Goal: Information Seeking & Learning: Compare options

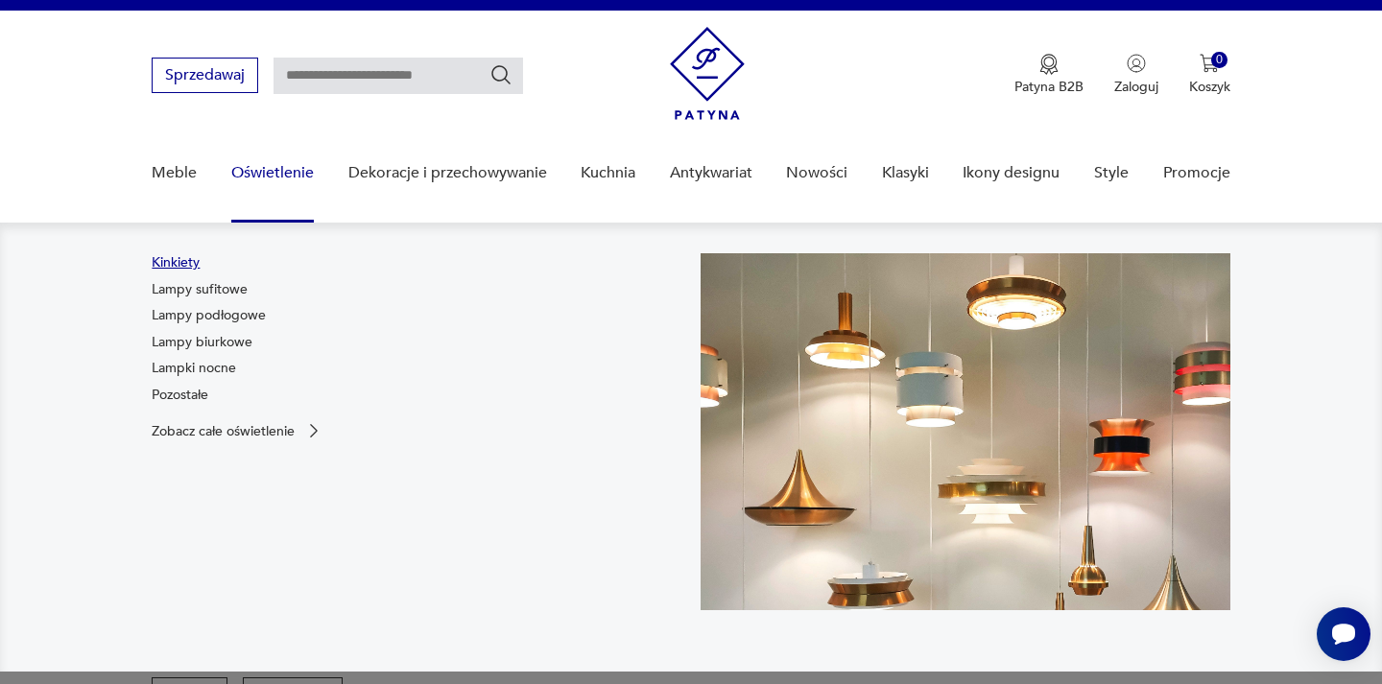
click at [156, 264] on link "Kinkiety" at bounding box center [176, 262] width 48 height 19
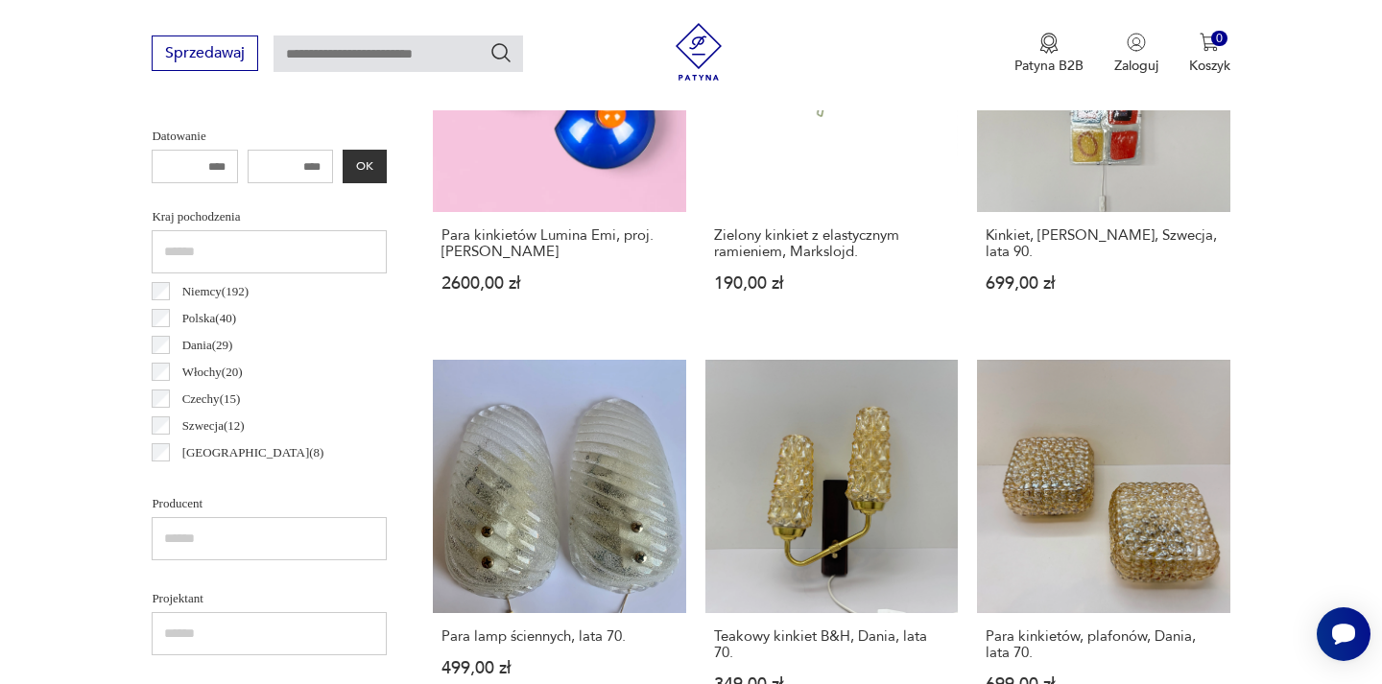
scroll to position [964, 0]
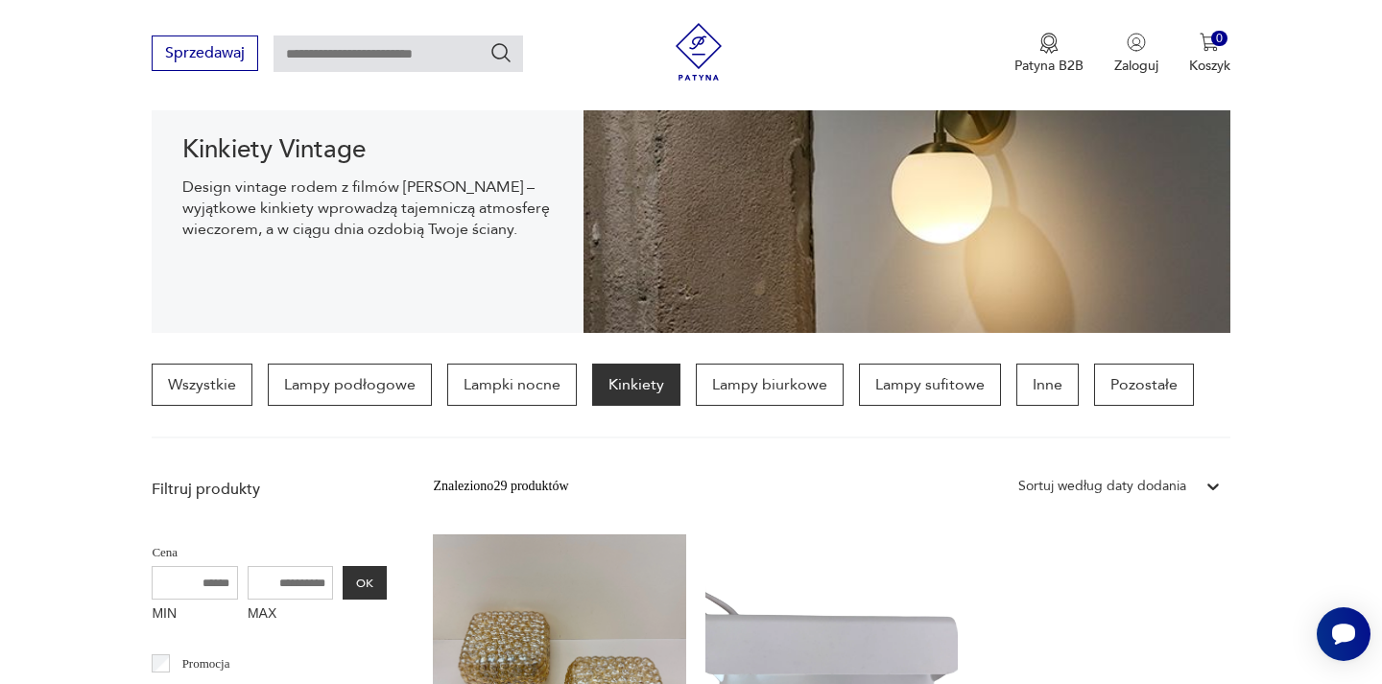
scroll to position [268, 0]
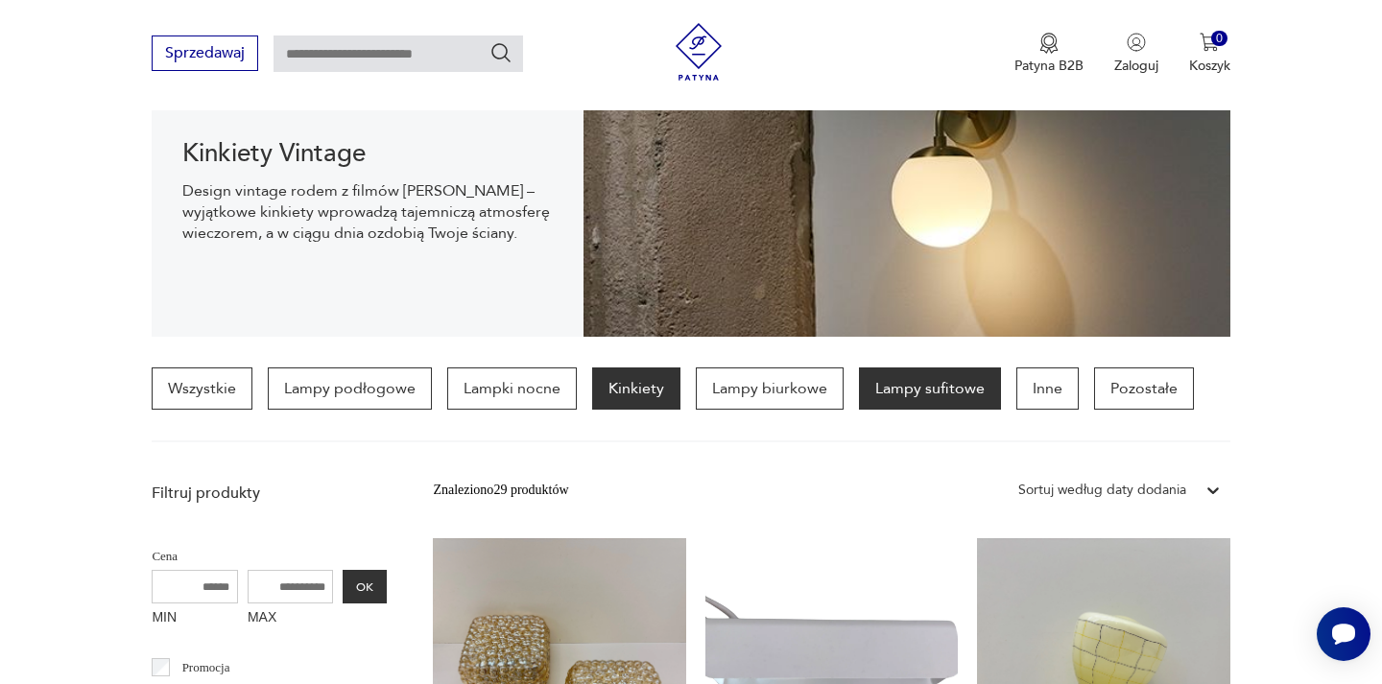
click at [949, 381] on p "Lampy sufitowe" at bounding box center [930, 389] width 142 height 42
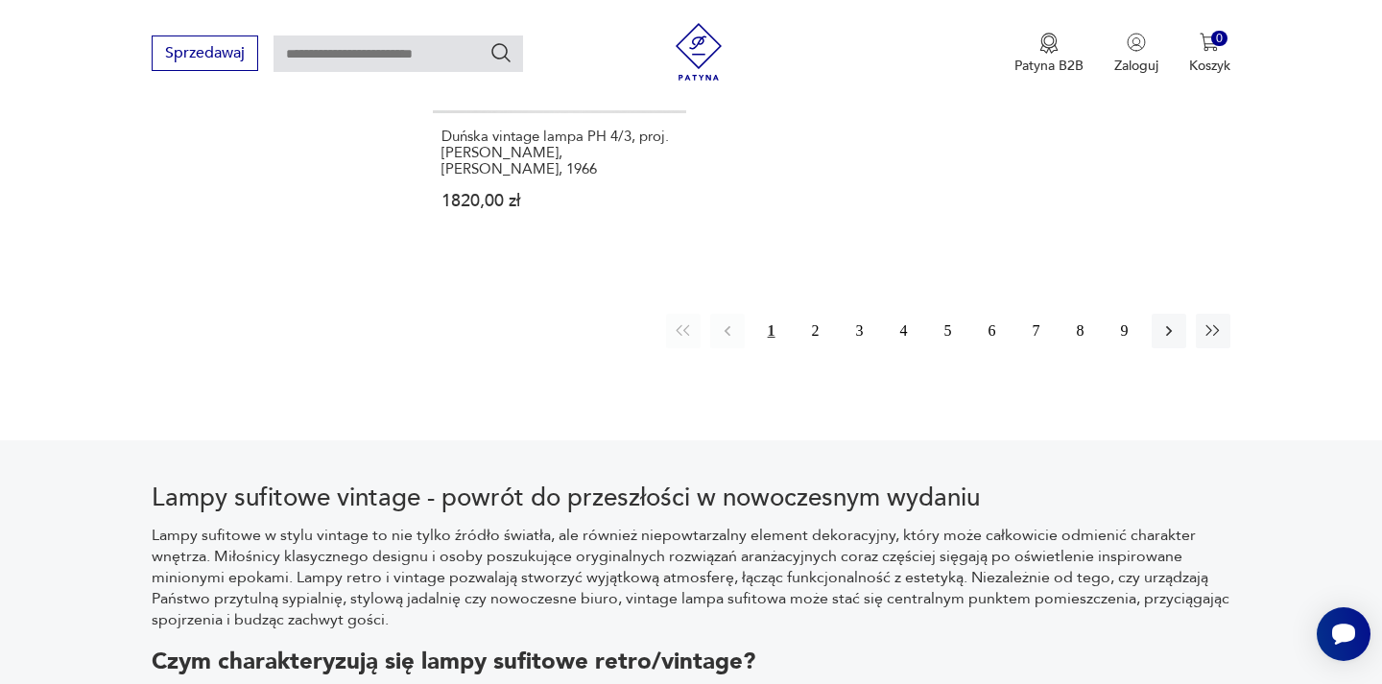
scroll to position [3080, 0]
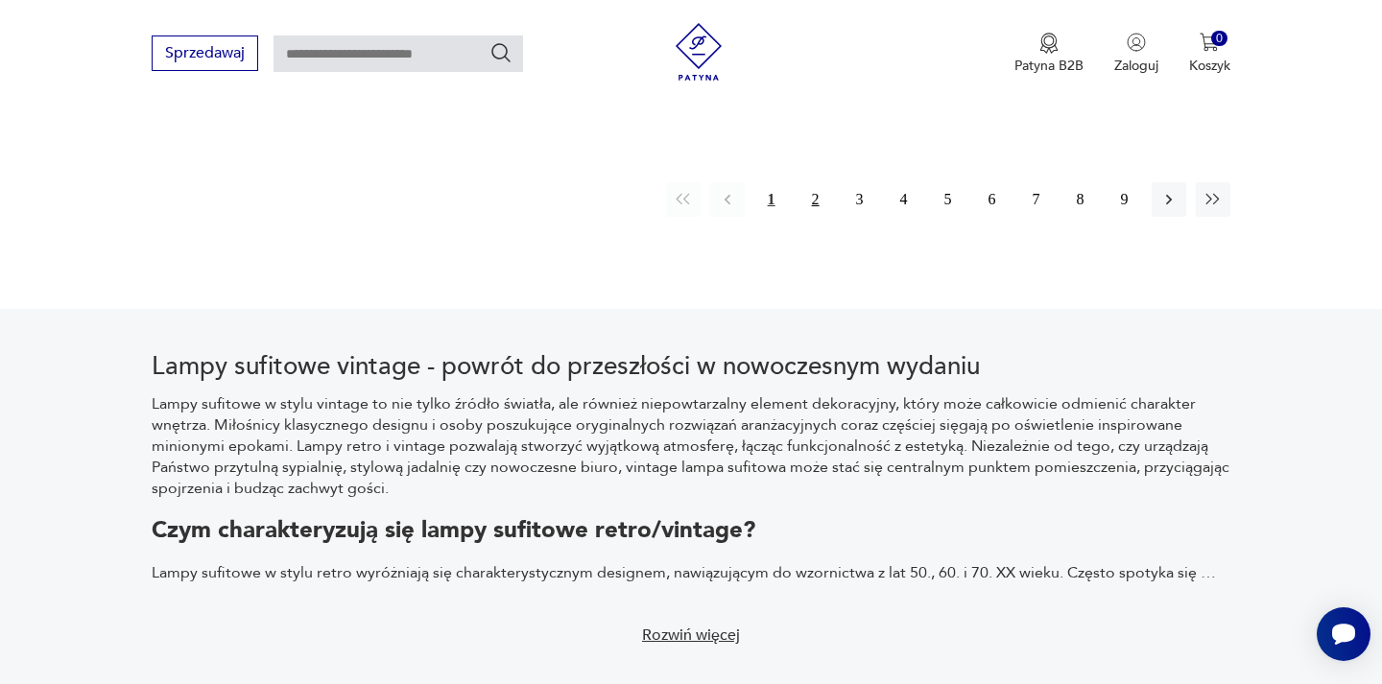
click at [817, 191] on button "2" at bounding box center [816, 199] width 35 height 35
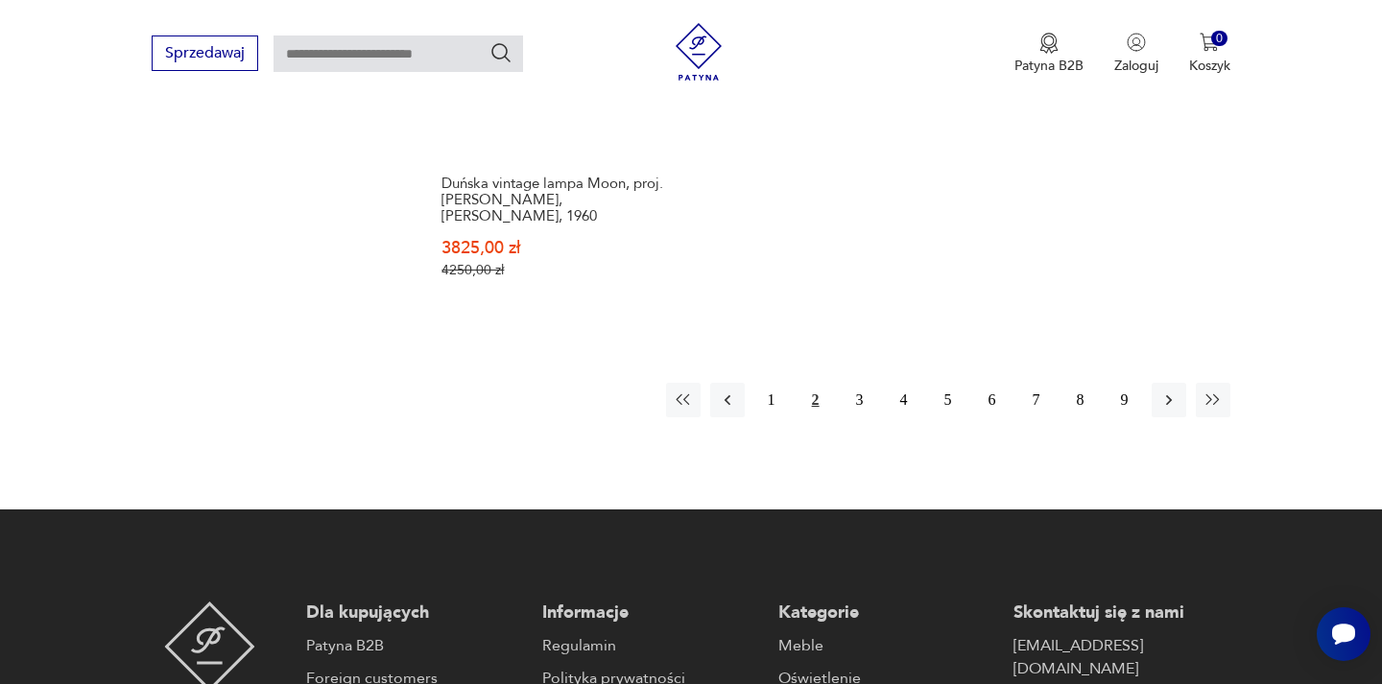
scroll to position [3081, 0]
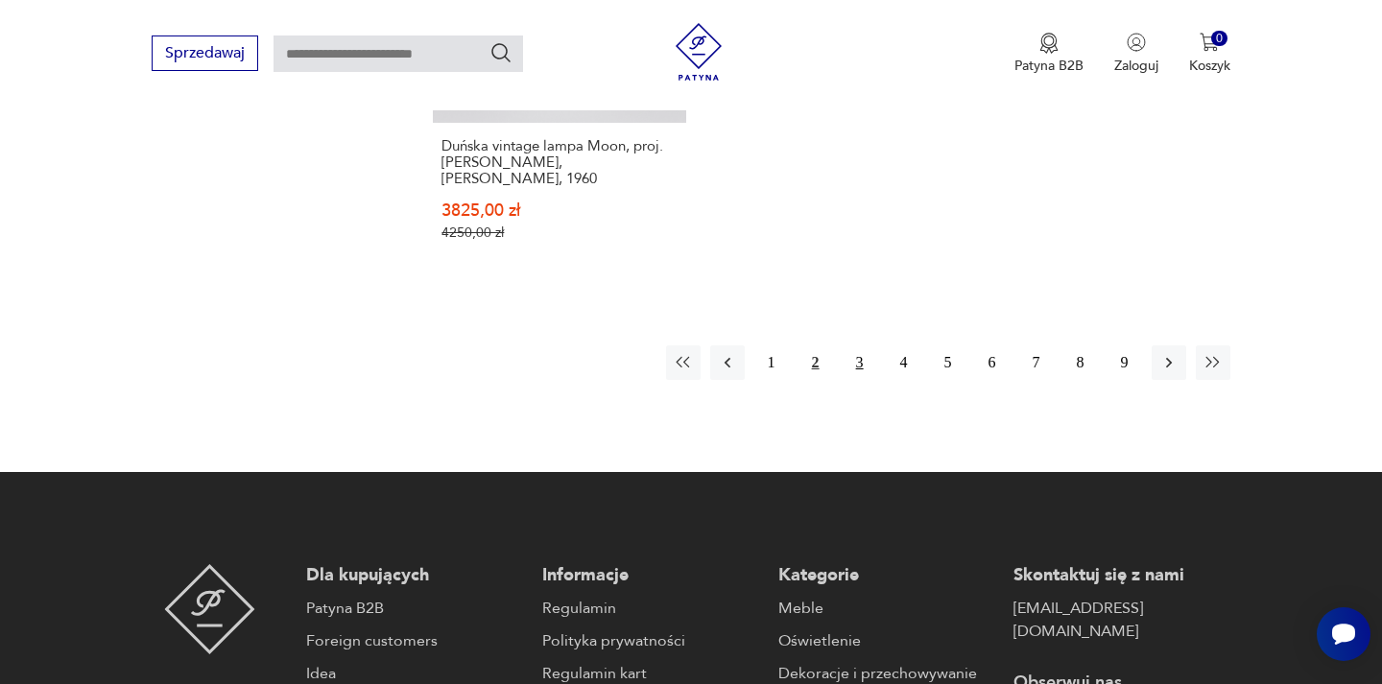
click at [852, 346] on button "3" at bounding box center [860, 363] width 35 height 35
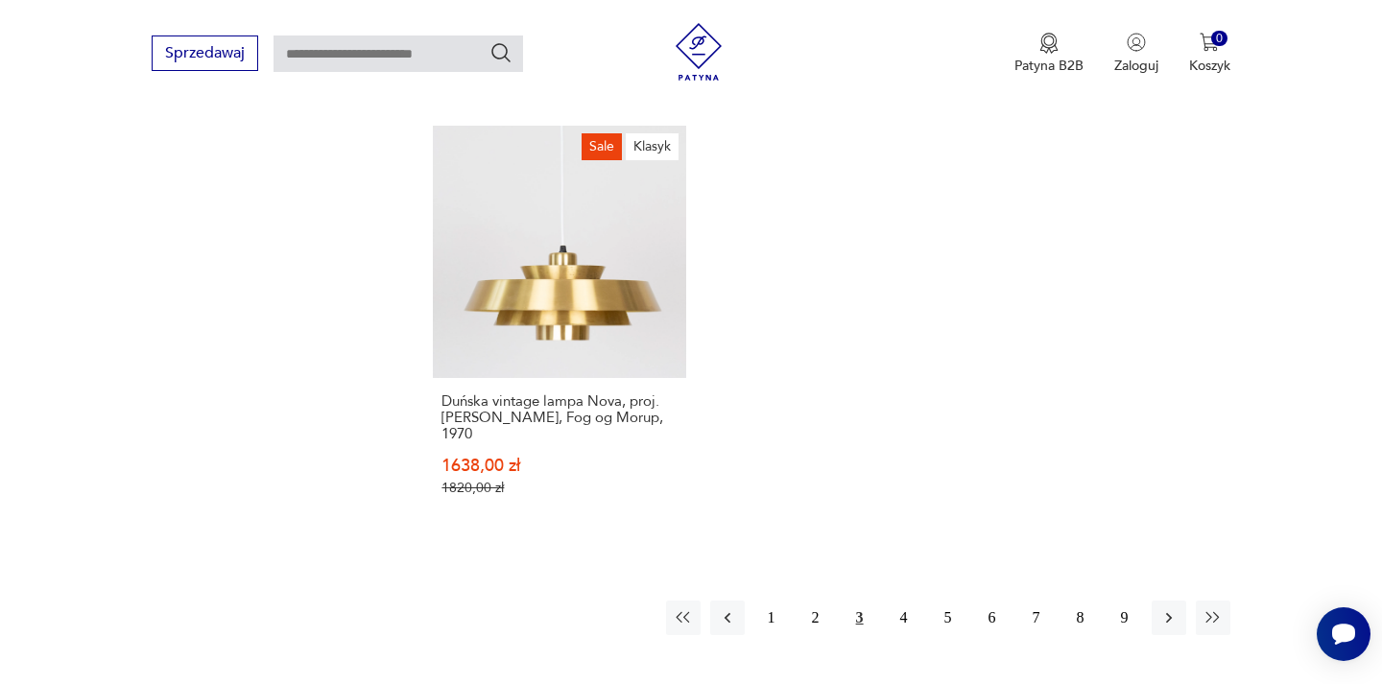
scroll to position [2925, 0]
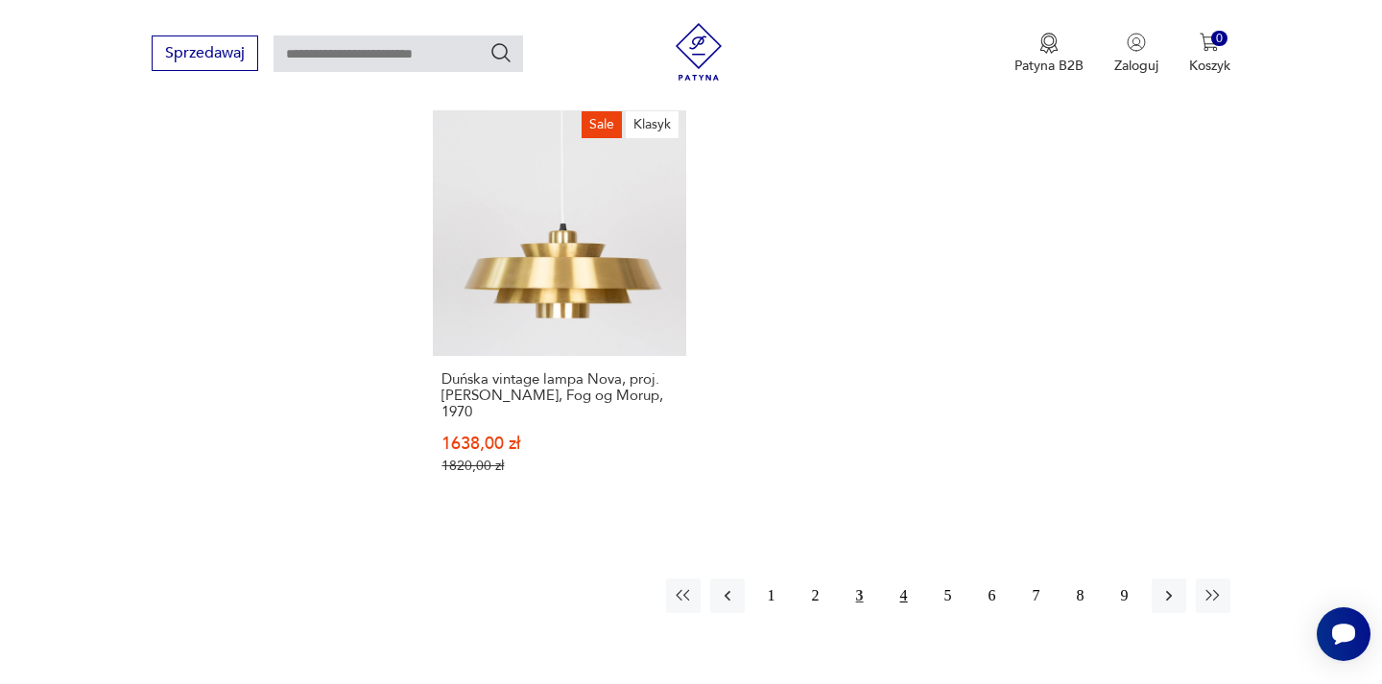
click at [894, 579] on button "4" at bounding box center [904, 596] width 35 height 35
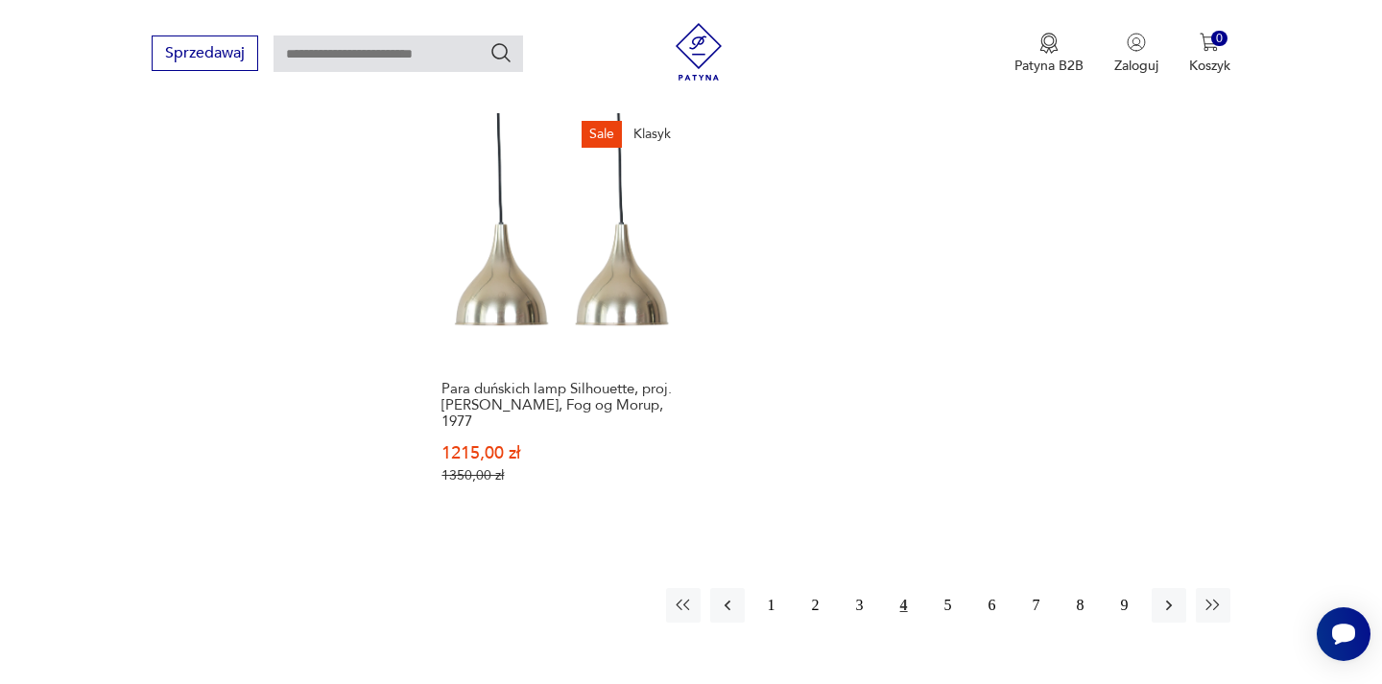
scroll to position [3136, 0]
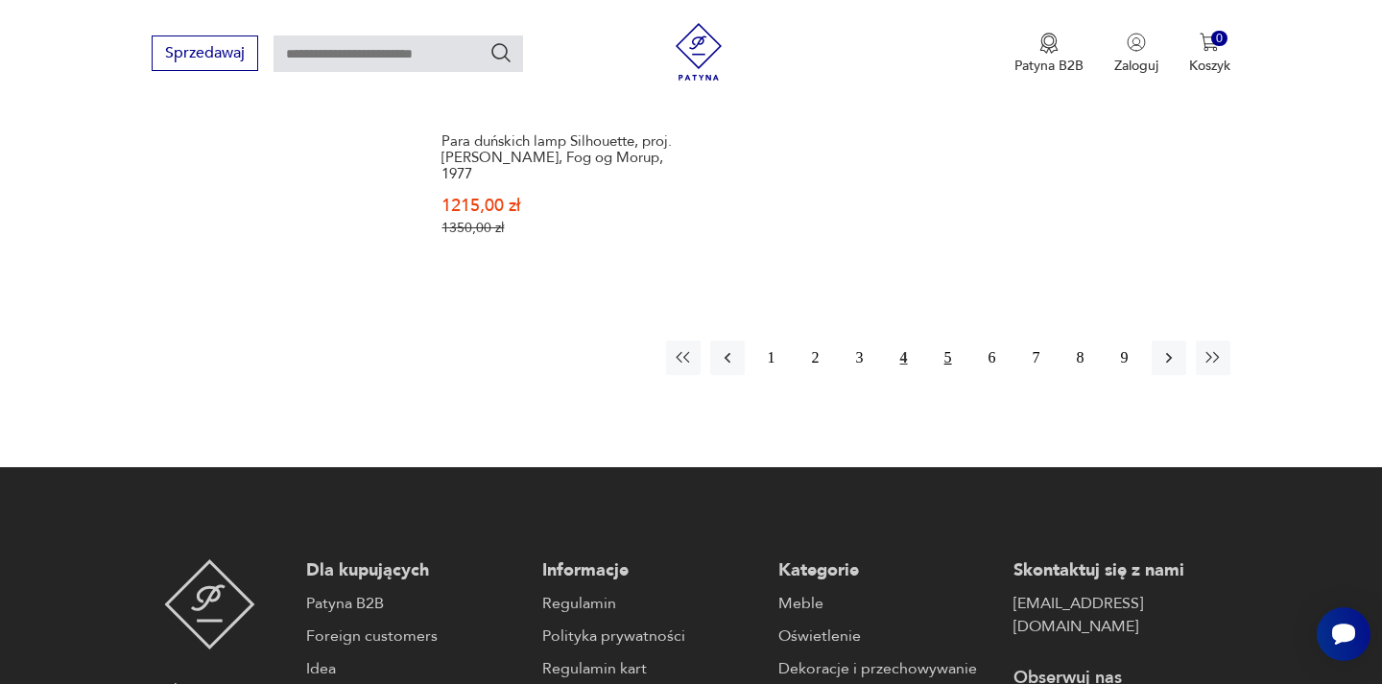
click at [950, 364] on button "5" at bounding box center [948, 358] width 35 height 35
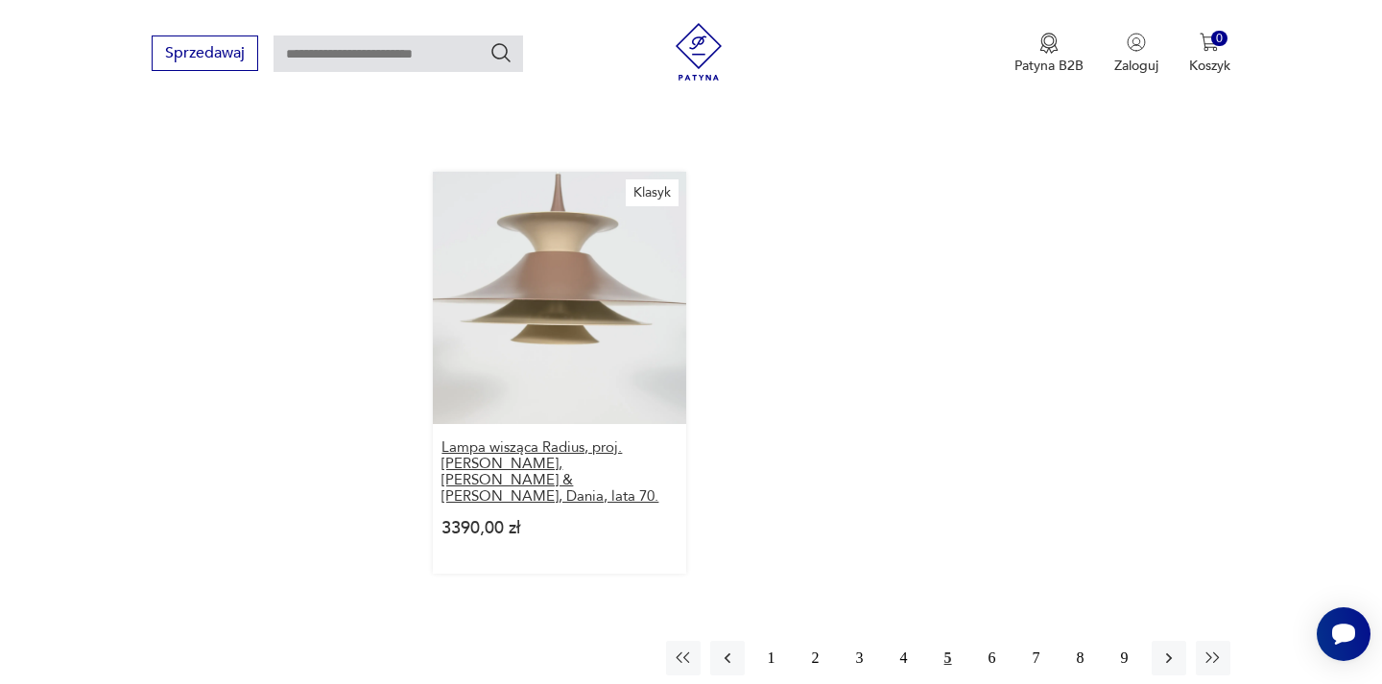
scroll to position [2827, 0]
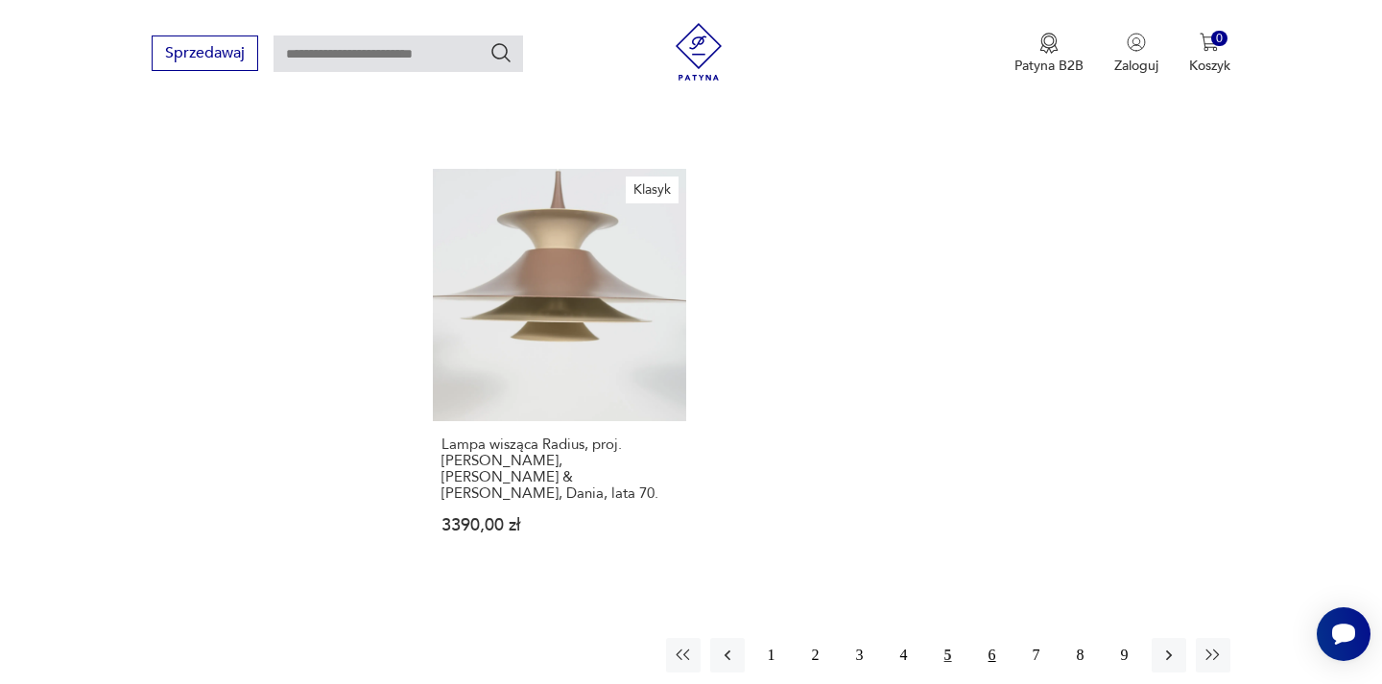
click at [995, 638] on button "6" at bounding box center [992, 655] width 35 height 35
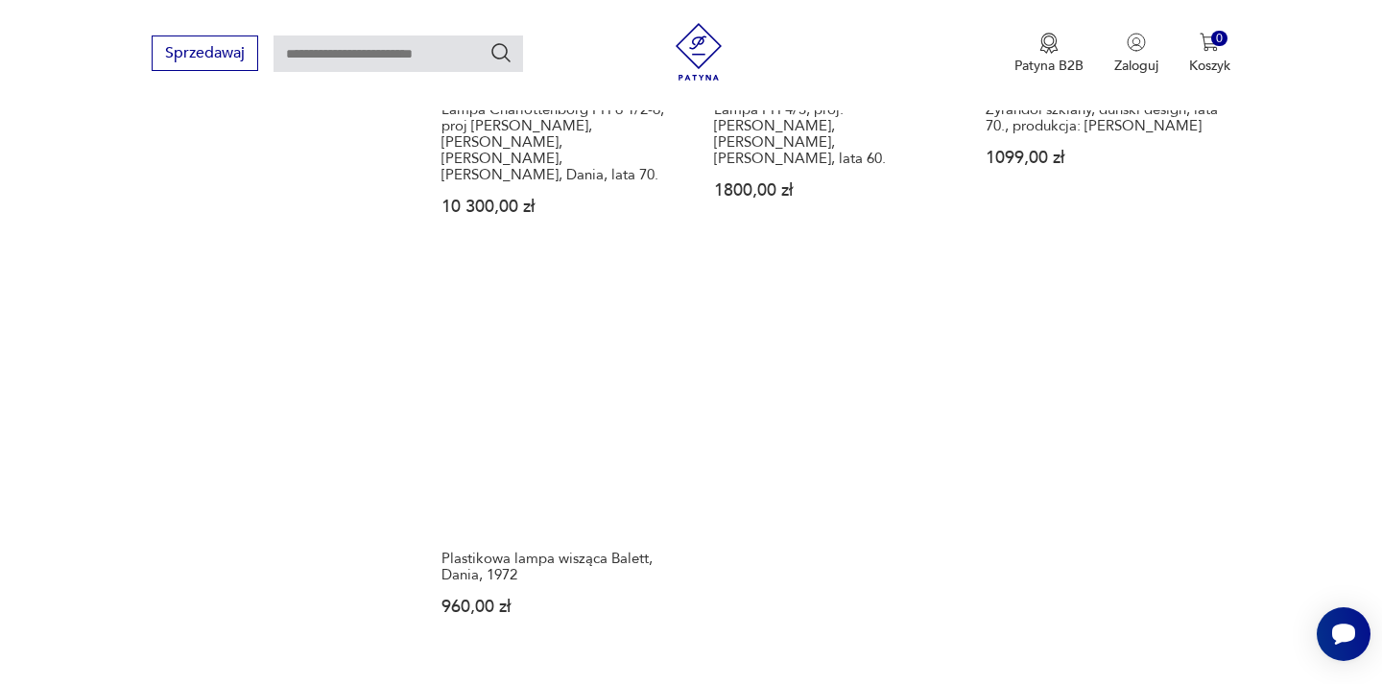
scroll to position [2763, 0]
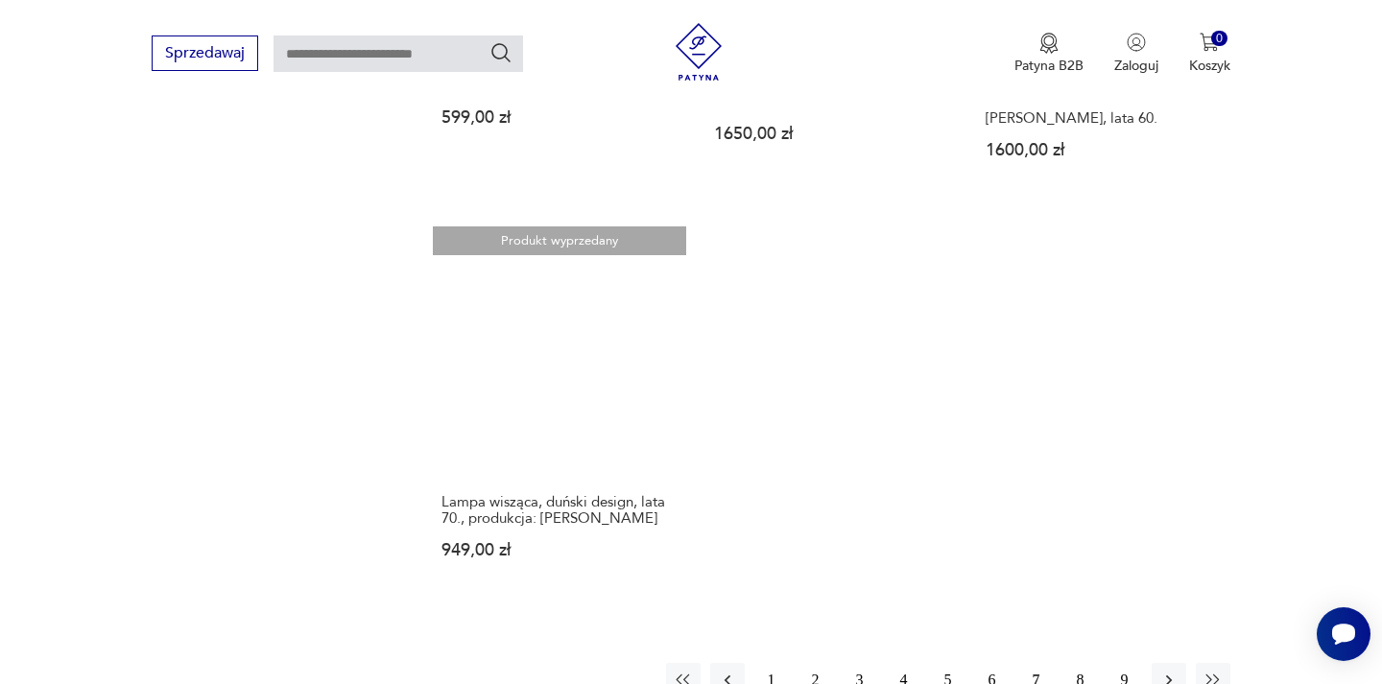
scroll to position [2812, 0]
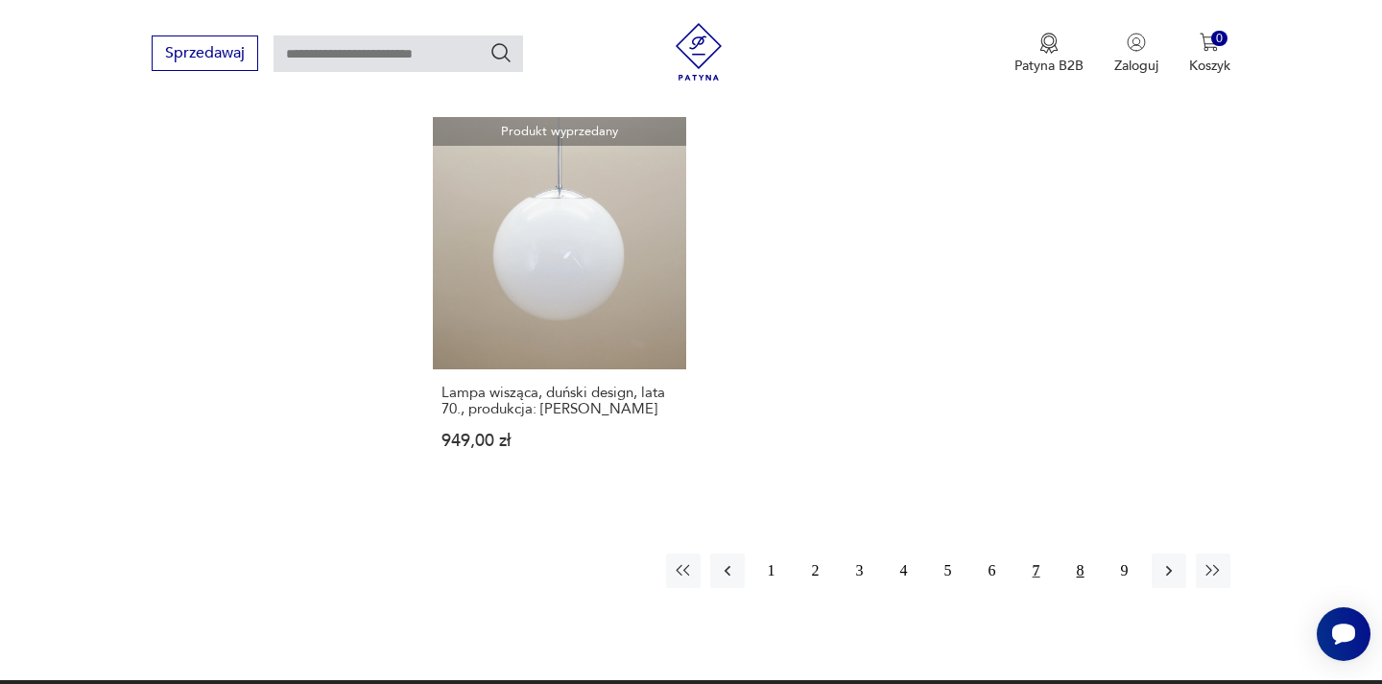
click at [1079, 554] on button "8" at bounding box center [1081, 571] width 35 height 35
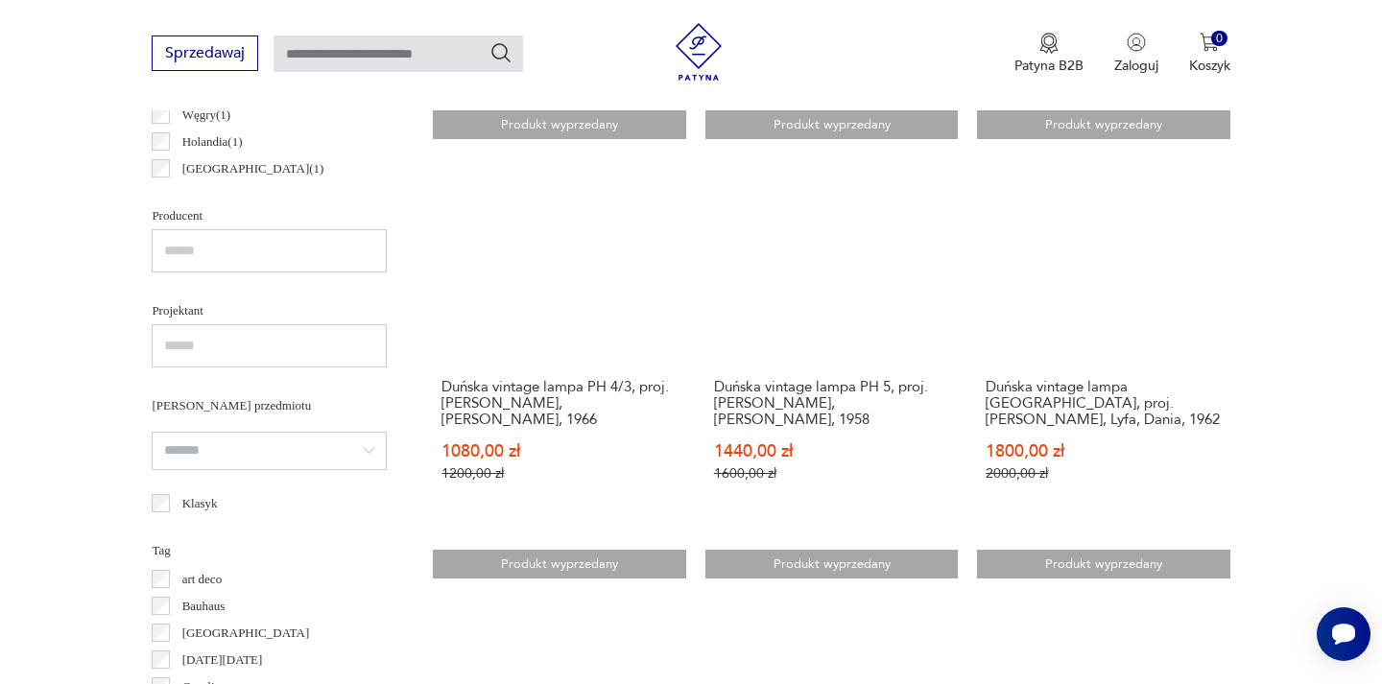
scroll to position [1567, 0]
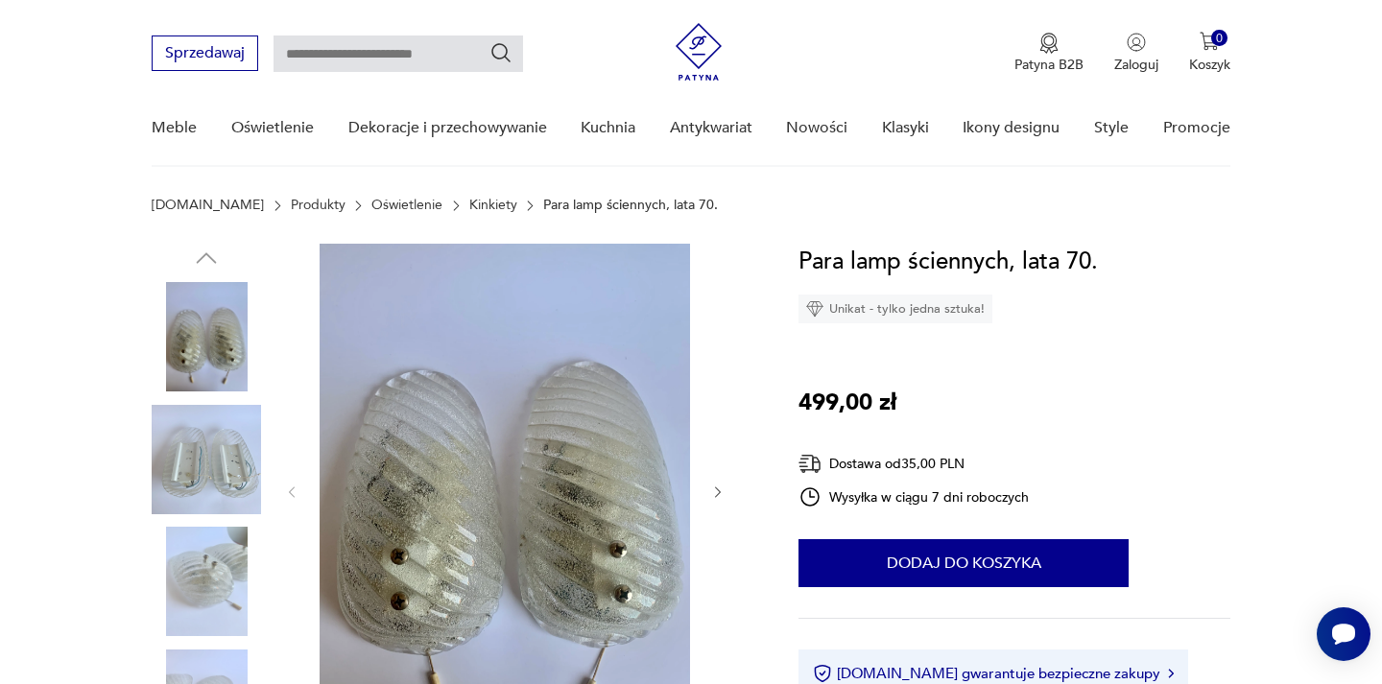
scroll to position [286, 0]
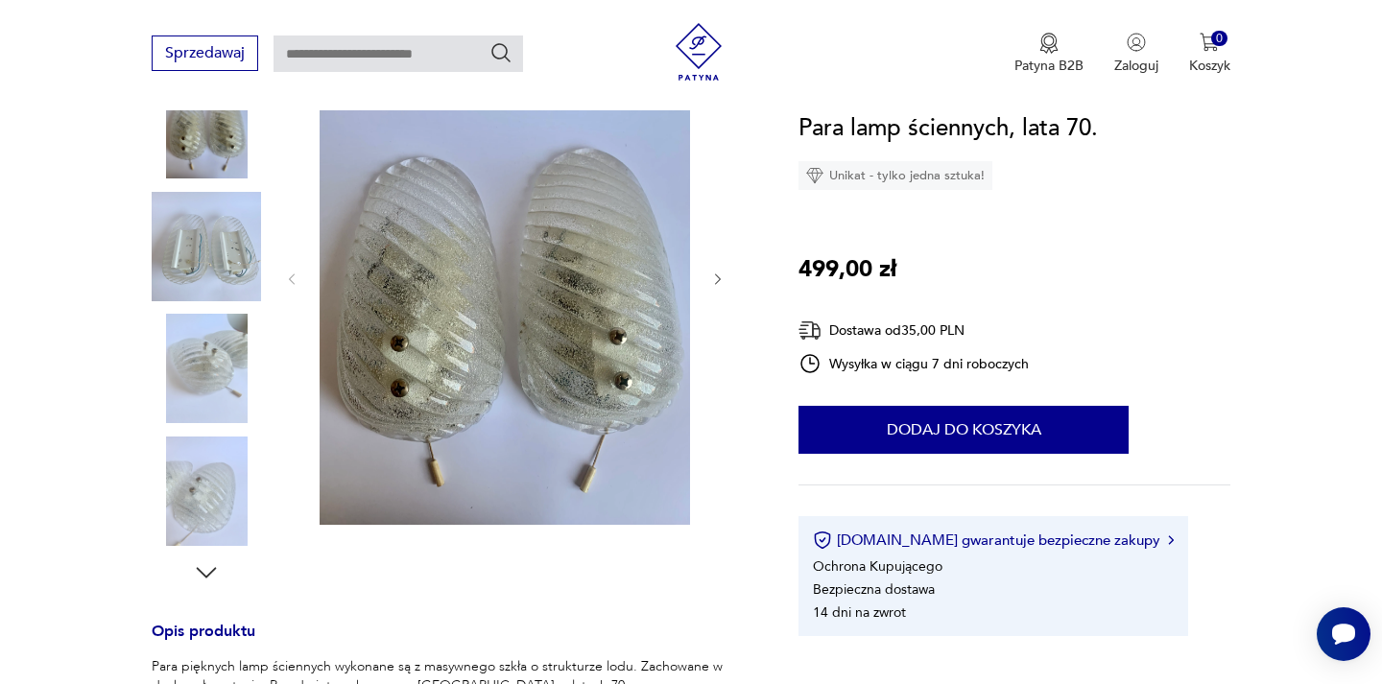
click at [208, 398] on img at bounding box center [206, 368] width 109 height 109
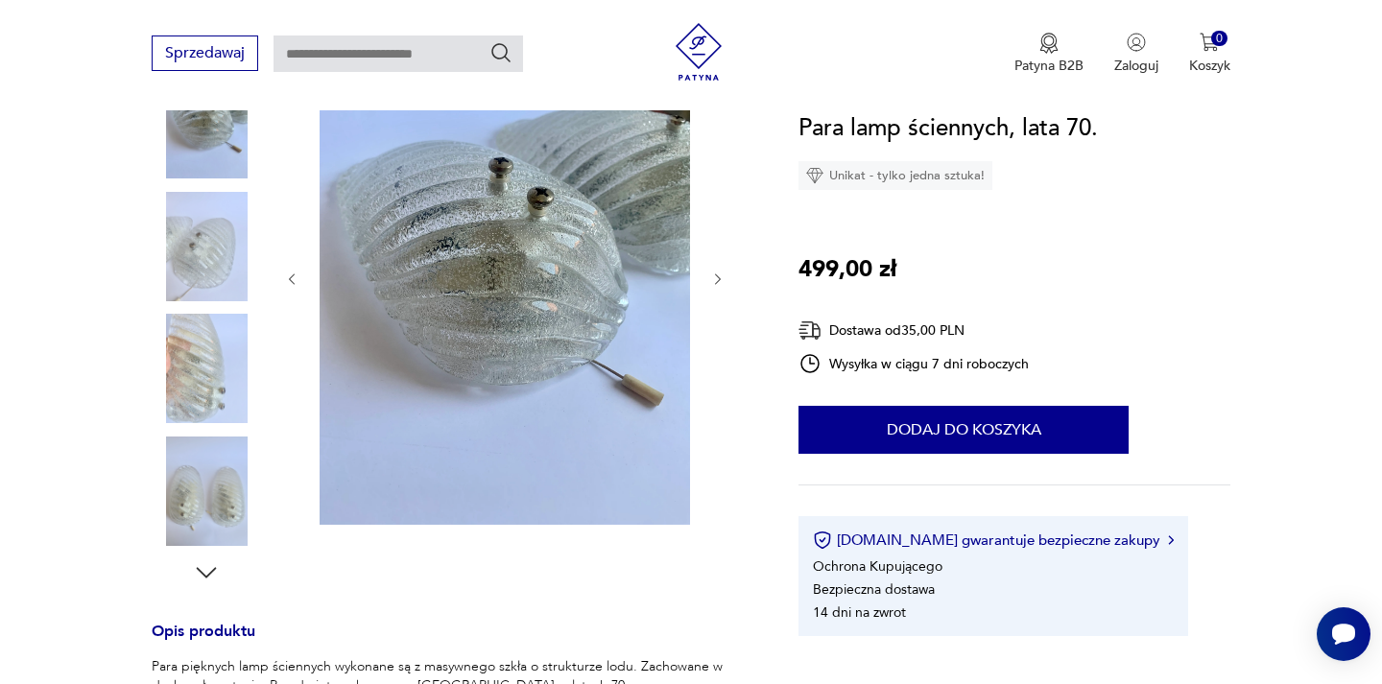
click at [195, 469] on img at bounding box center [206, 491] width 109 height 109
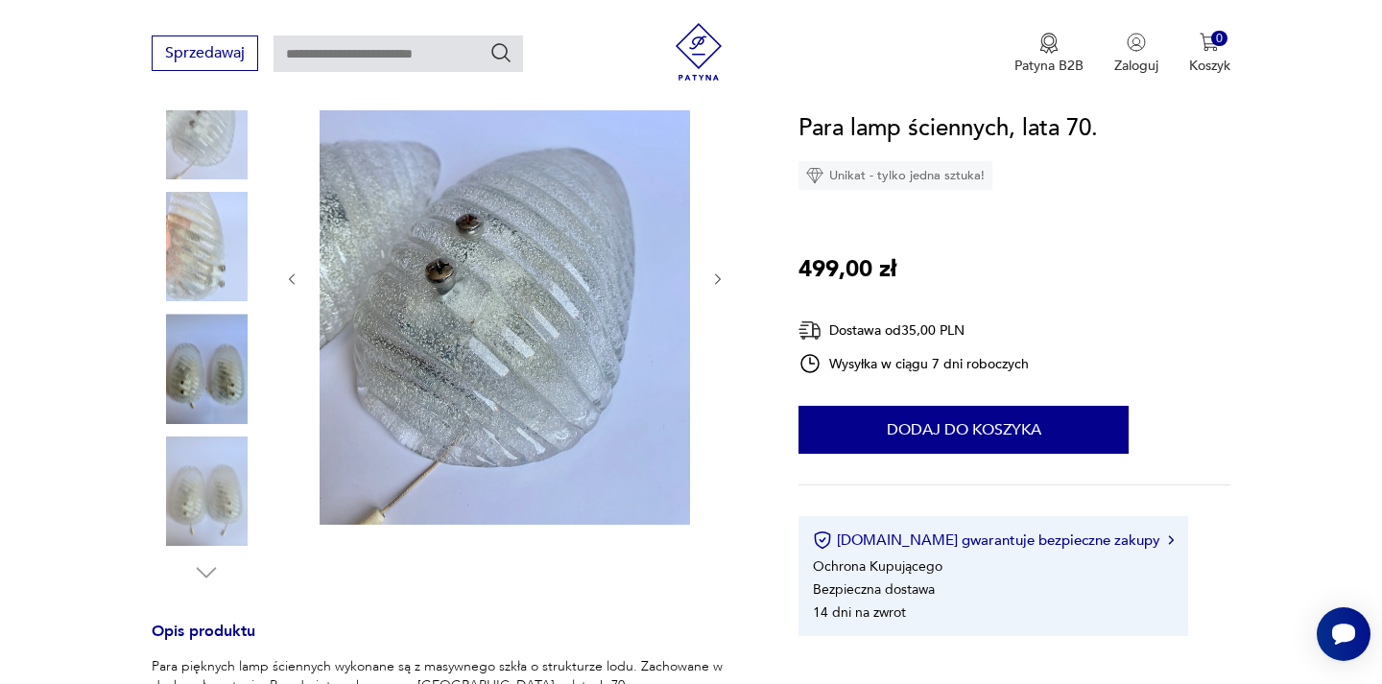
click at [227, 310] on div at bounding box center [206, 309] width 109 height 480
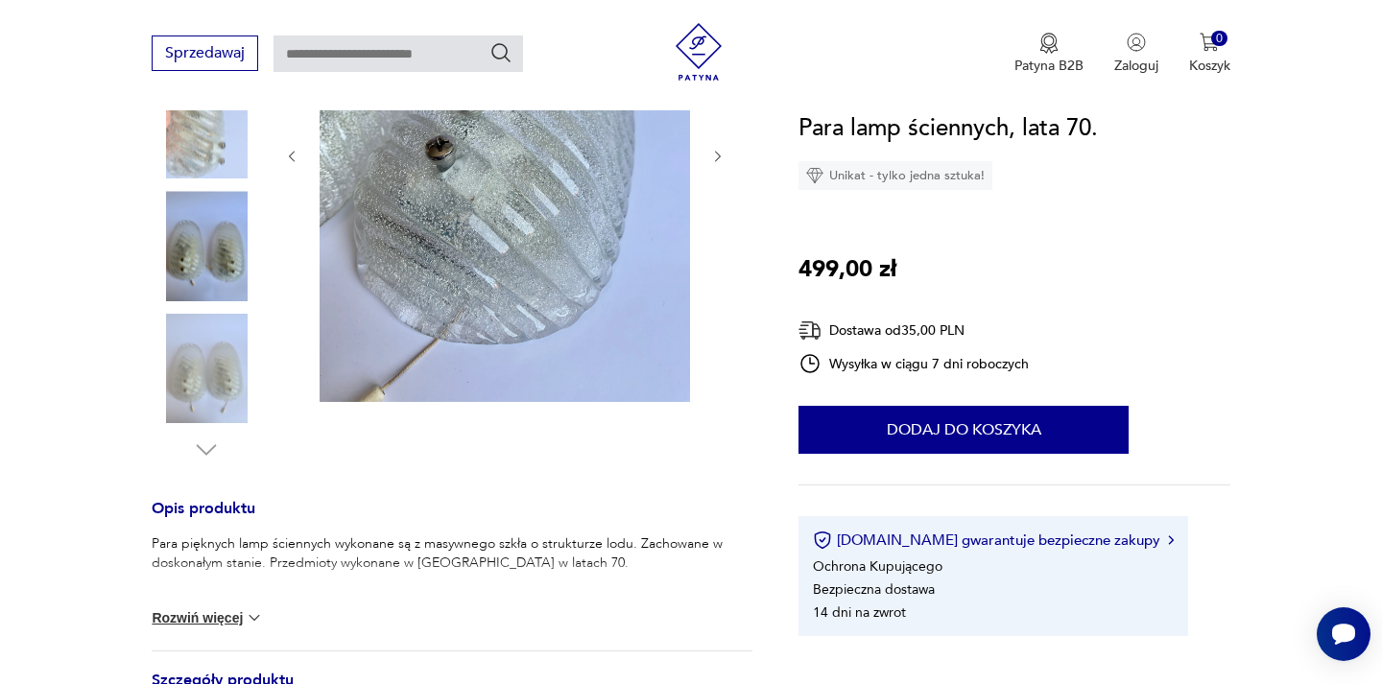
scroll to position [75, 0]
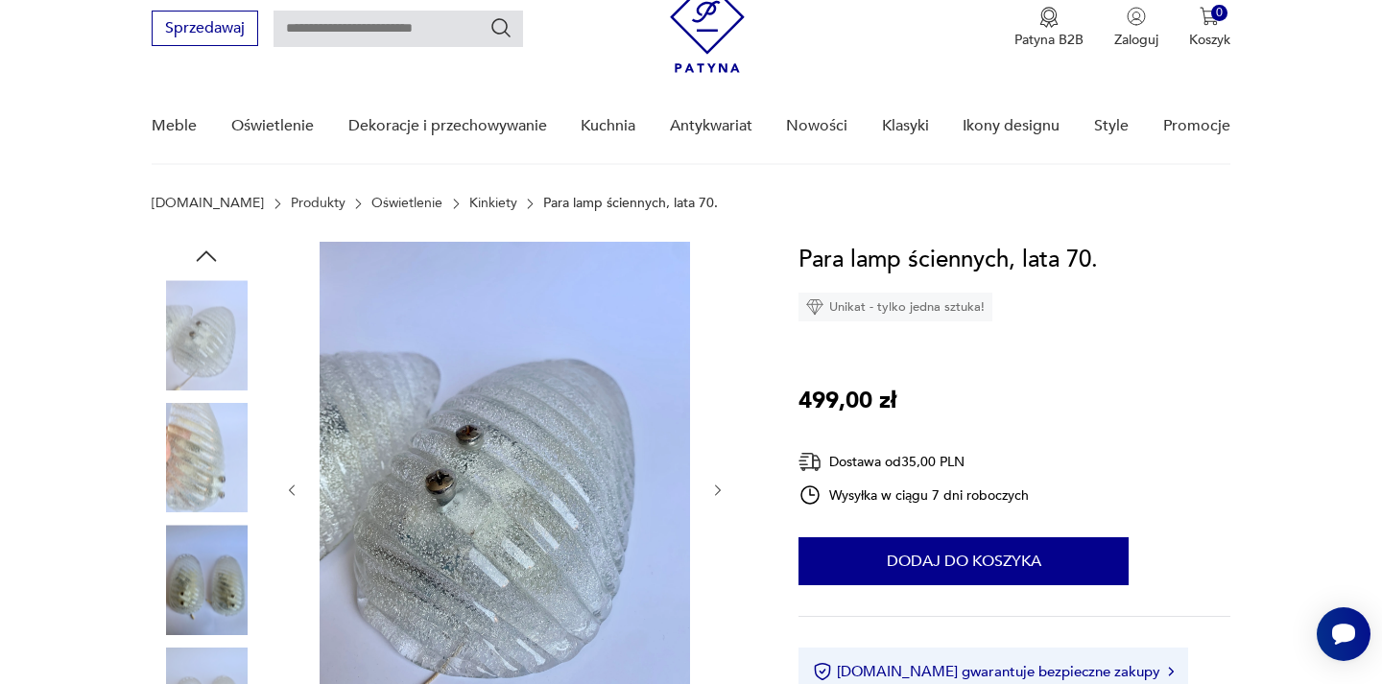
click at [719, 474] on div at bounding box center [505, 490] width 442 height 497
click at [719, 488] on icon "button" at bounding box center [718, 491] width 16 height 16
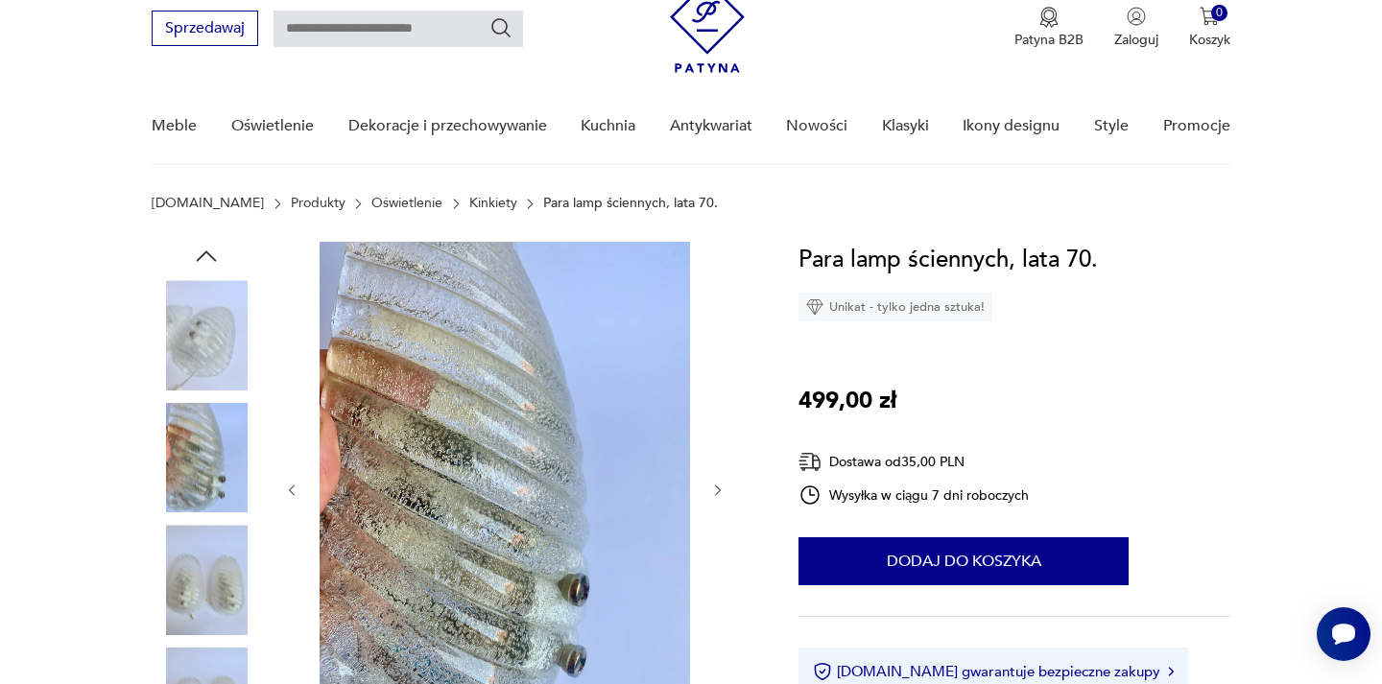
click at [716, 491] on icon "button" at bounding box center [718, 491] width 16 height 16
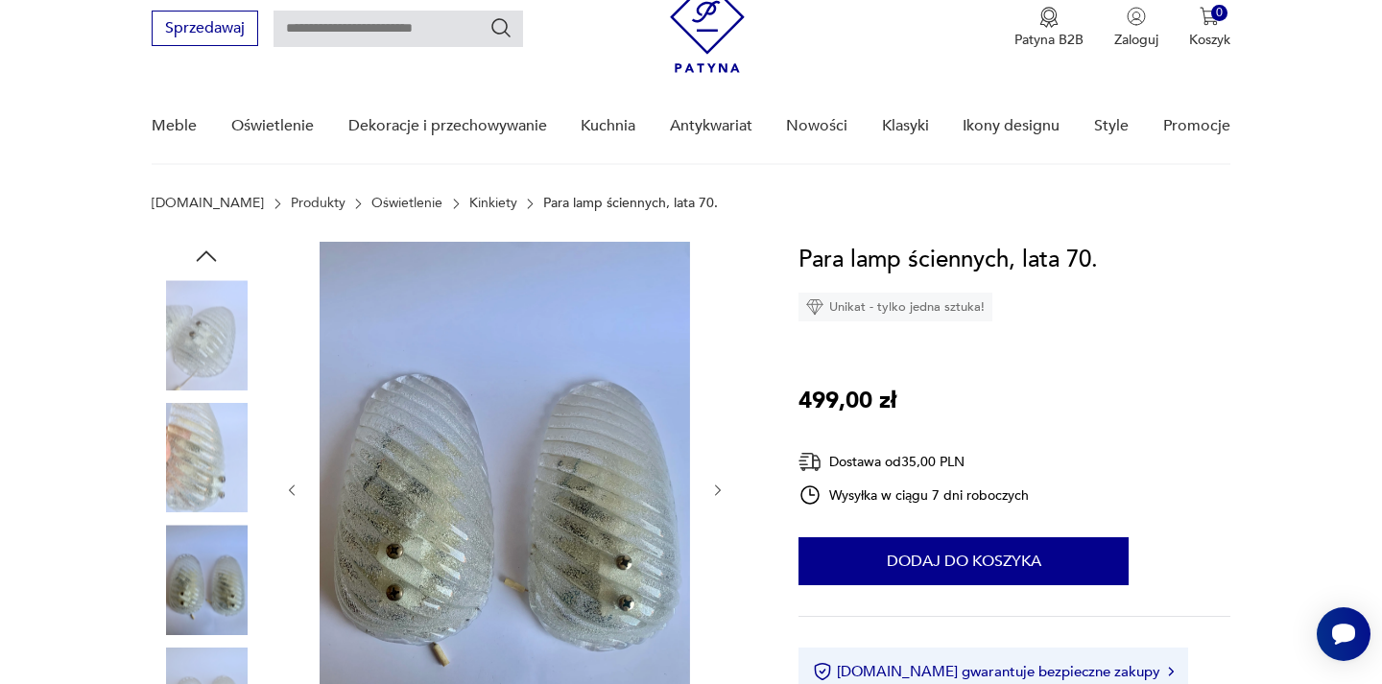
click at [716, 491] on icon "button" at bounding box center [718, 491] width 16 height 16
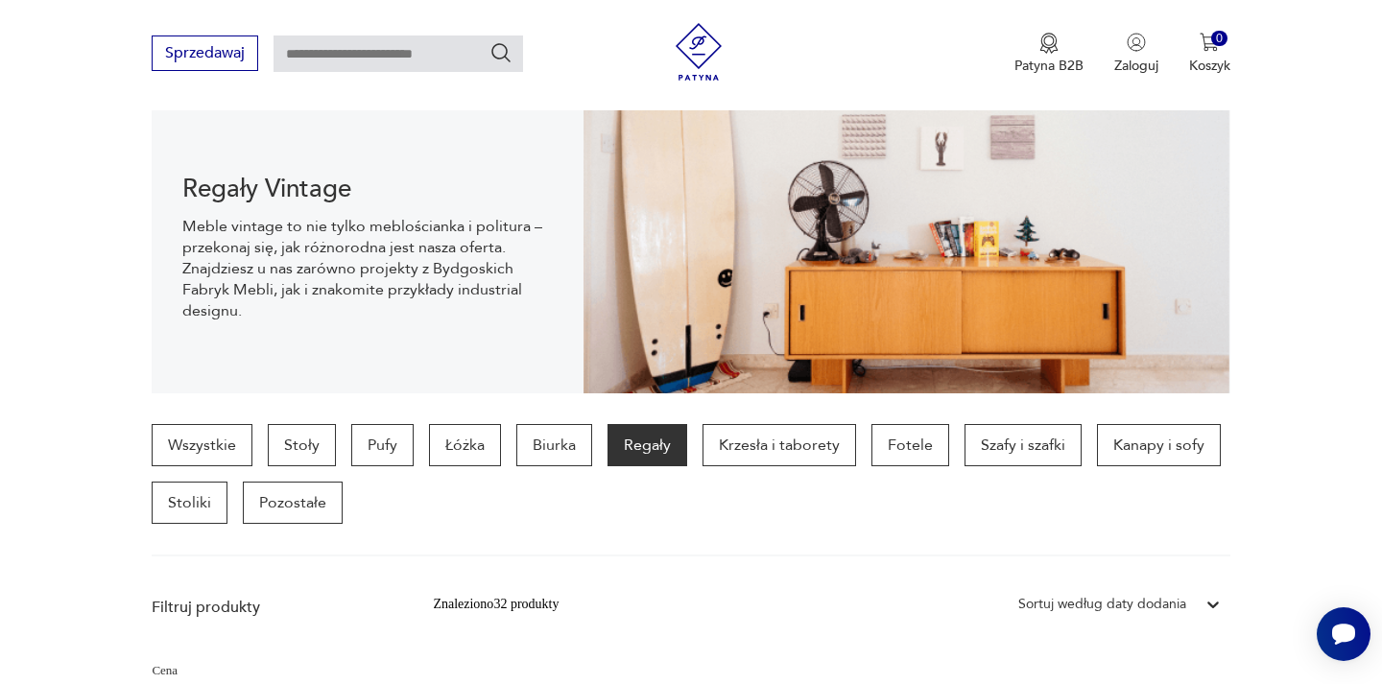
scroll to position [229, 0]
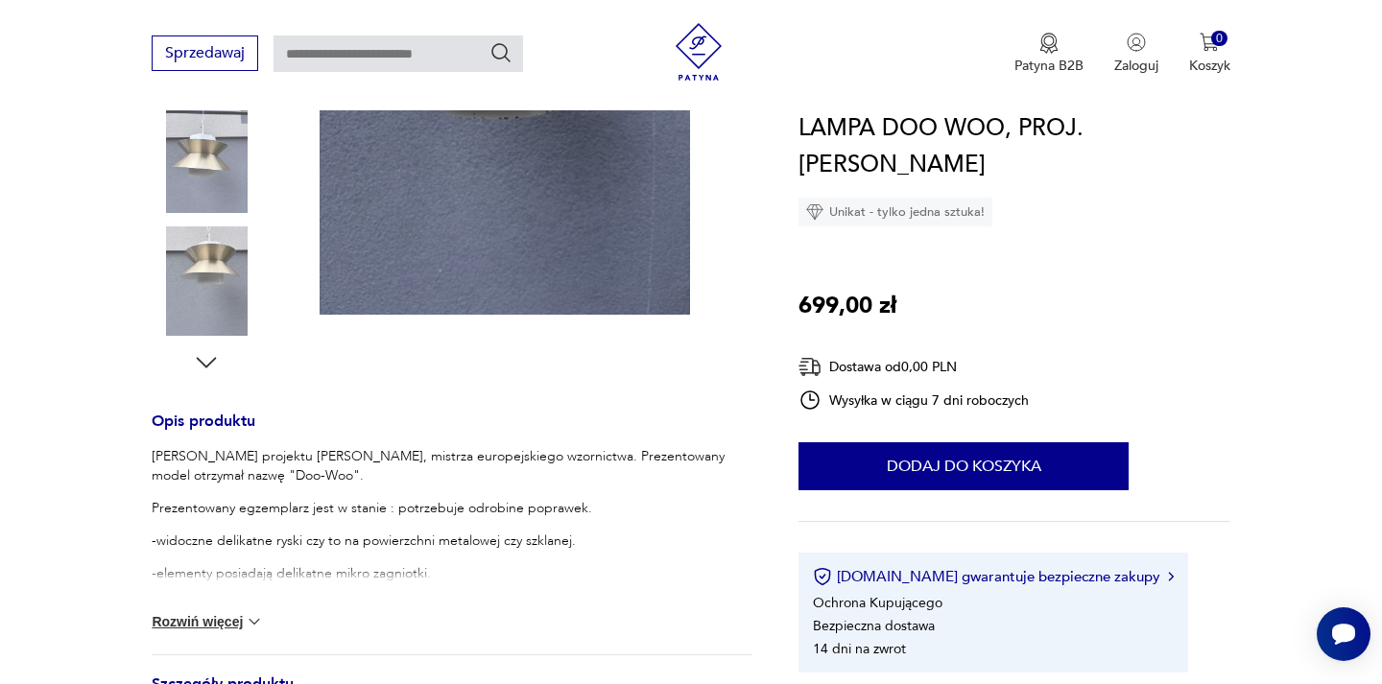
scroll to position [506, 0]
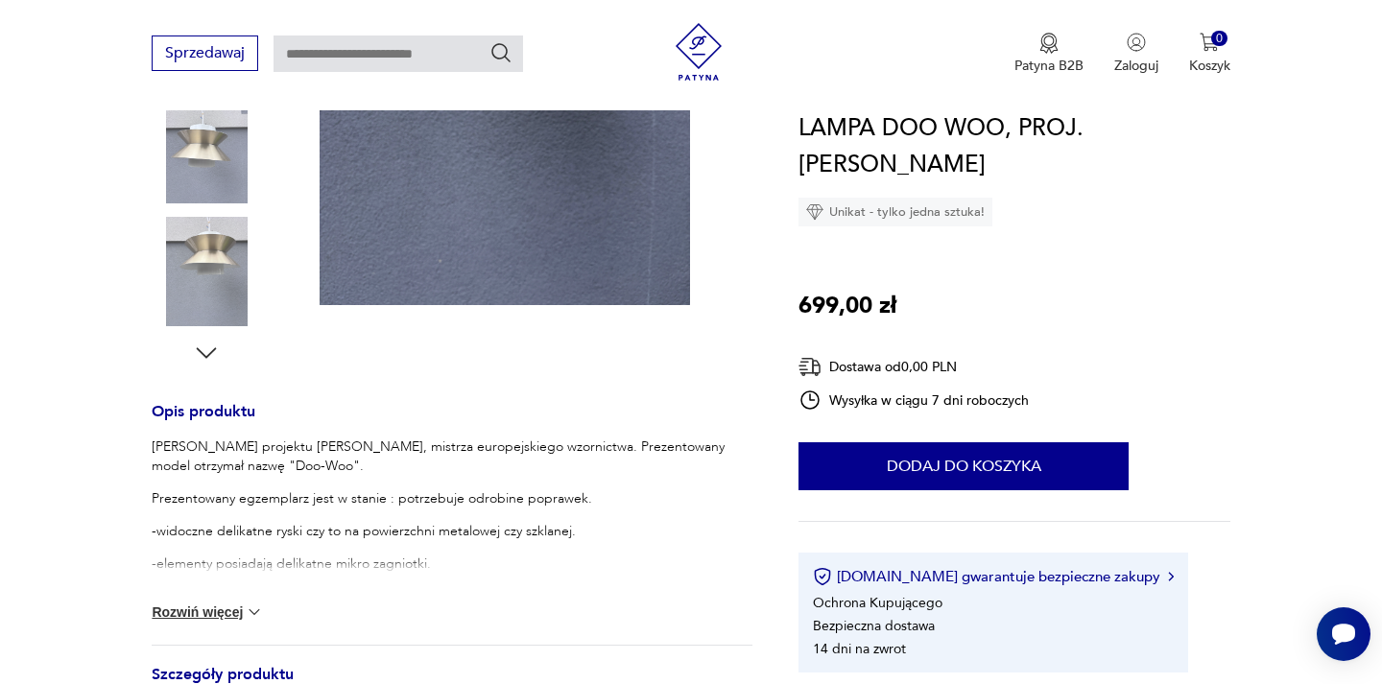
click at [251, 609] on img at bounding box center [254, 612] width 19 height 19
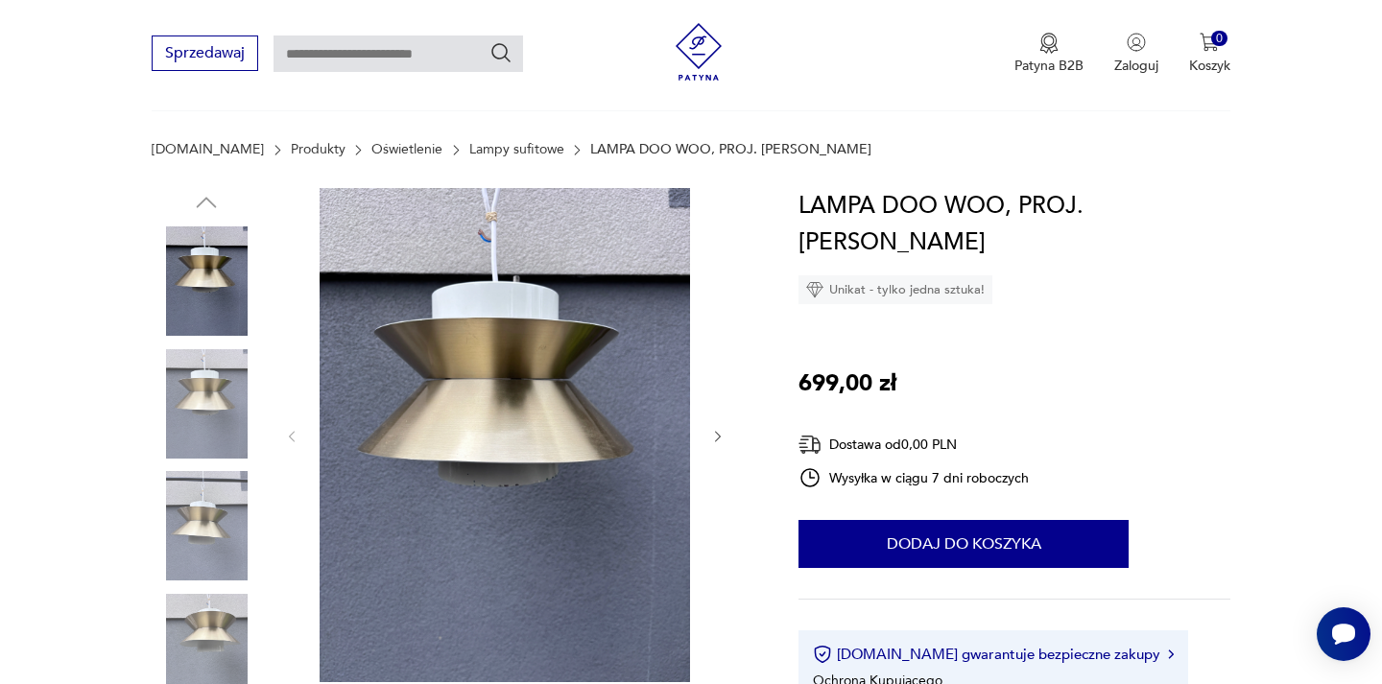
scroll to position [110, 0]
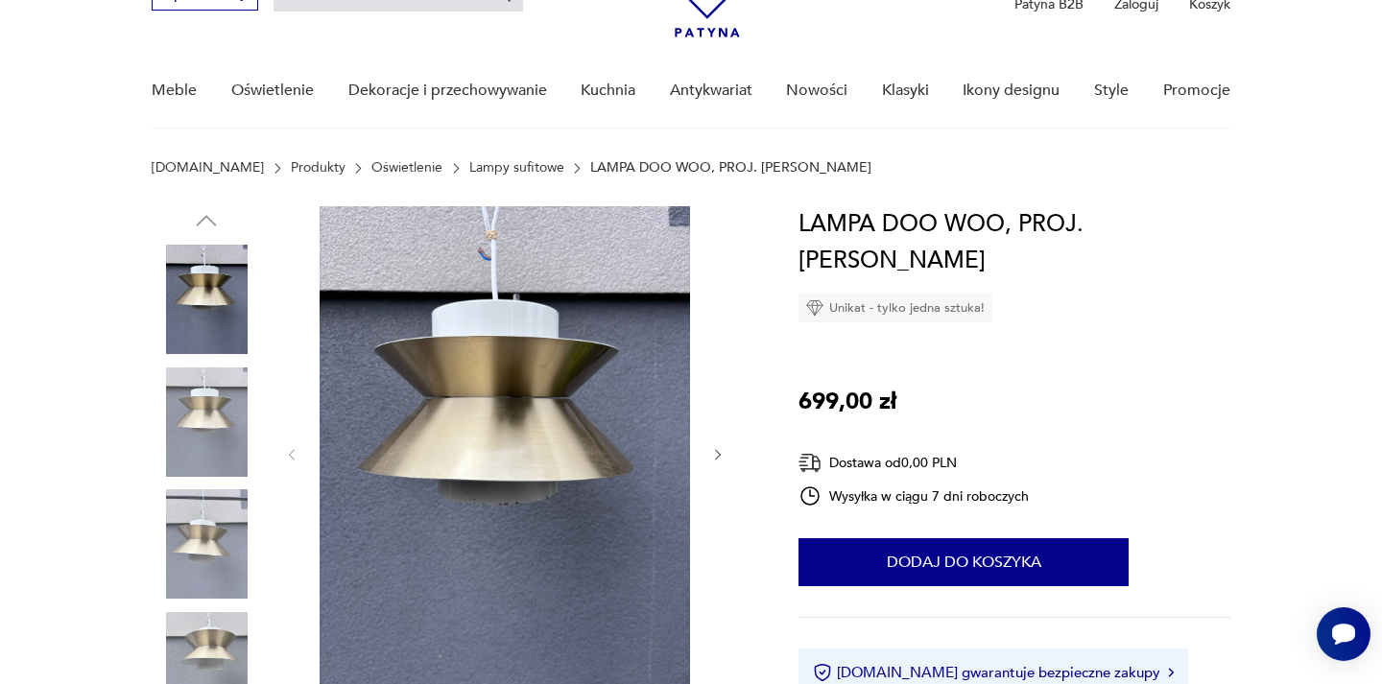
click at [217, 323] on img at bounding box center [206, 299] width 109 height 109
click at [706, 455] on div at bounding box center [505, 454] width 442 height 497
click at [712, 451] on icon "button" at bounding box center [718, 455] width 16 height 16
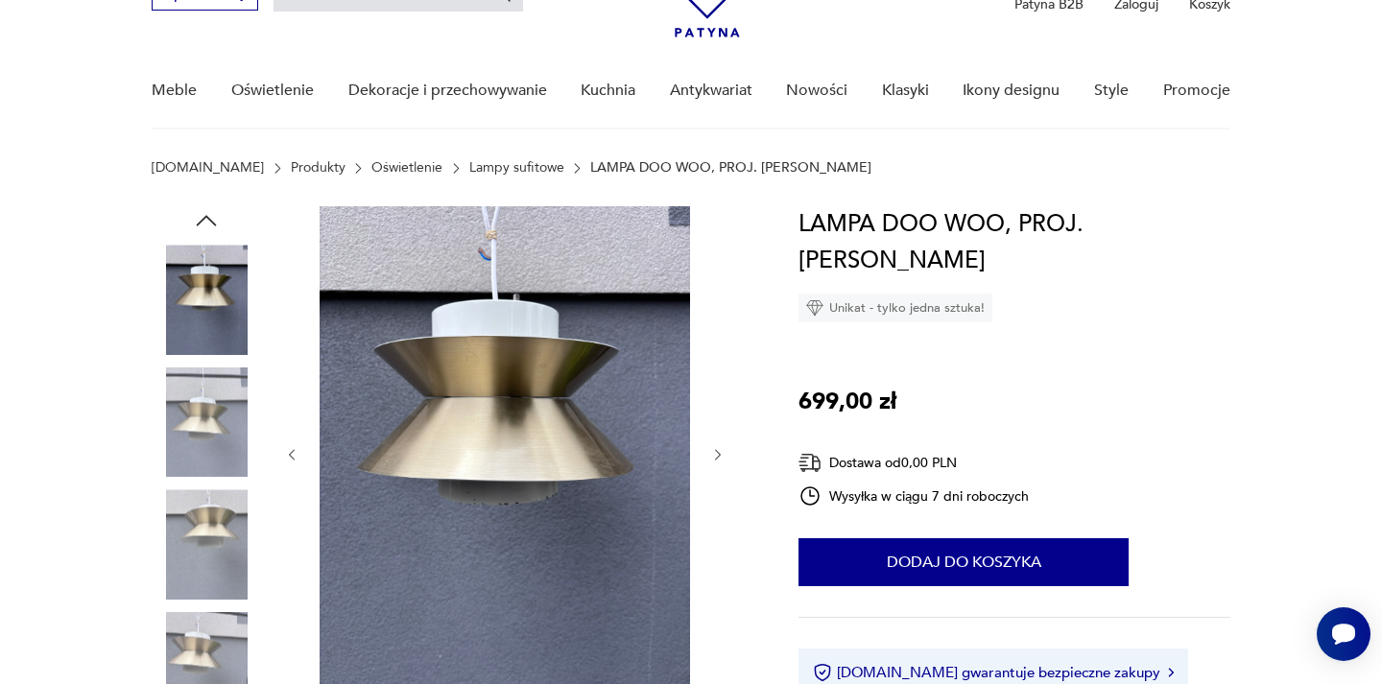
click at [717, 451] on icon "button" at bounding box center [718, 455] width 6 height 12
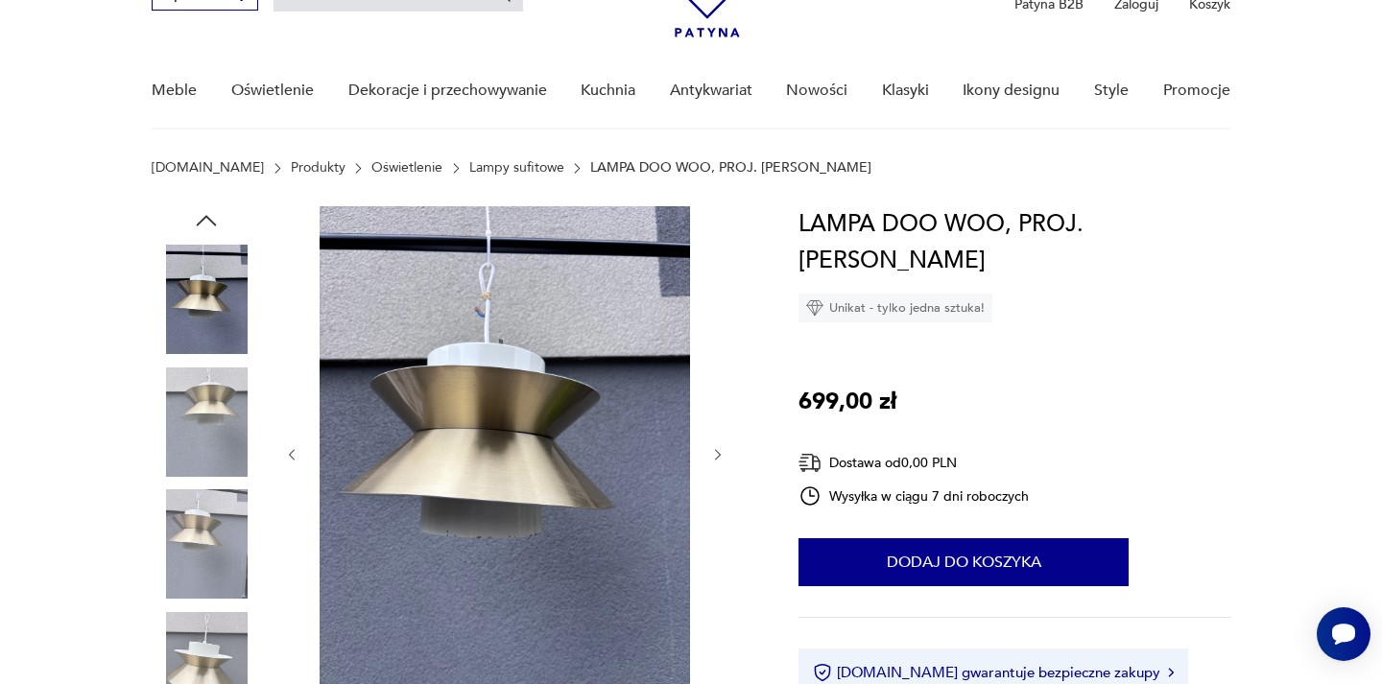
click at [717, 451] on icon "button" at bounding box center [718, 455] width 6 height 12
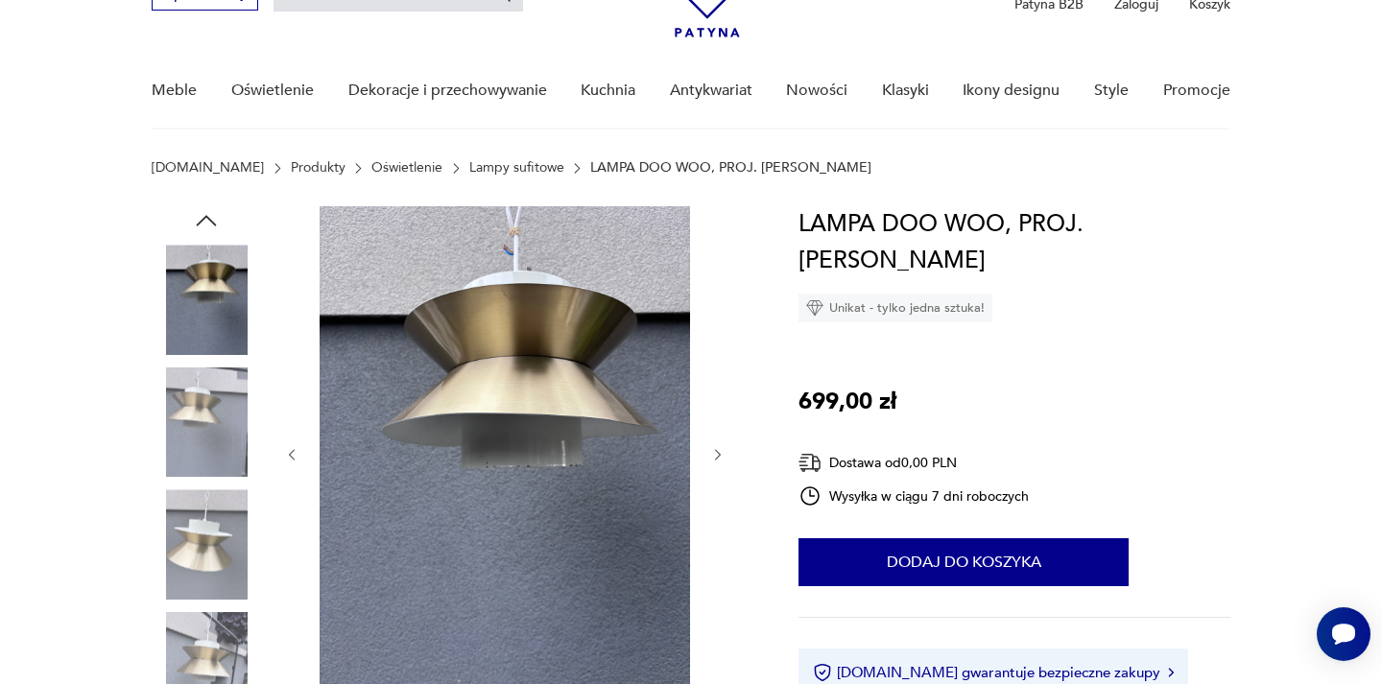
click at [717, 451] on icon "button" at bounding box center [718, 455] width 6 height 12
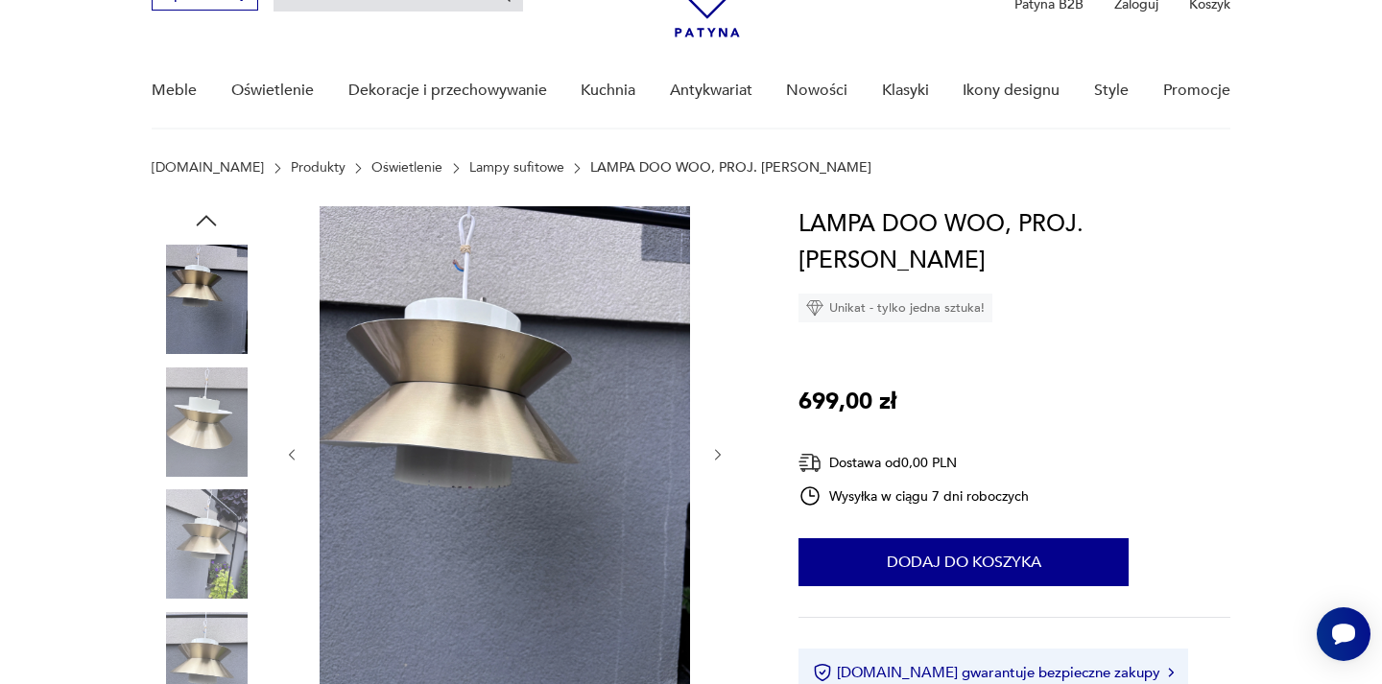
click at [716, 449] on icon "button" at bounding box center [718, 455] width 16 height 16
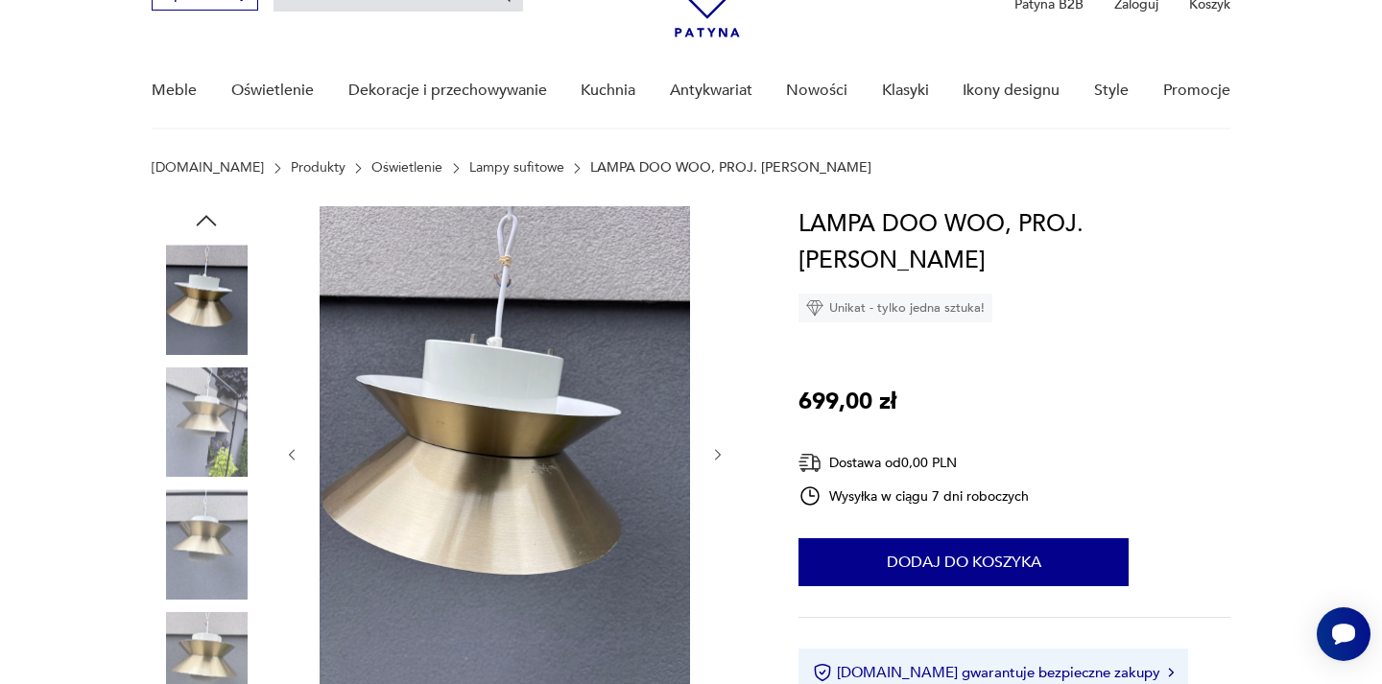
click at [716, 449] on icon "button" at bounding box center [718, 455] width 16 height 16
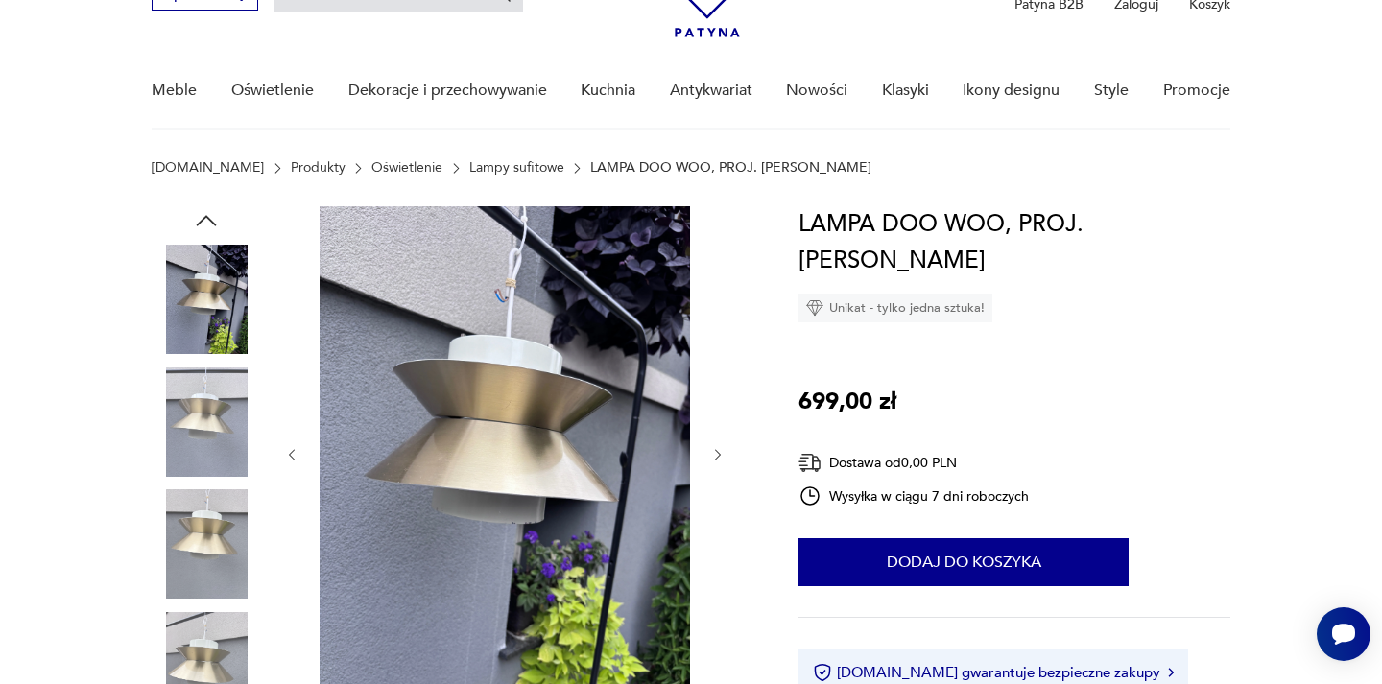
click at [716, 449] on icon "button" at bounding box center [718, 455] width 16 height 16
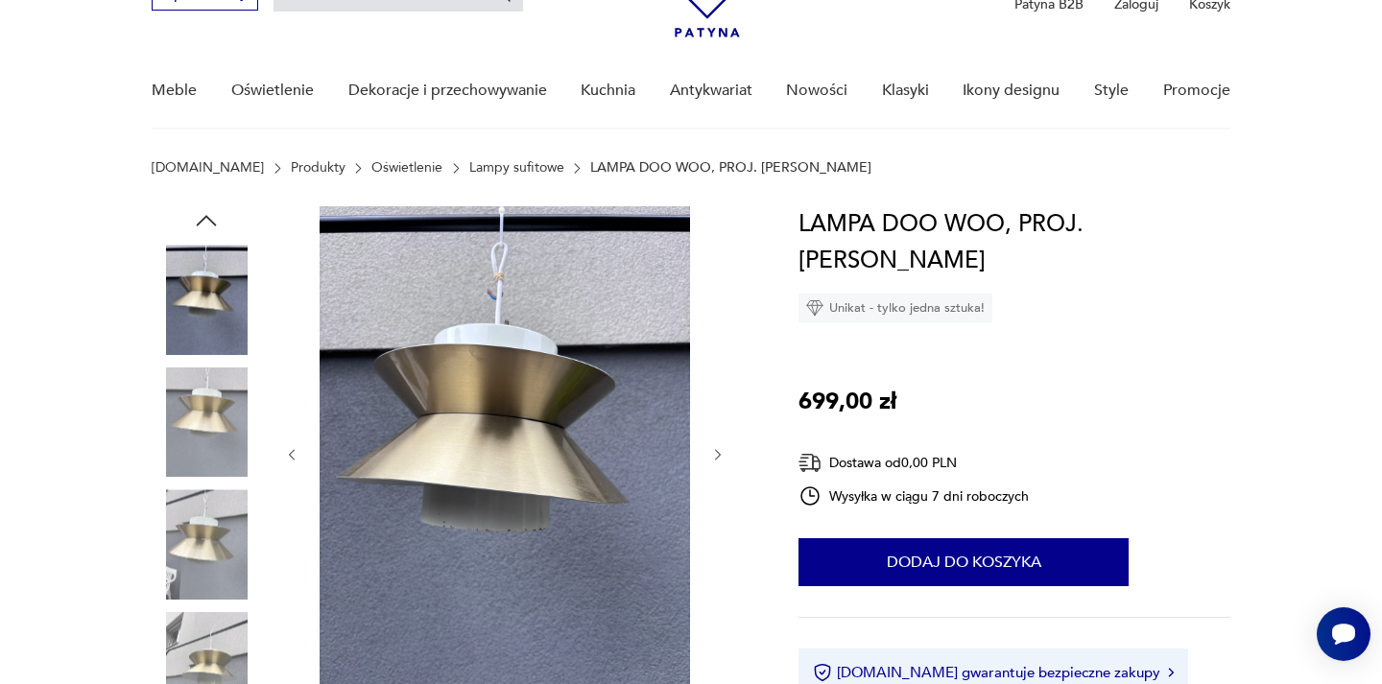
click at [716, 449] on icon "button" at bounding box center [718, 455] width 16 height 16
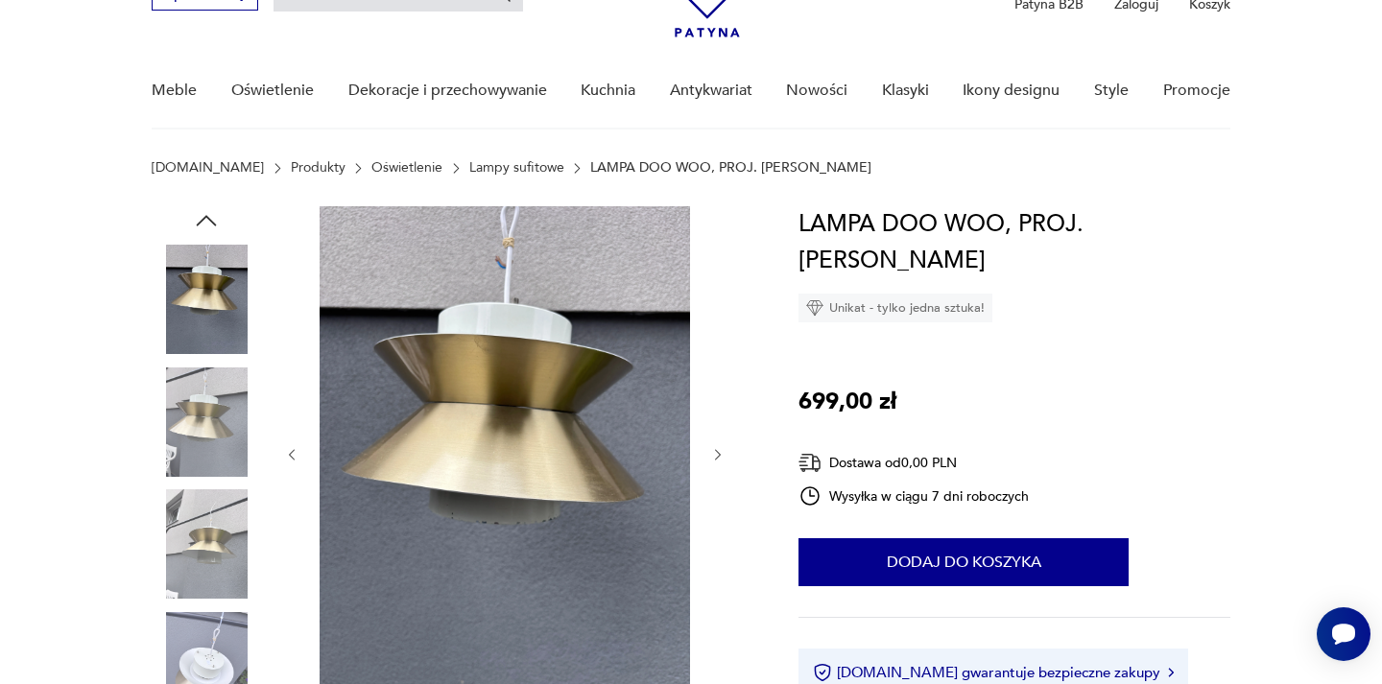
click at [716, 449] on icon "button" at bounding box center [718, 455] width 16 height 16
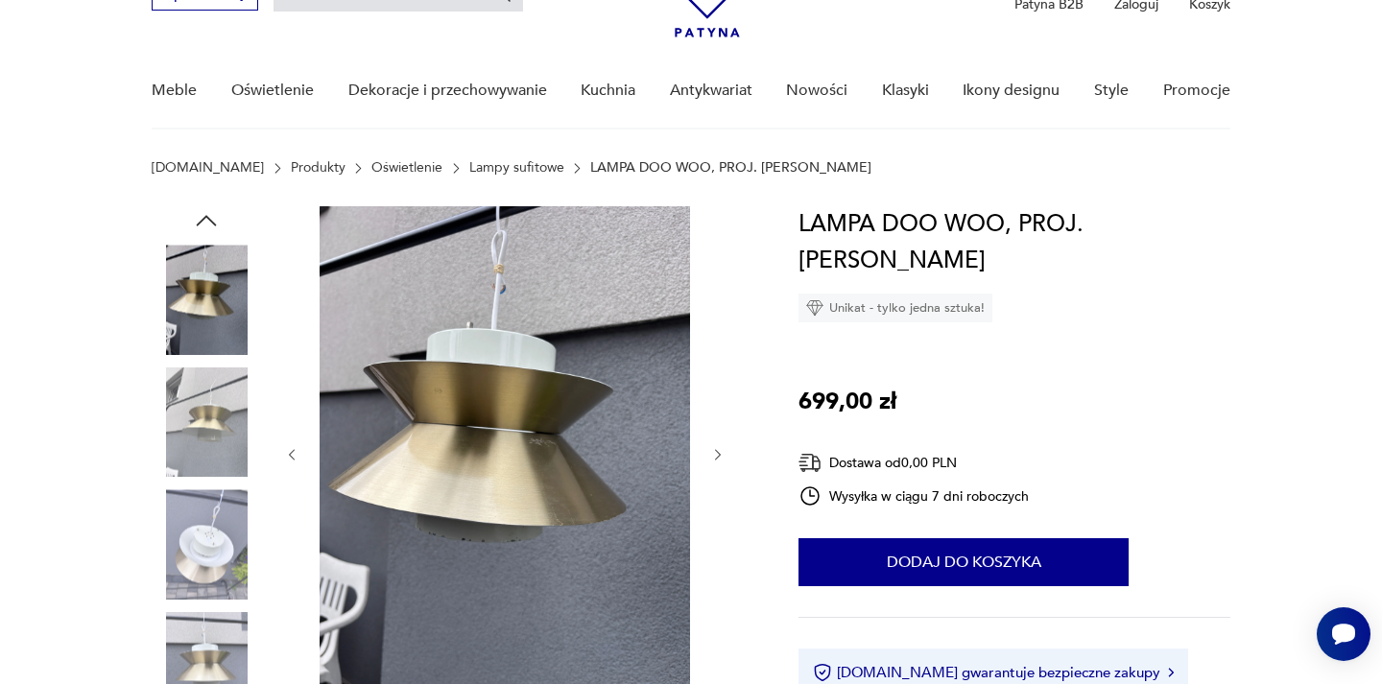
click at [716, 449] on icon "button" at bounding box center [718, 455] width 16 height 16
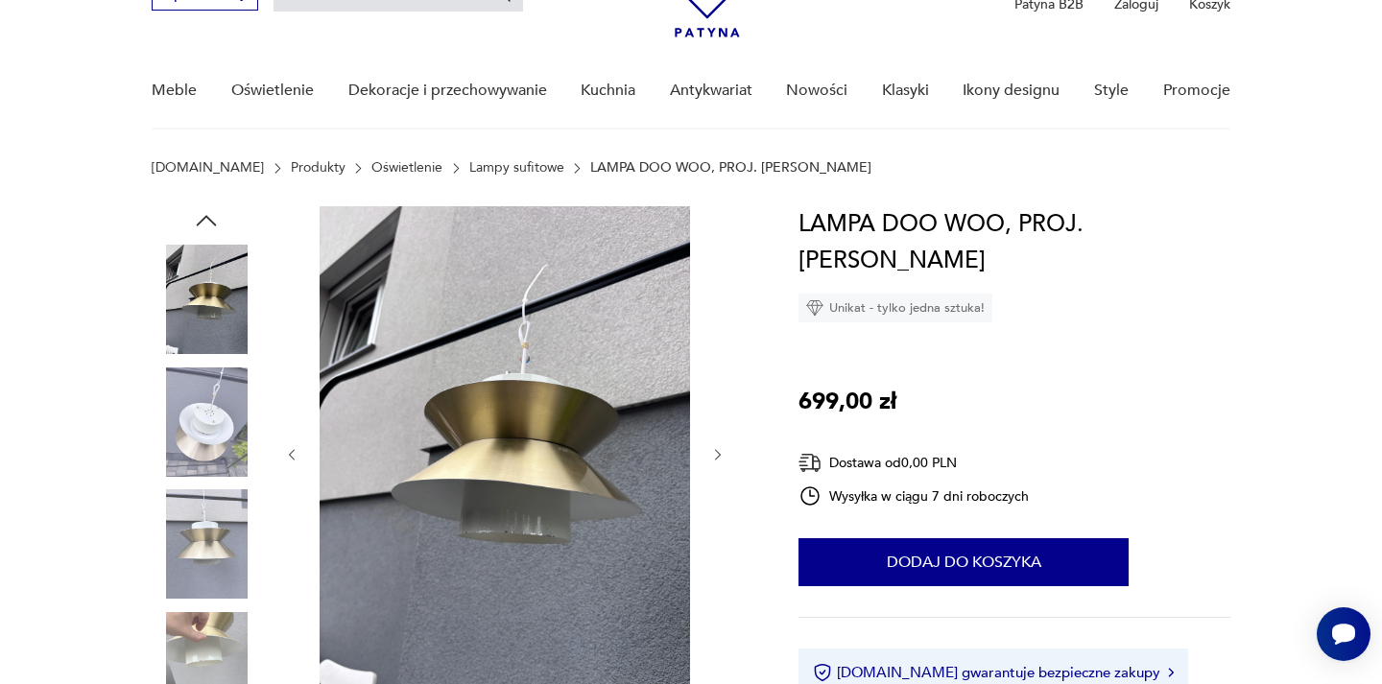
click at [716, 449] on icon "button" at bounding box center [718, 455] width 16 height 16
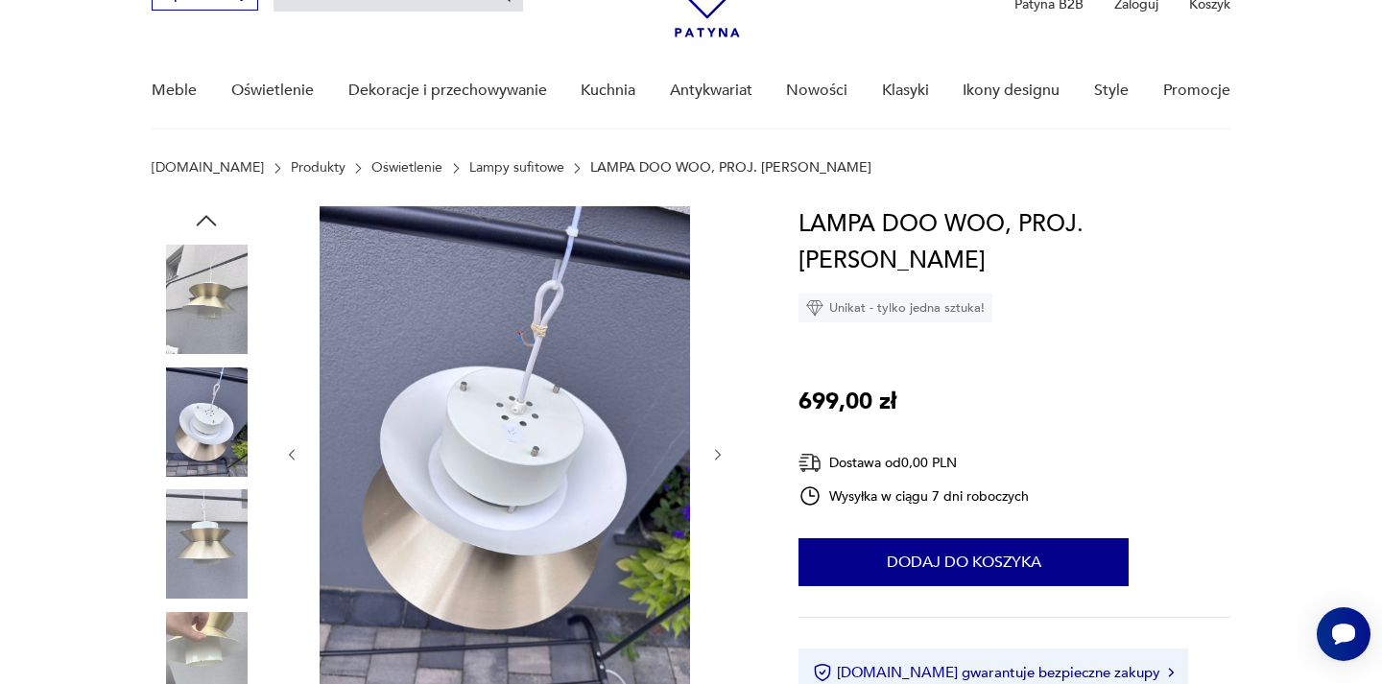
click at [716, 449] on icon "button" at bounding box center [718, 455] width 16 height 16
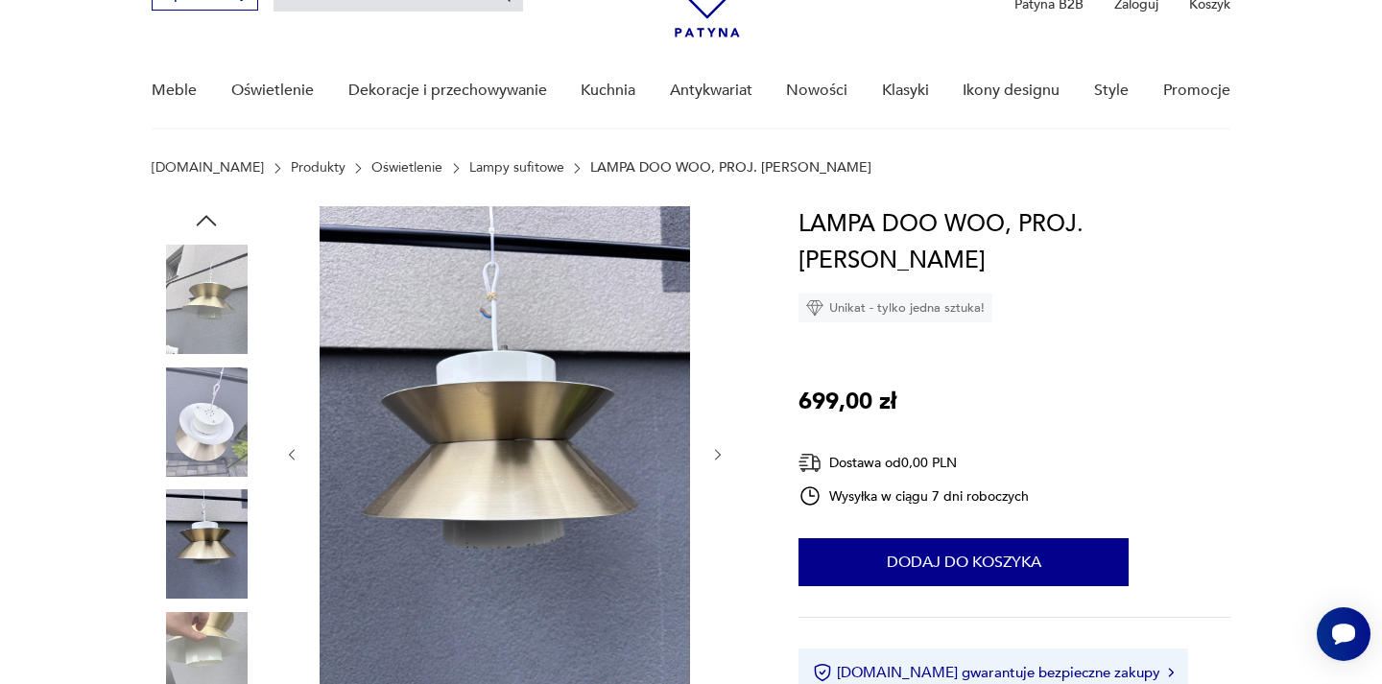
click at [716, 449] on icon "button" at bounding box center [718, 455] width 16 height 16
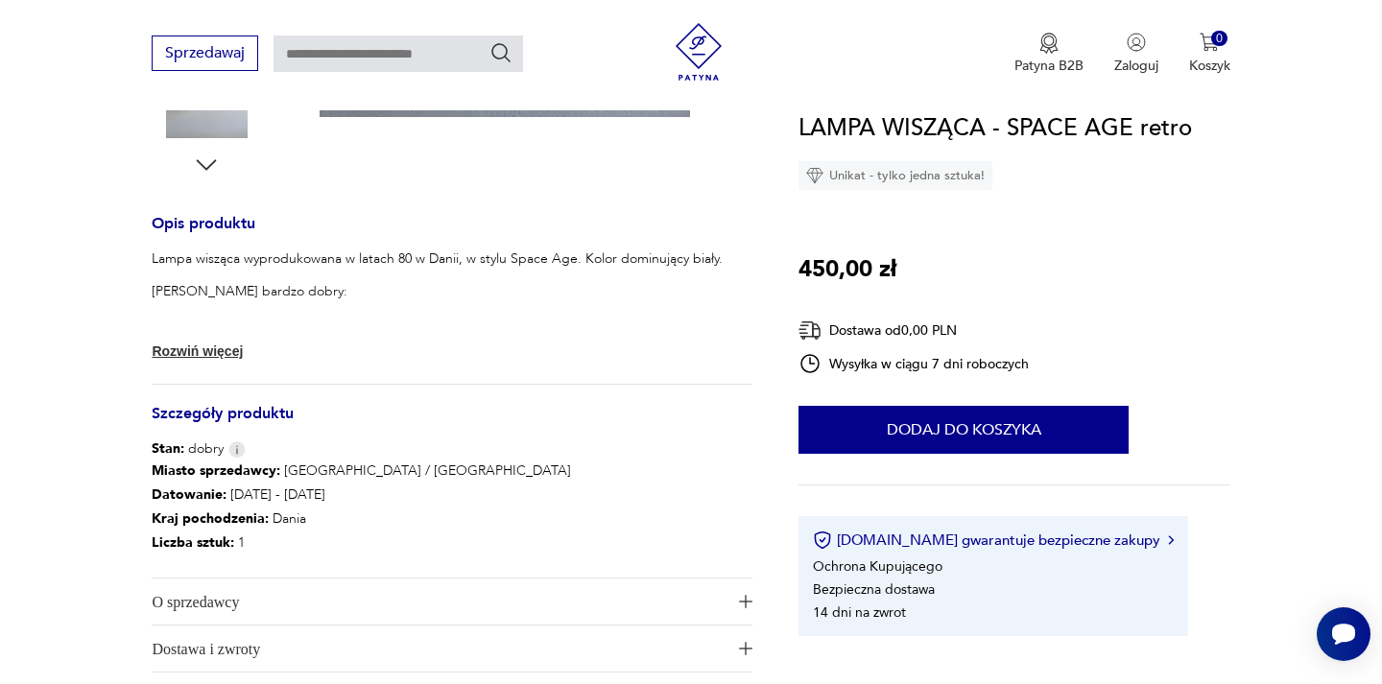
scroll to position [705, 0]
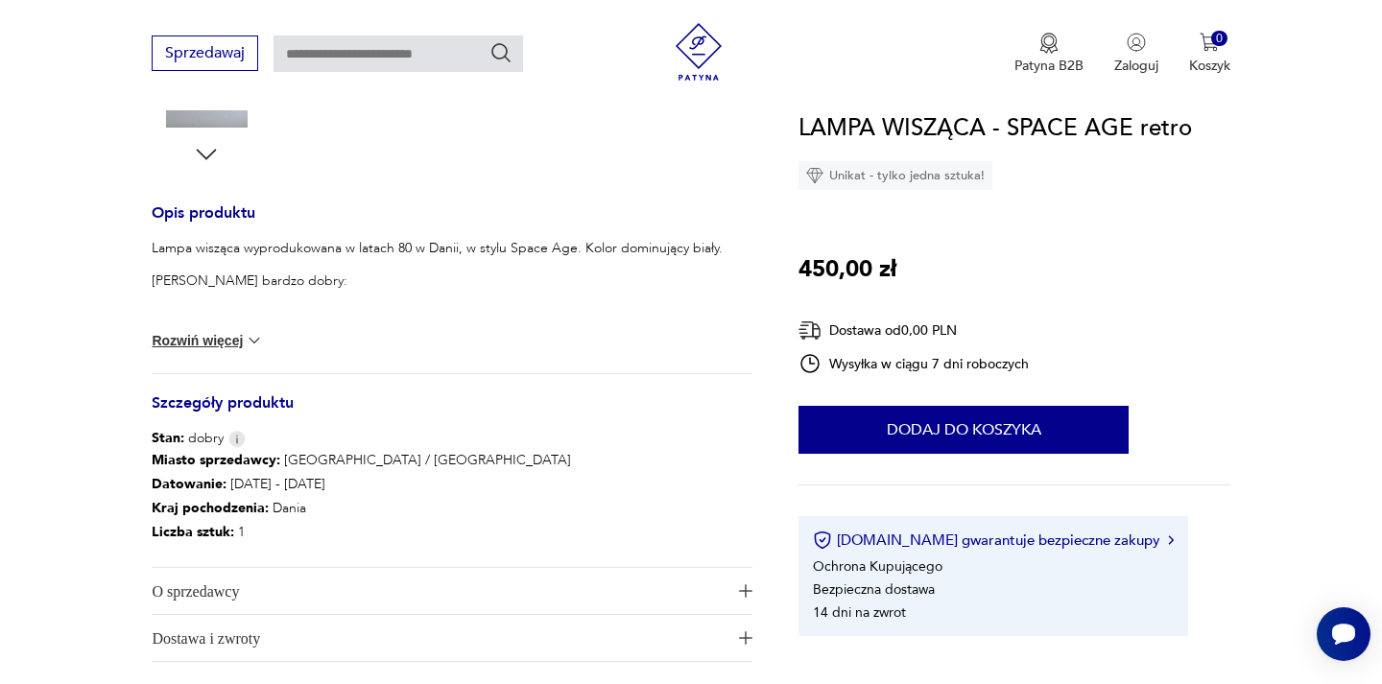
click at [218, 331] on button "Rozwiń więcej" at bounding box center [207, 340] width 111 height 19
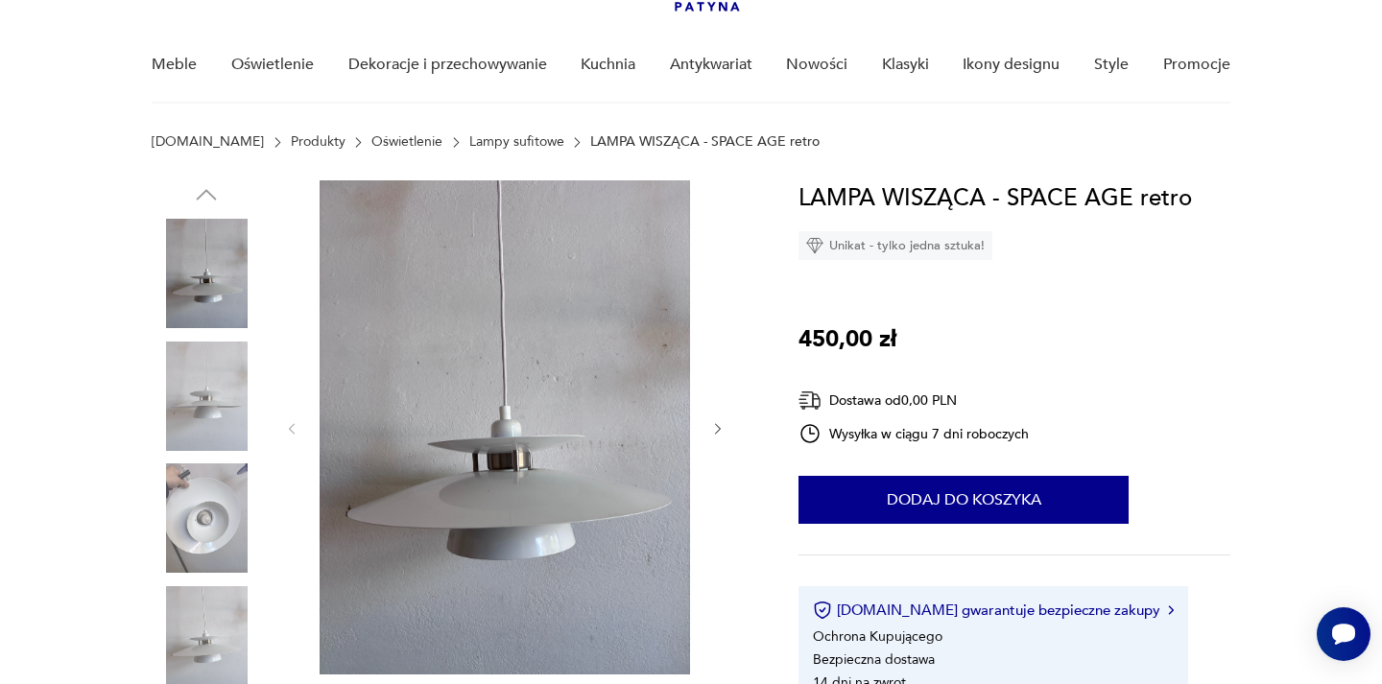
scroll to position [152, 0]
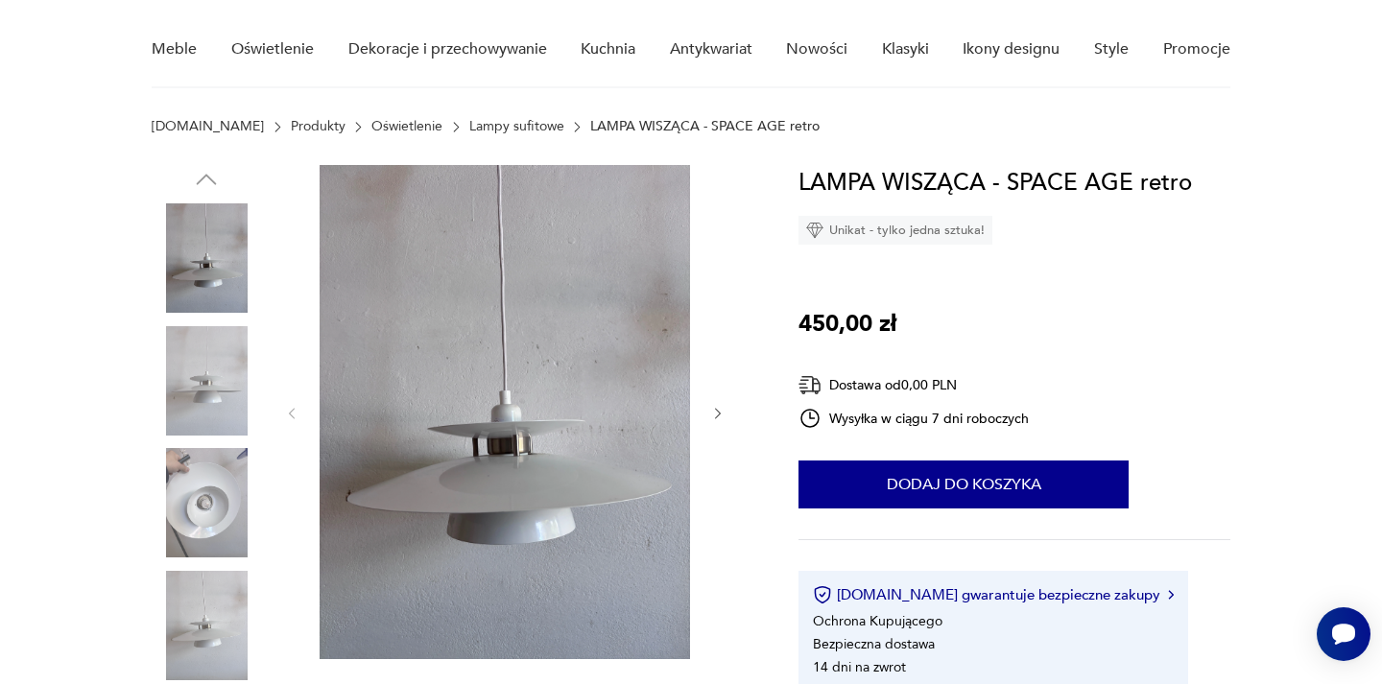
click at [716, 414] on icon "button" at bounding box center [718, 414] width 16 height 16
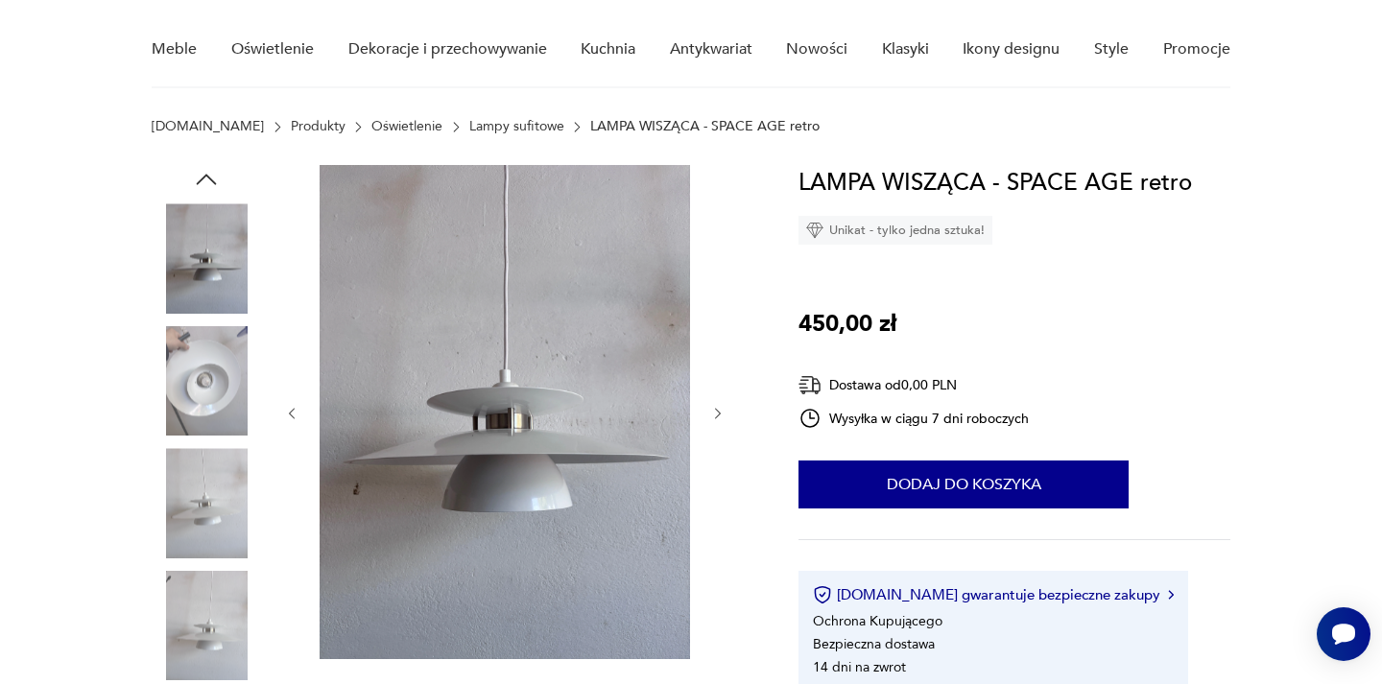
click at [716, 413] on icon "button" at bounding box center [718, 414] width 16 height 16
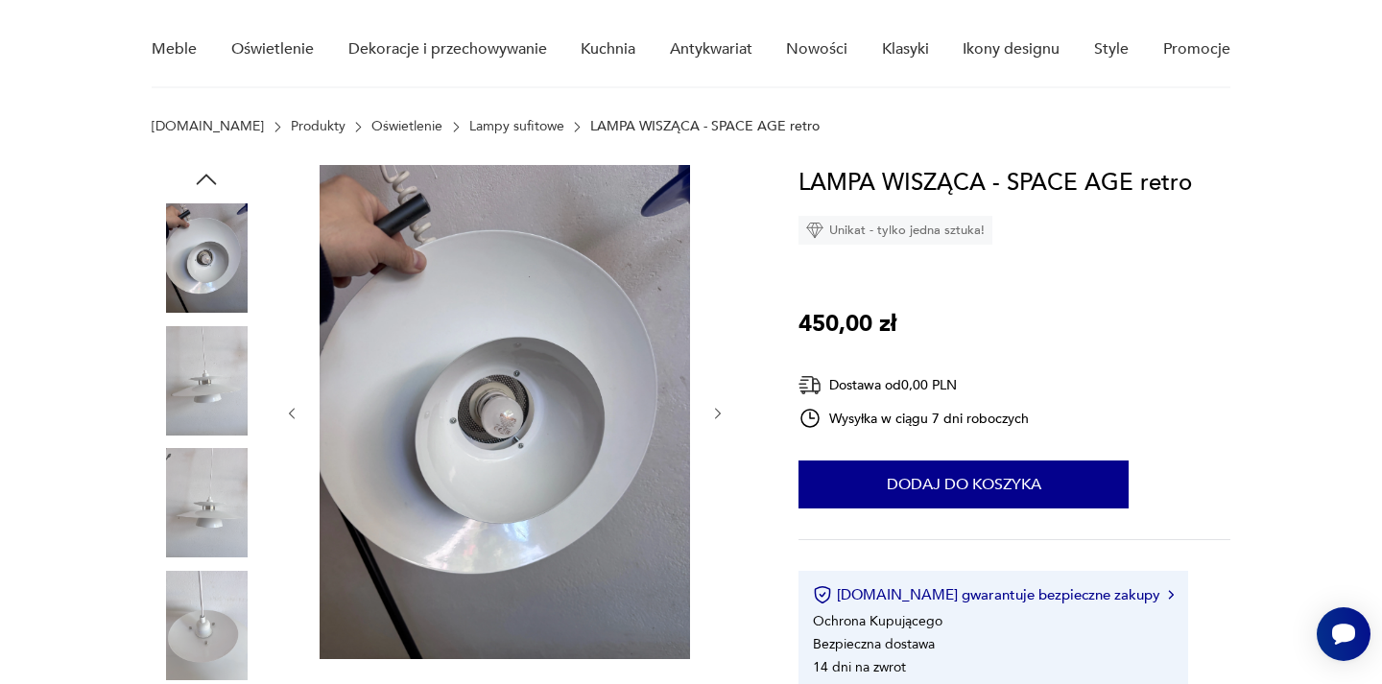
click at [716, 413] on icon "button" at bounding box center [718, 414] width 16 height 16
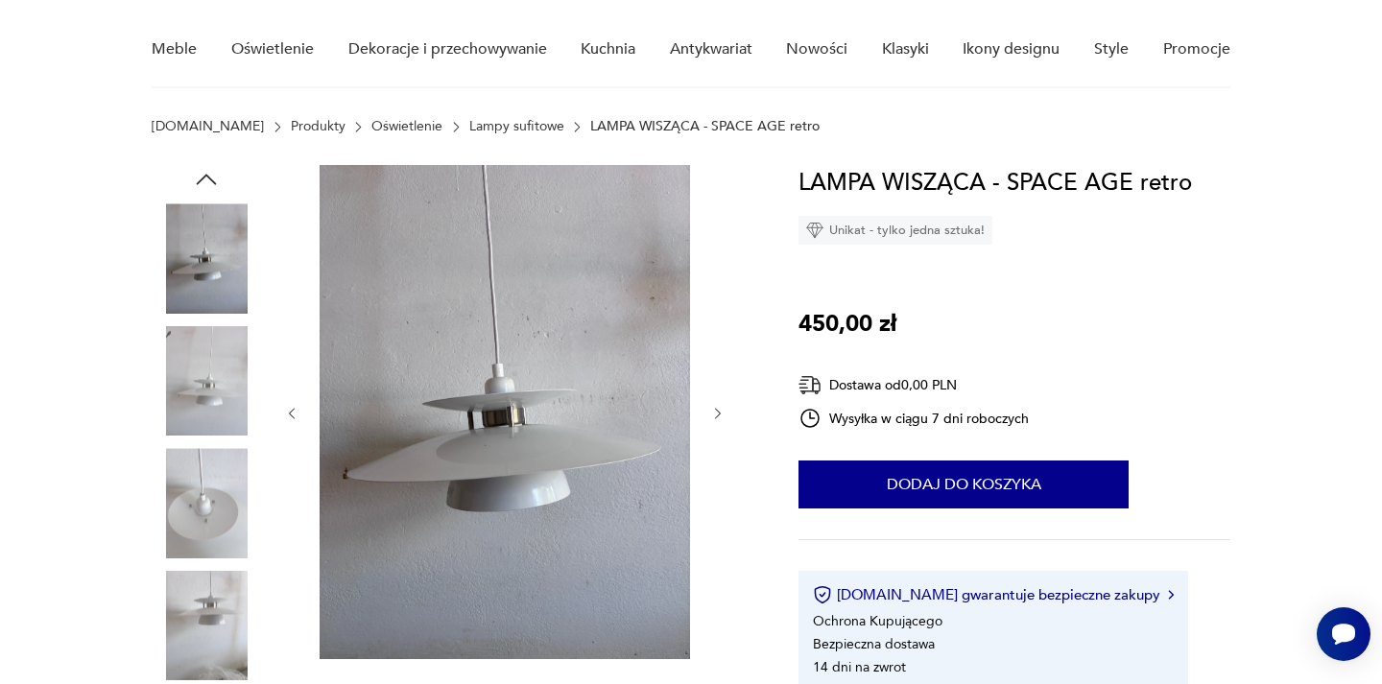
click at [716, 413] on icon "button" at bounding box center [718, 414] width 16 height 16
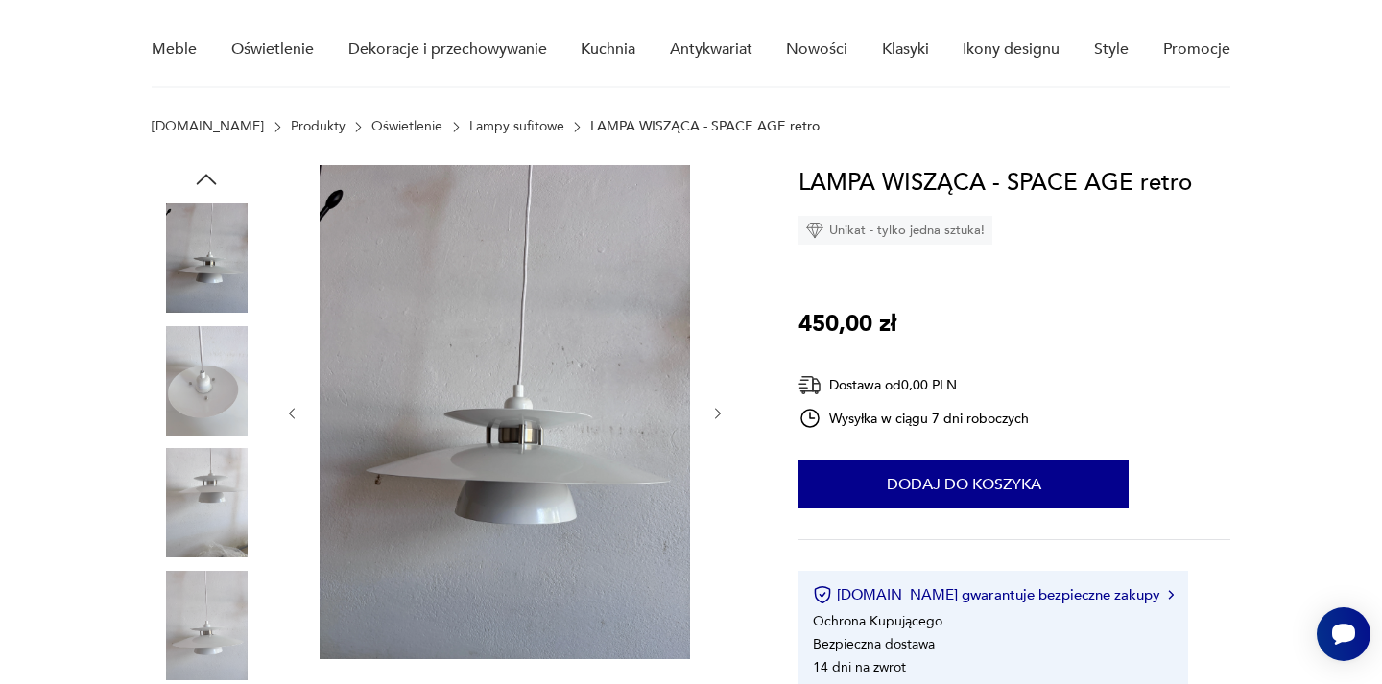
click at [716, 413] on icon "button" at bounding box center [718, 414] width 16 height 16
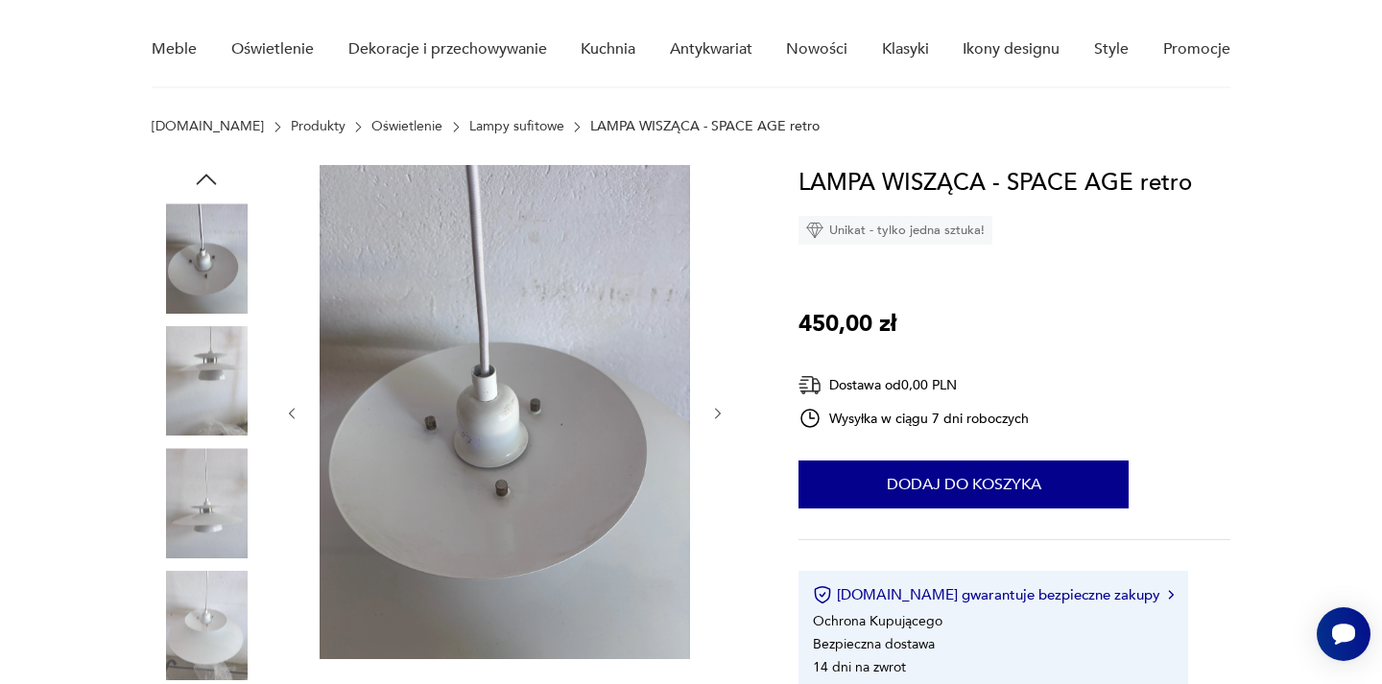
click at [716, 413] on icon "button" at bounding box center [718, 414] width 16 height 16
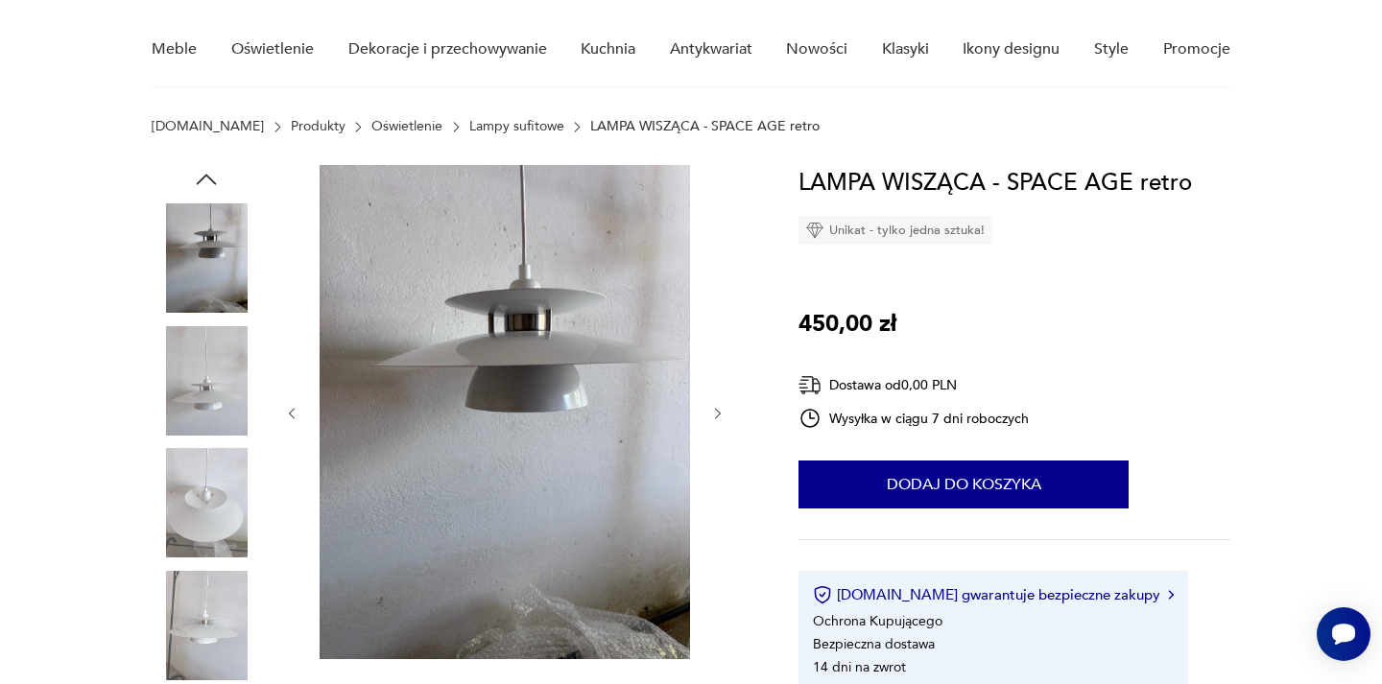
click at [716, 413] on icon "button" at bounding box center [718, 414] width 16 height 16
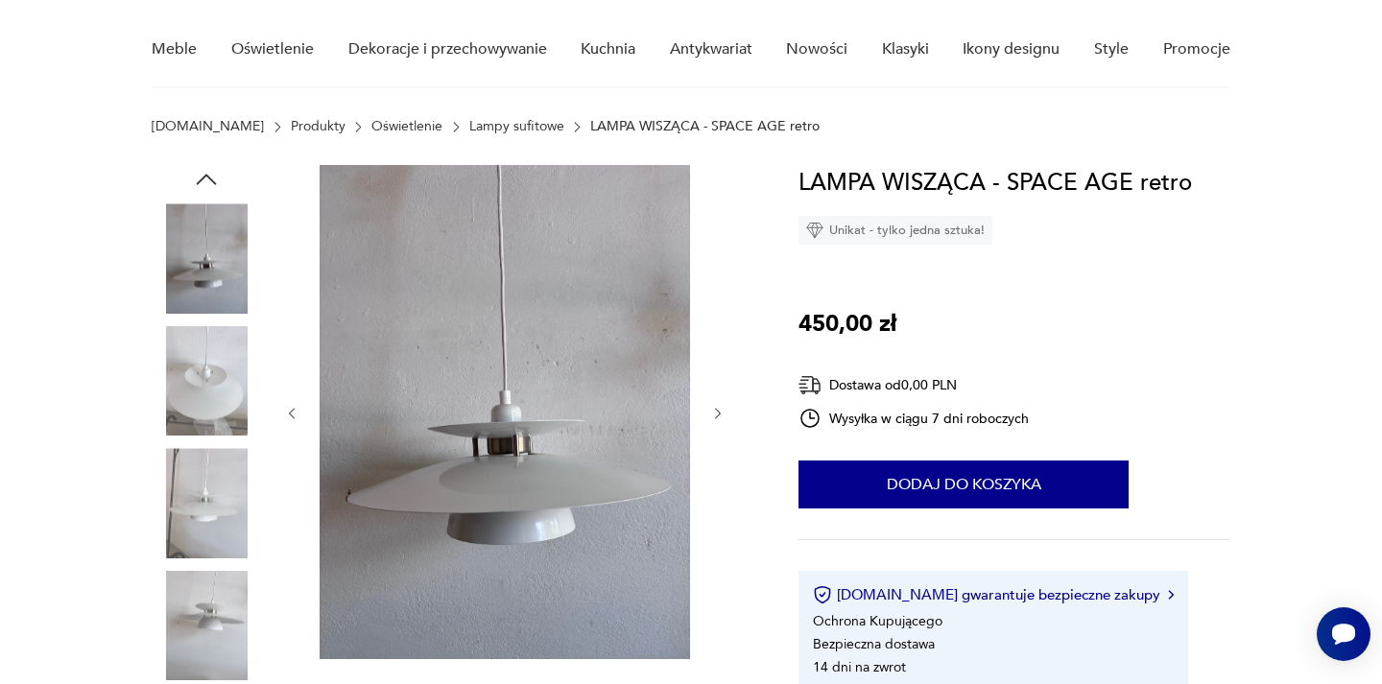
click at [716, 412] on icon "button" at bounding box center [718, 414] width 16 height 16
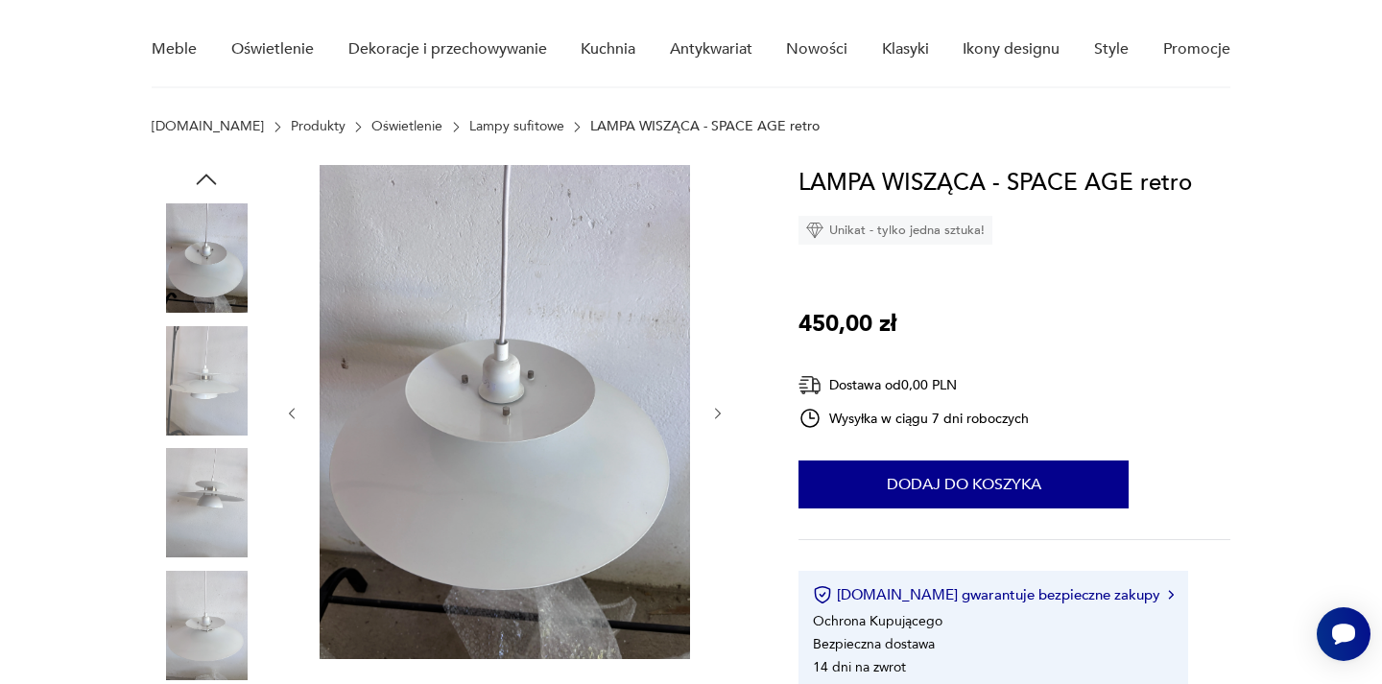
click at [716, 412] on icon "button" at bounding box center [718, 414] width 16 height 16
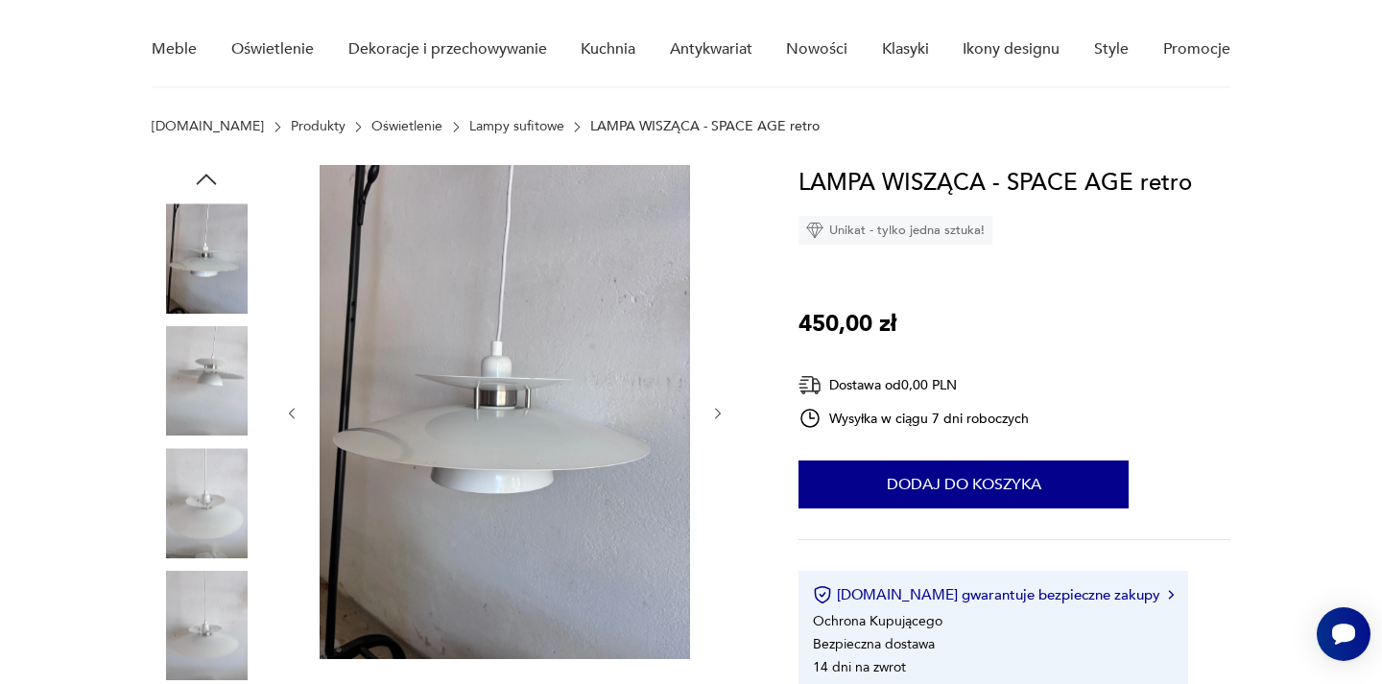
click at [716, 412] on icon "button" at bounding box center [718, 414] width 16 height 16
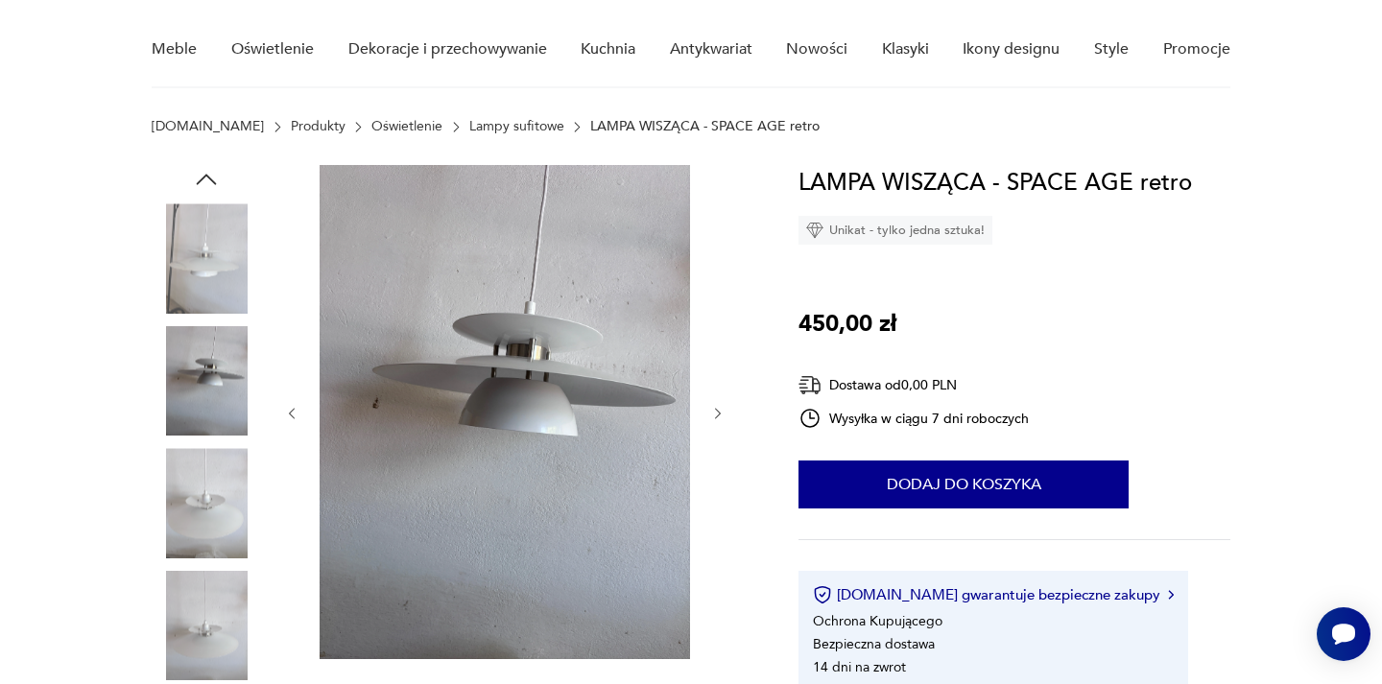
click at [716, 412] on icon "button" at bounding box center [718, 414] width 16 height 16
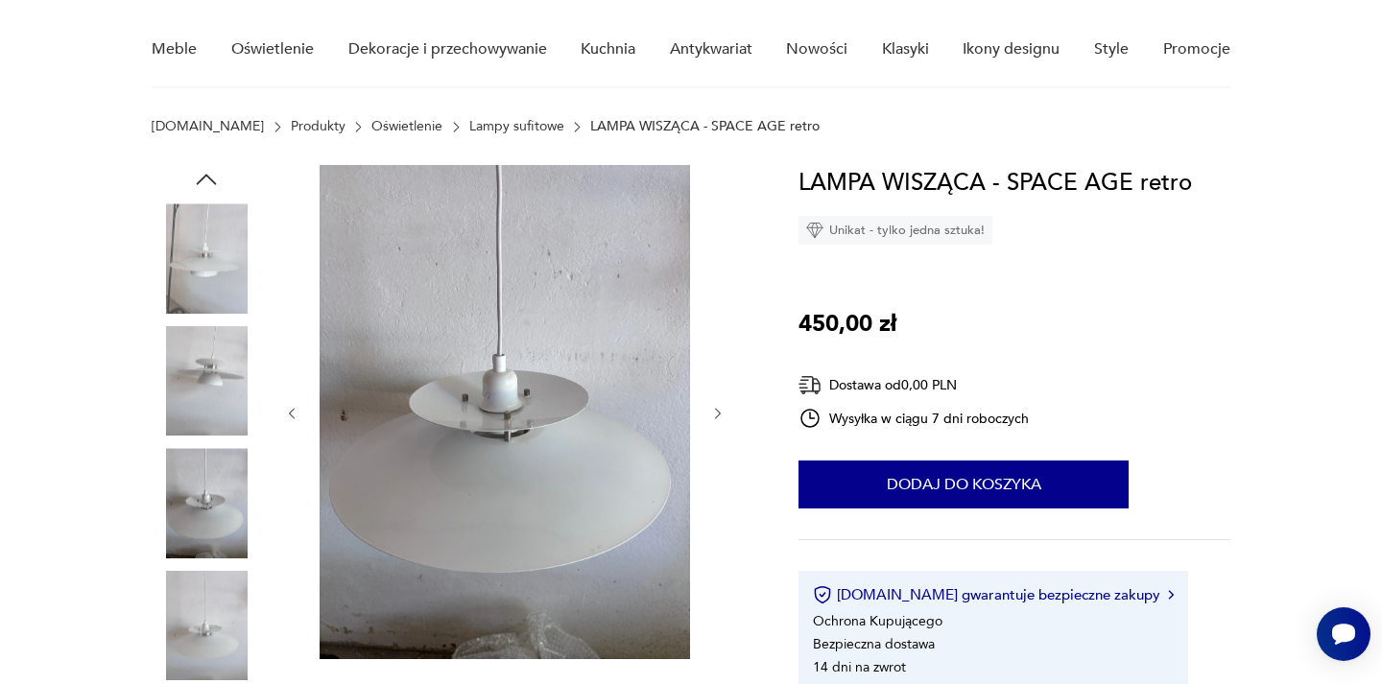
click at [716, 412] on icon "button" at bounding box center [718, 414] width 16 height 16
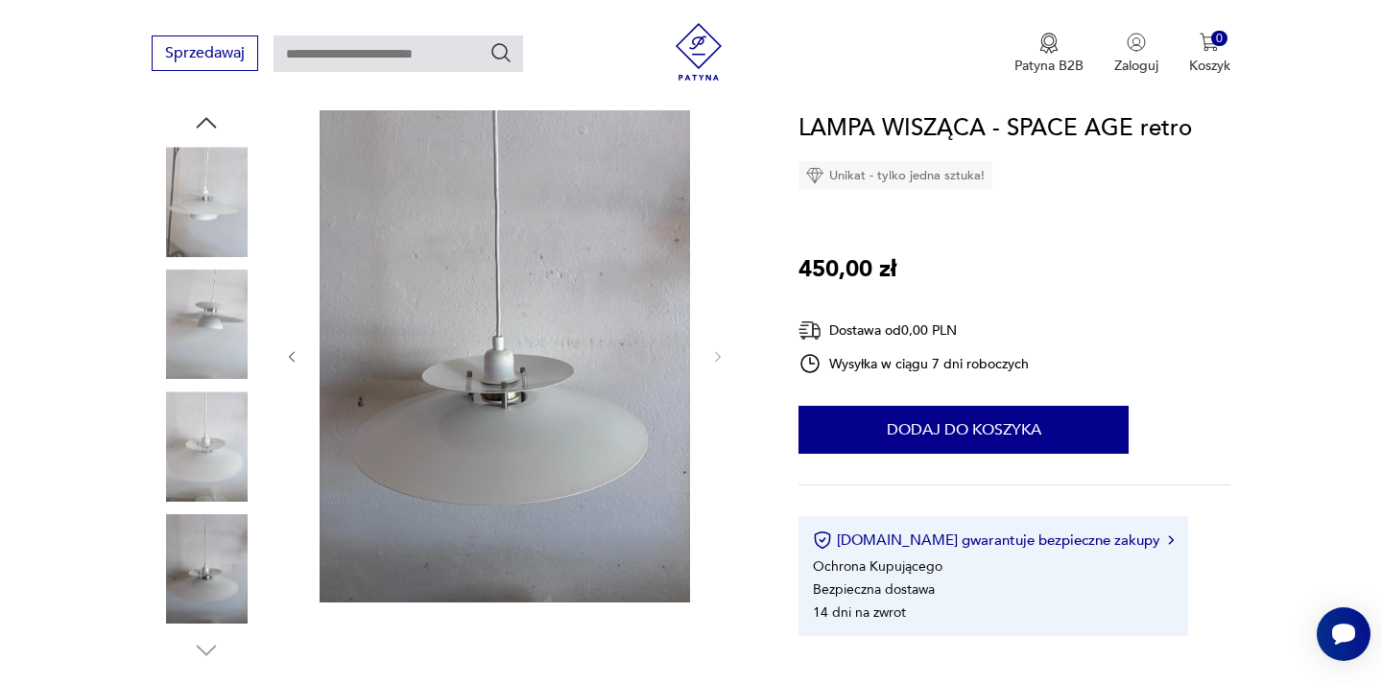
scroll to position [219, 0]
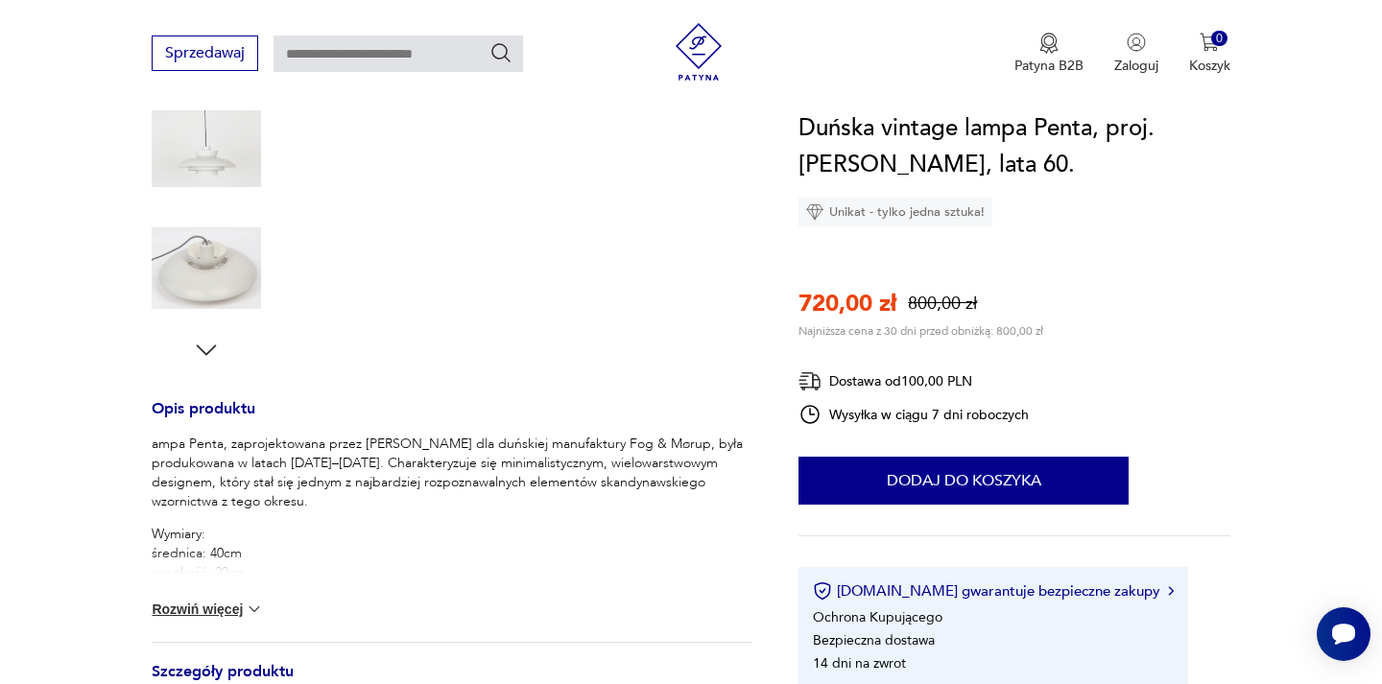
scroll to position [610, 0]
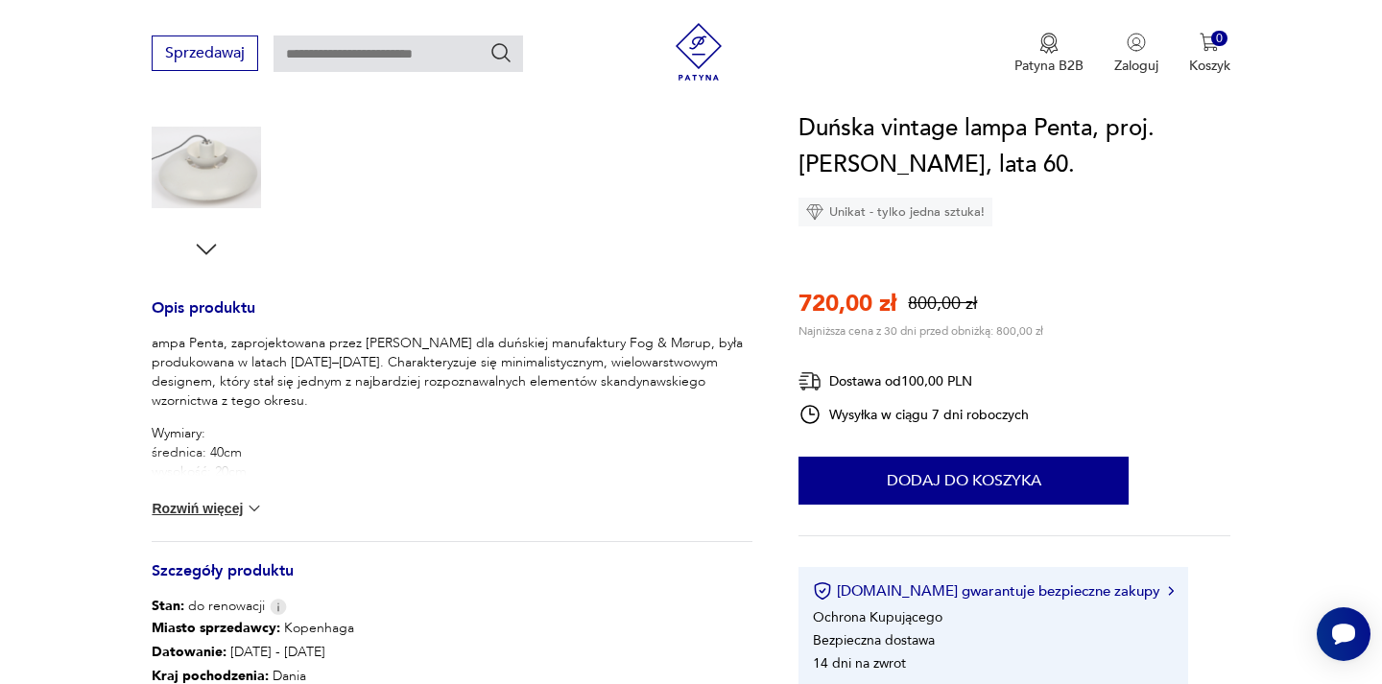
click at [217, 509] on button "Rozwiń więcej" at bounding box center [207, 508] width 111 height 19
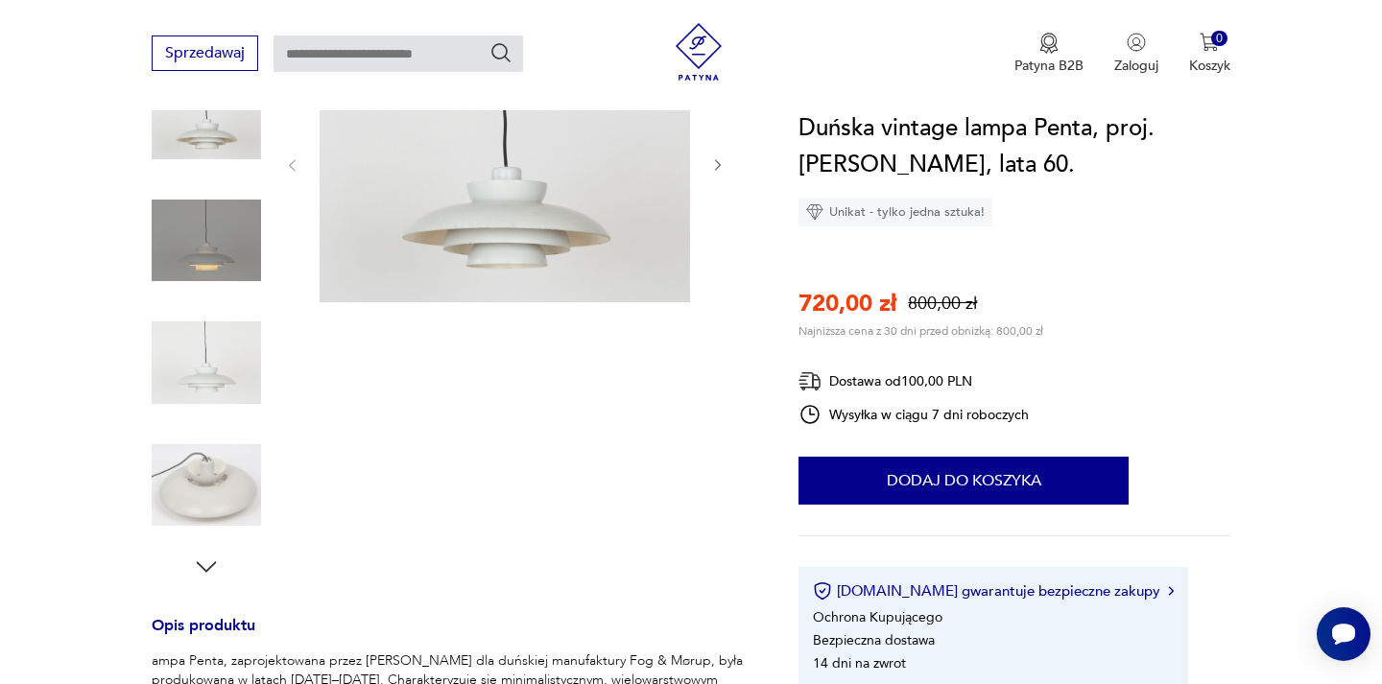
scroll to position [239, 0]
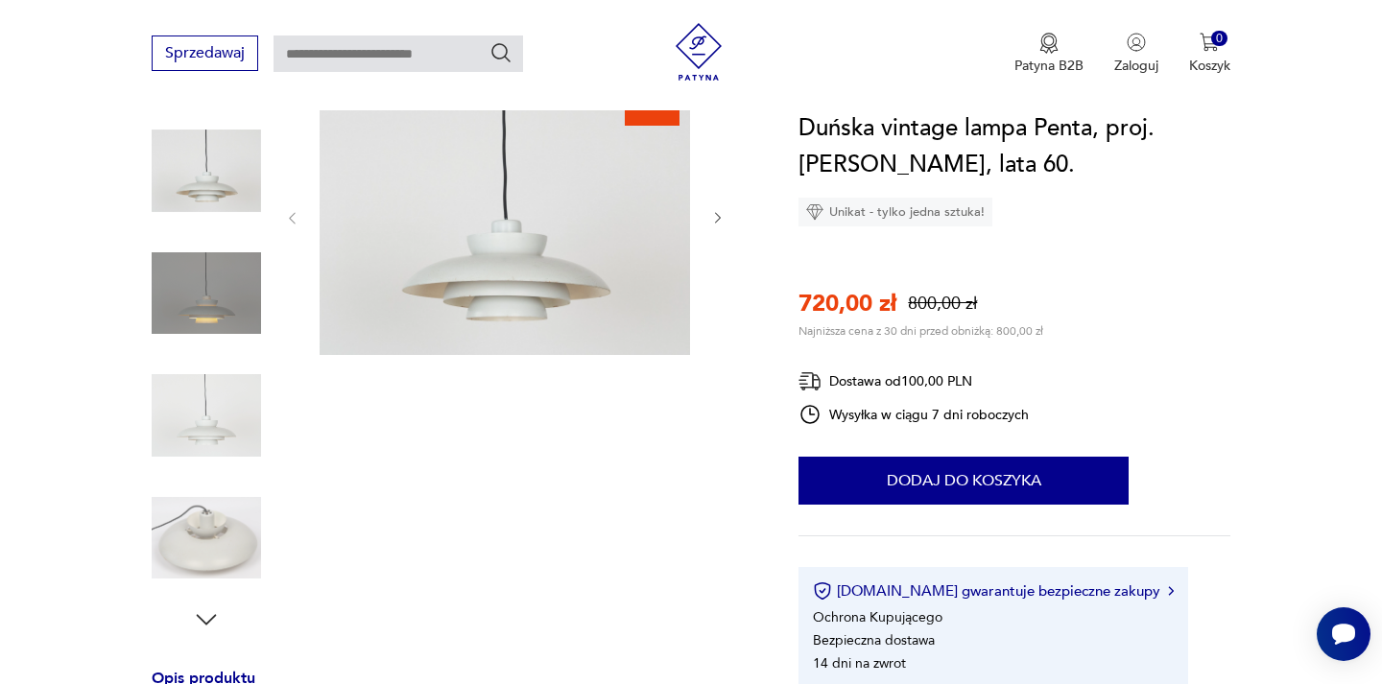
click at [711, 222] on icon "button" at bounding box center [718, 218] width 16 height 16
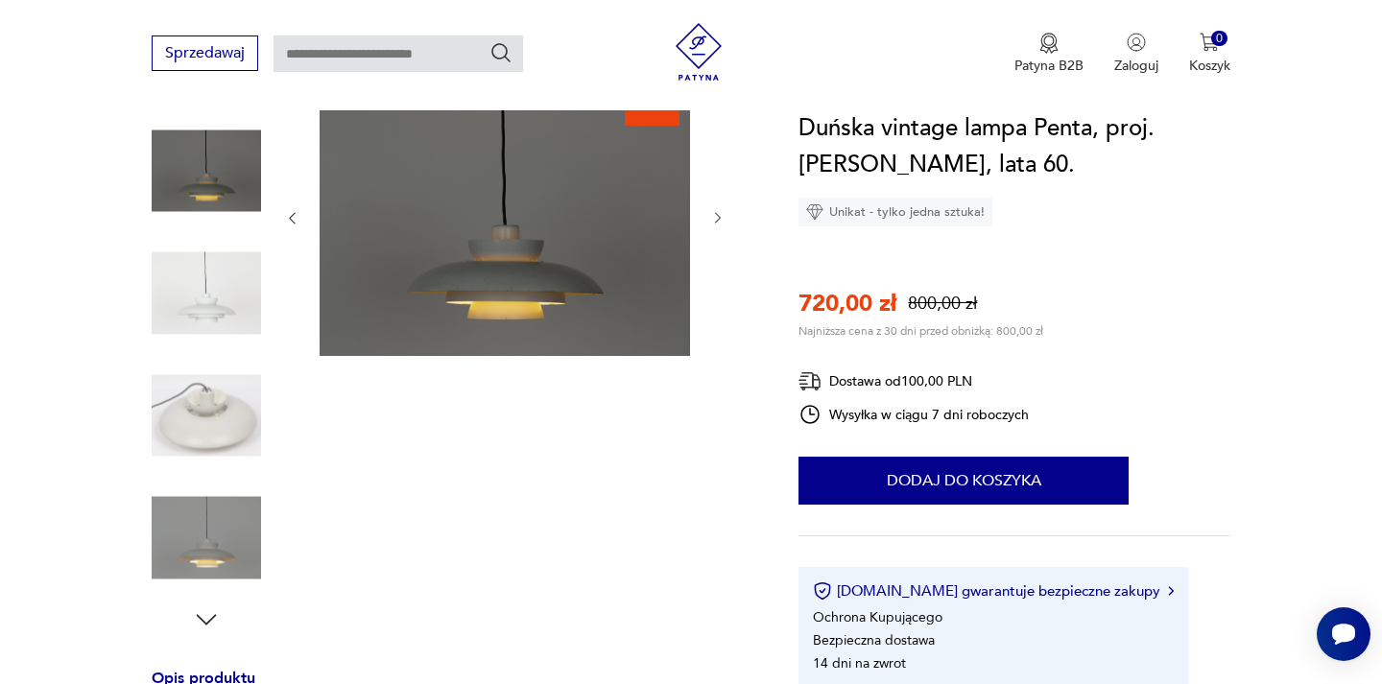
click at [711, 222] on icon "button" at bounding box center [718, 218] width 16 height 16
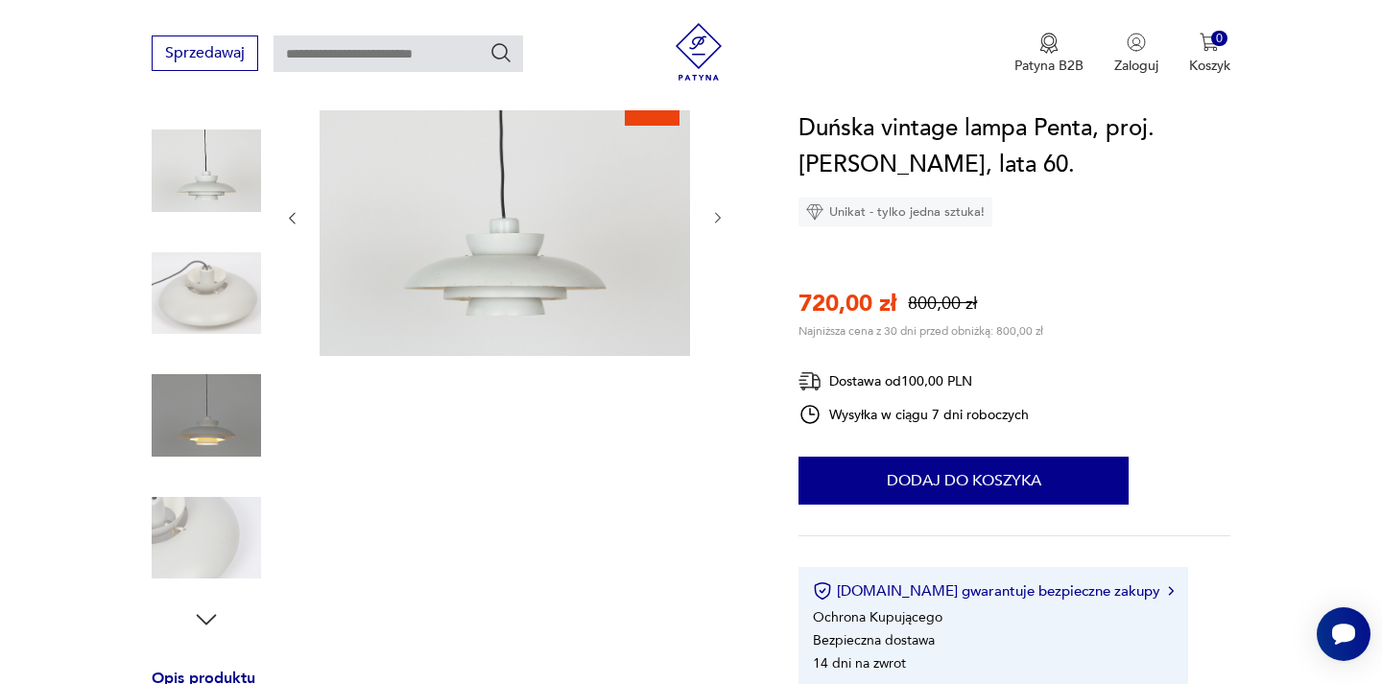
click at [711, 221] on icon "button" at bounding box center [718, 218] width 16 height 16
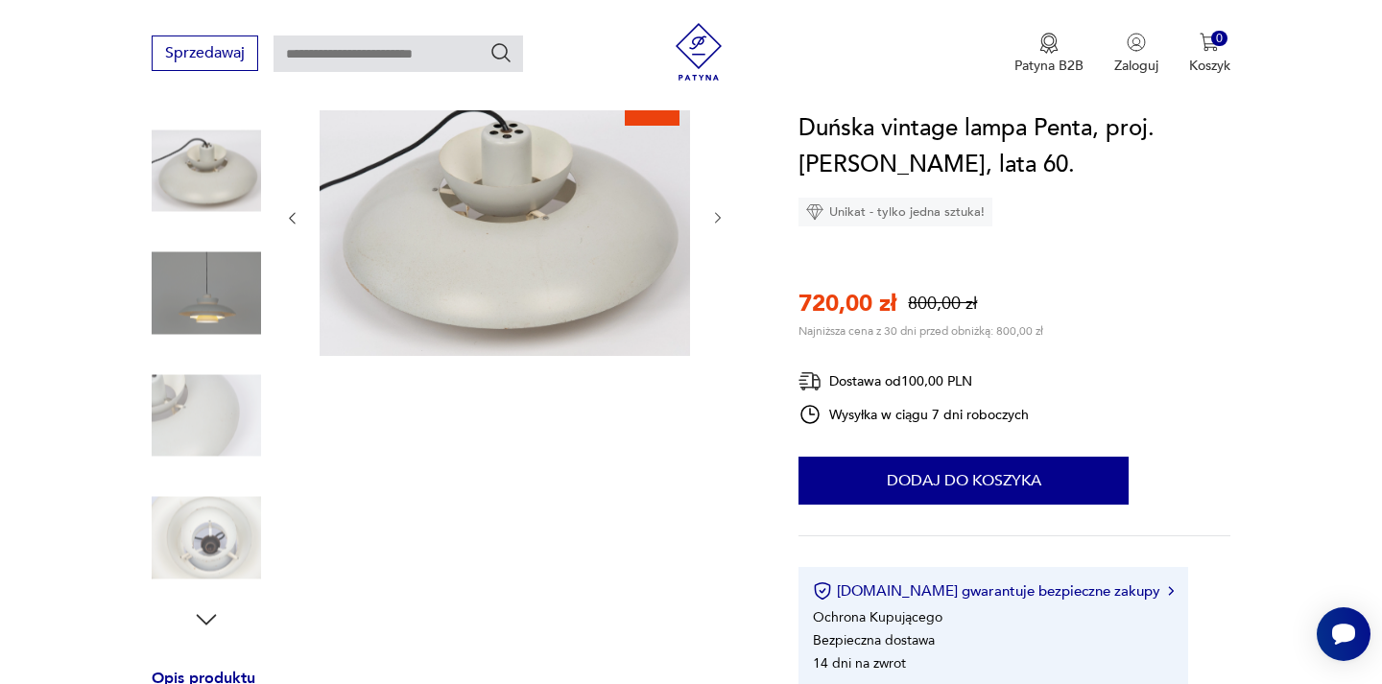
click at [711, 221] on icon "button" at bounding box center [718, 218] width 16 height 16
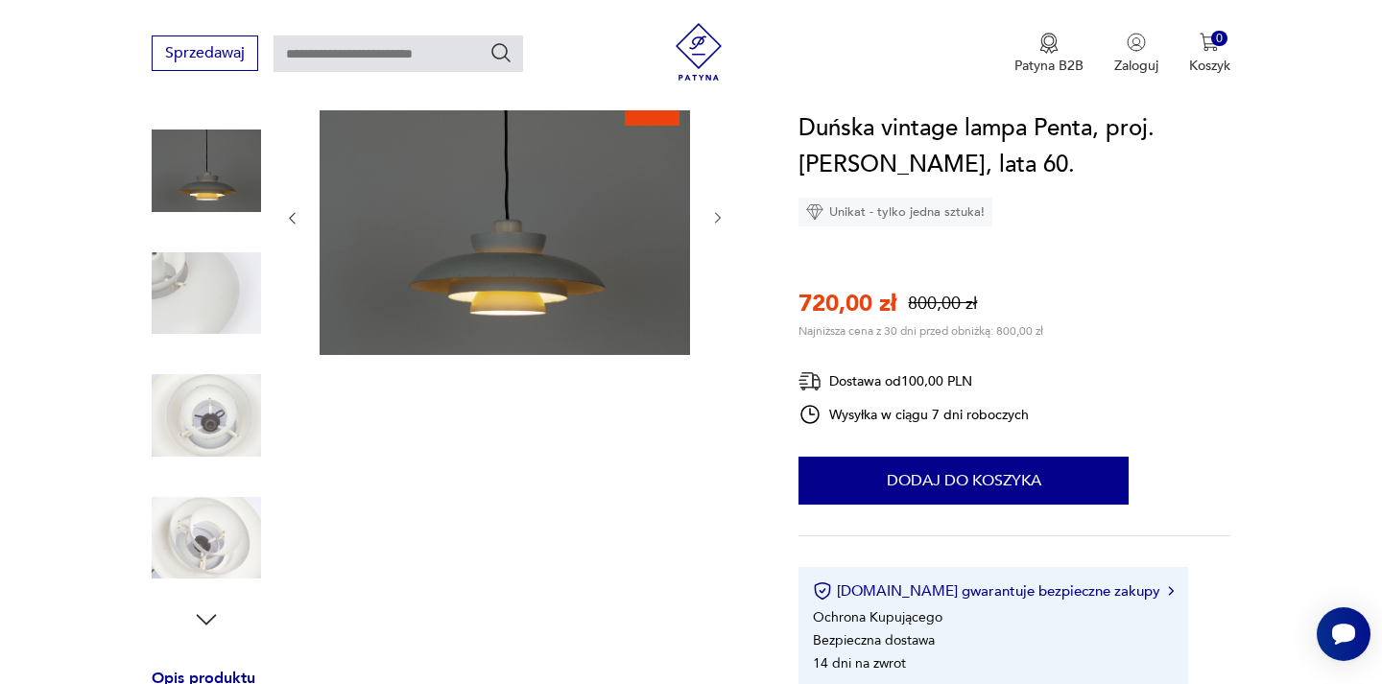
click at [711, 221] on icon "button" at bounding box center [718, 218] width 16 height 16
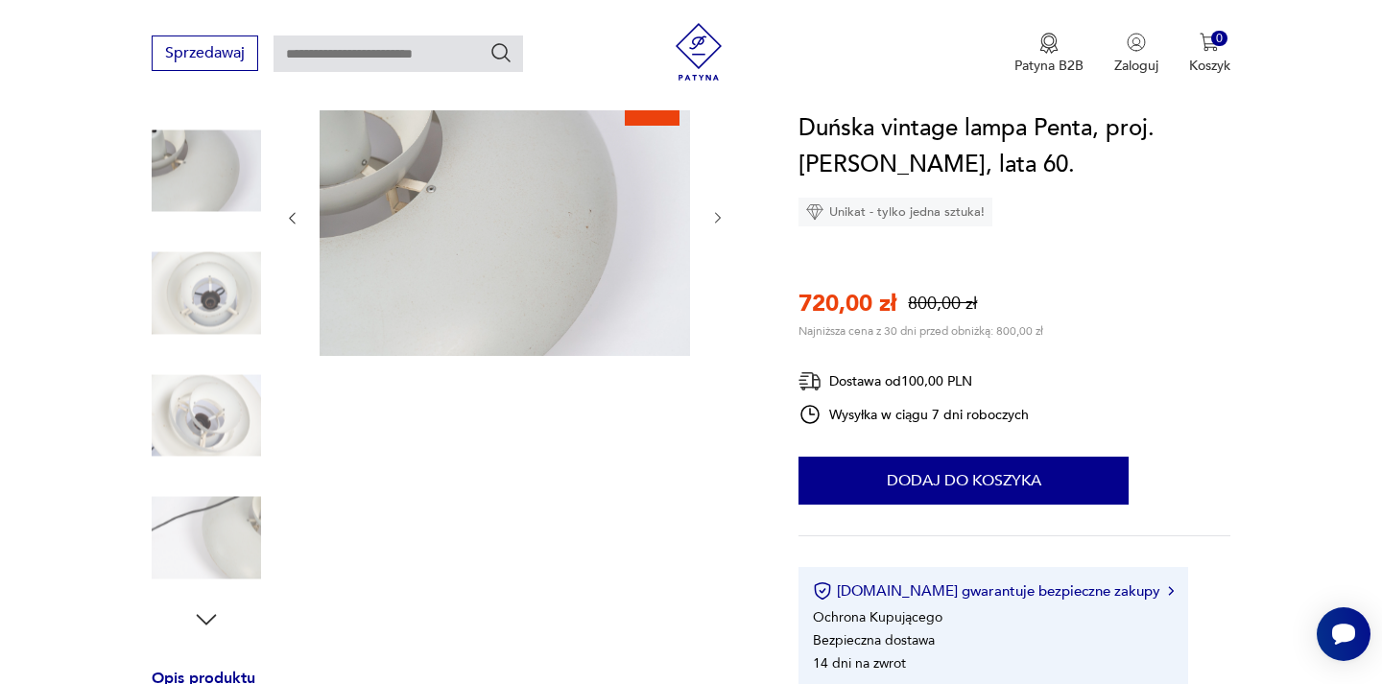
click at [711, 221] on icon "button" at bounding box center [718, 218] width 16 height 16
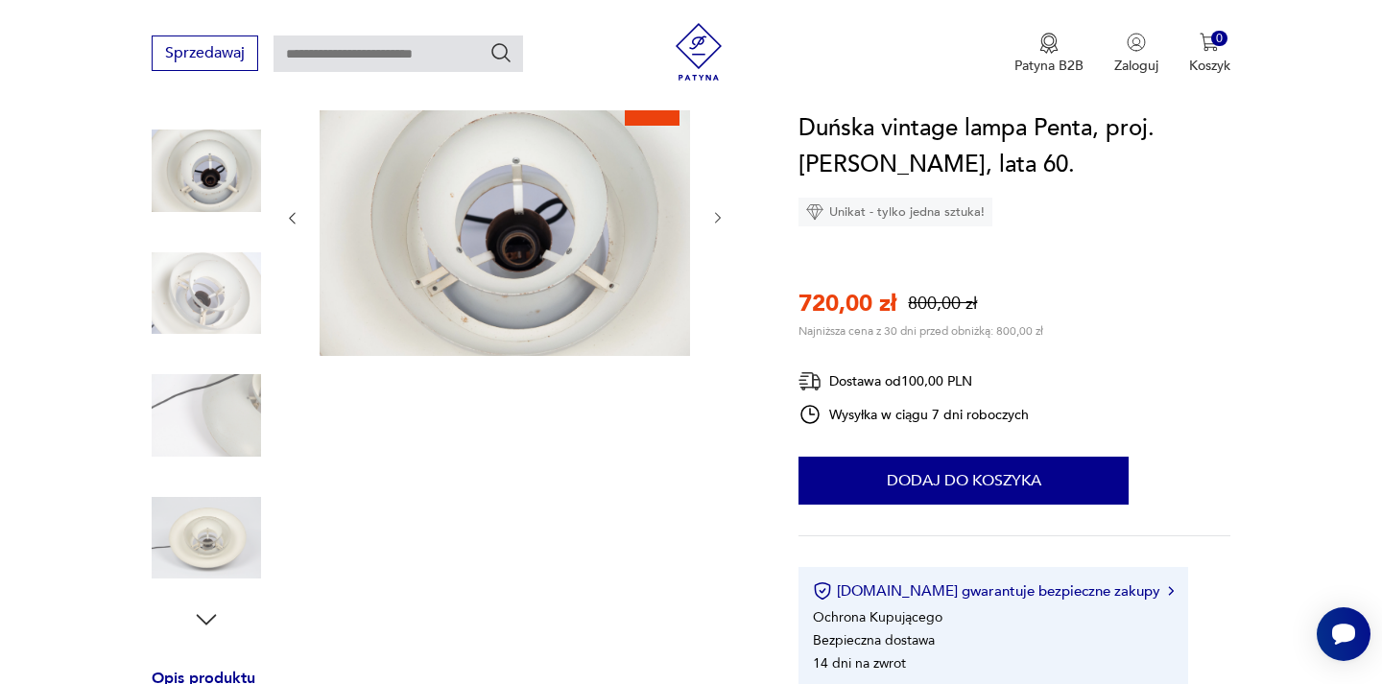
click at [562, 232] on img at bounding box center [505, 217] width 371 height 278
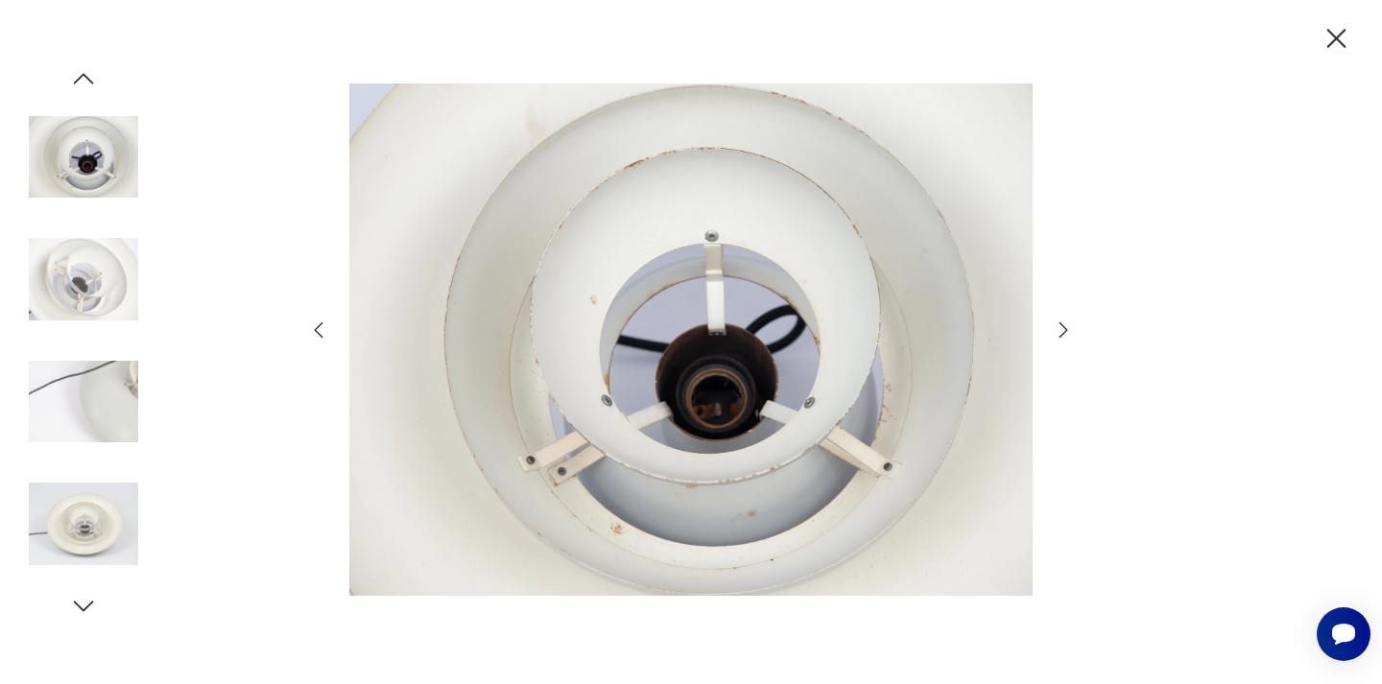
click at [1053, 346] on div at bounding box center [691, 341] width 768 height 551
click at [1060, 340] on icon "button" at bounding box center [1063, 330] width 23 height 23
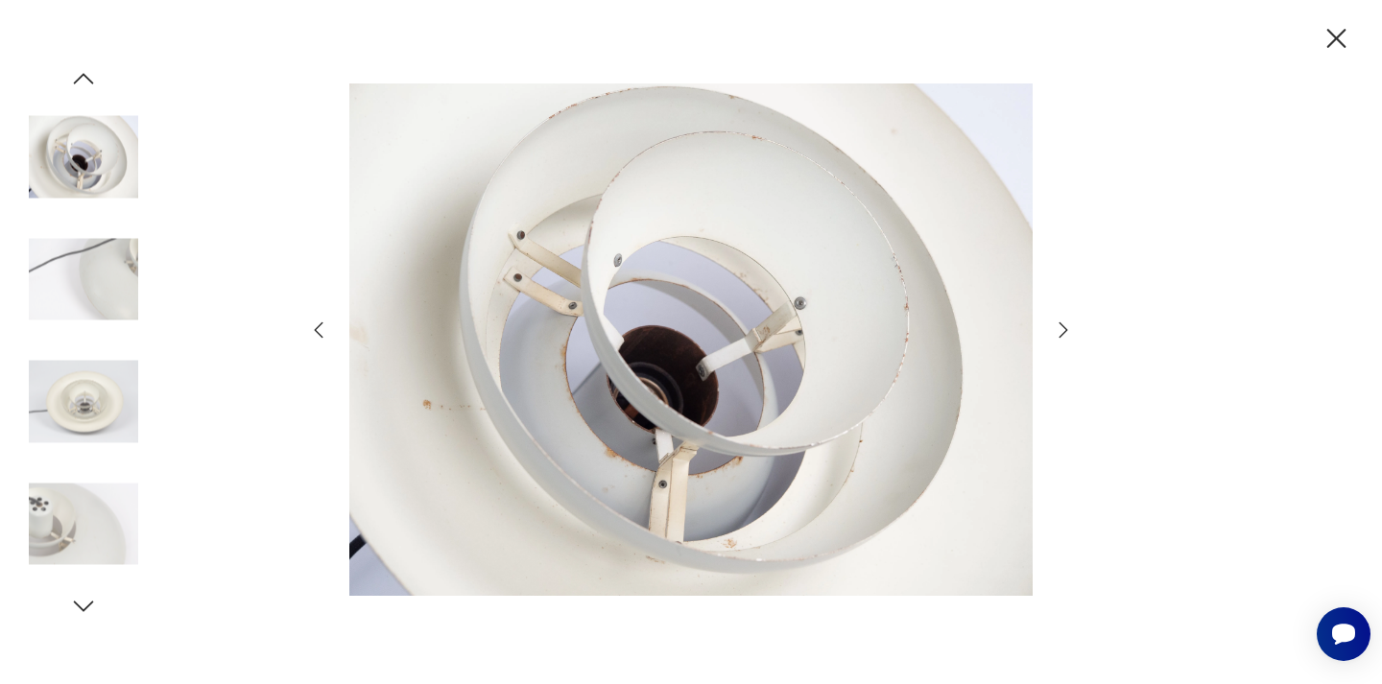
click at [1060, 340] on icon "button" at bounding box center [1063, 330] width 23 height 23
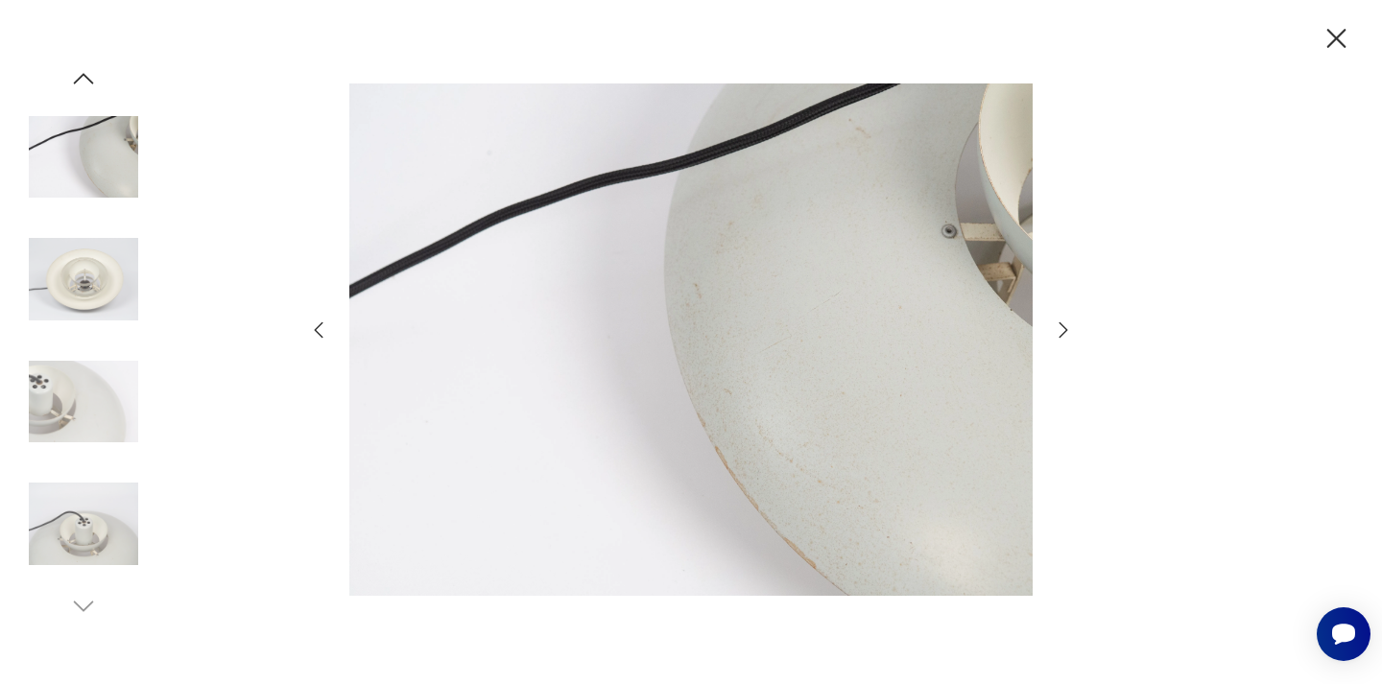
click at [1060, 340] on icon "button" at bounding box center [1063, 330] width 23 height 23
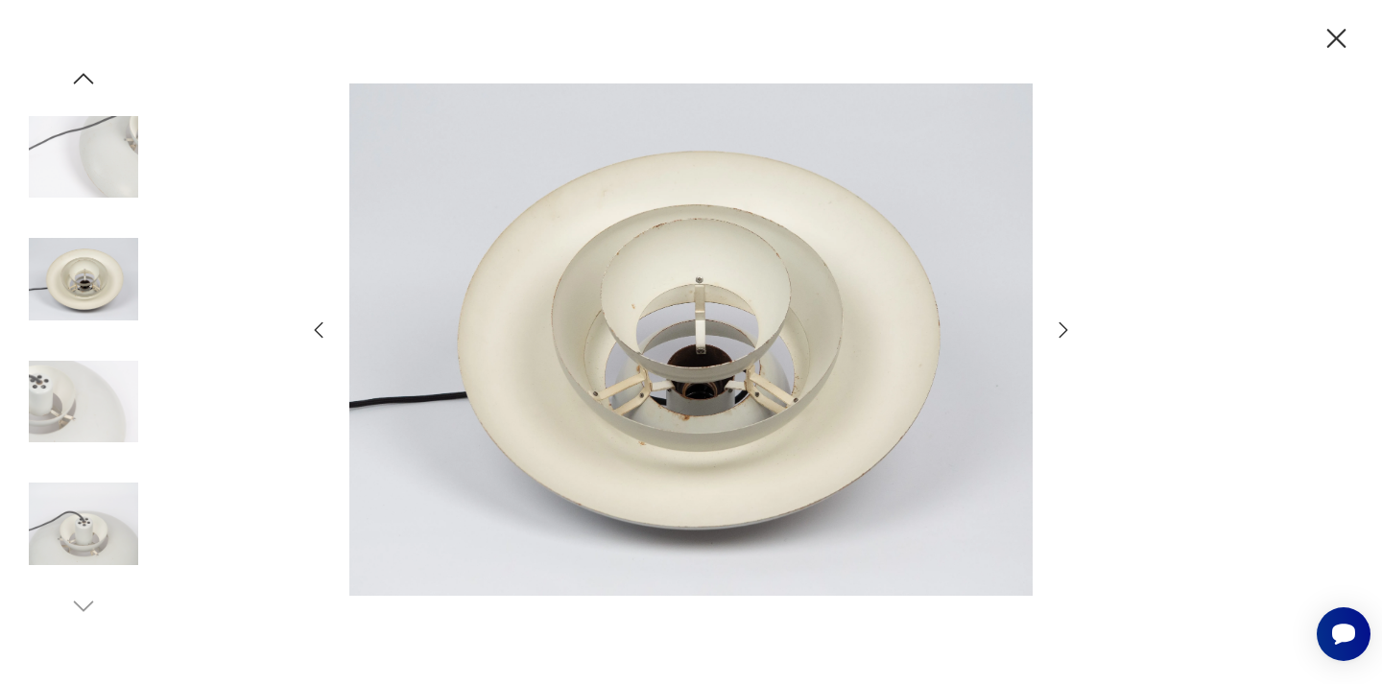
click at [1060, 340] on icon "button" at bounding box center [1063, 330] width 23 height 23
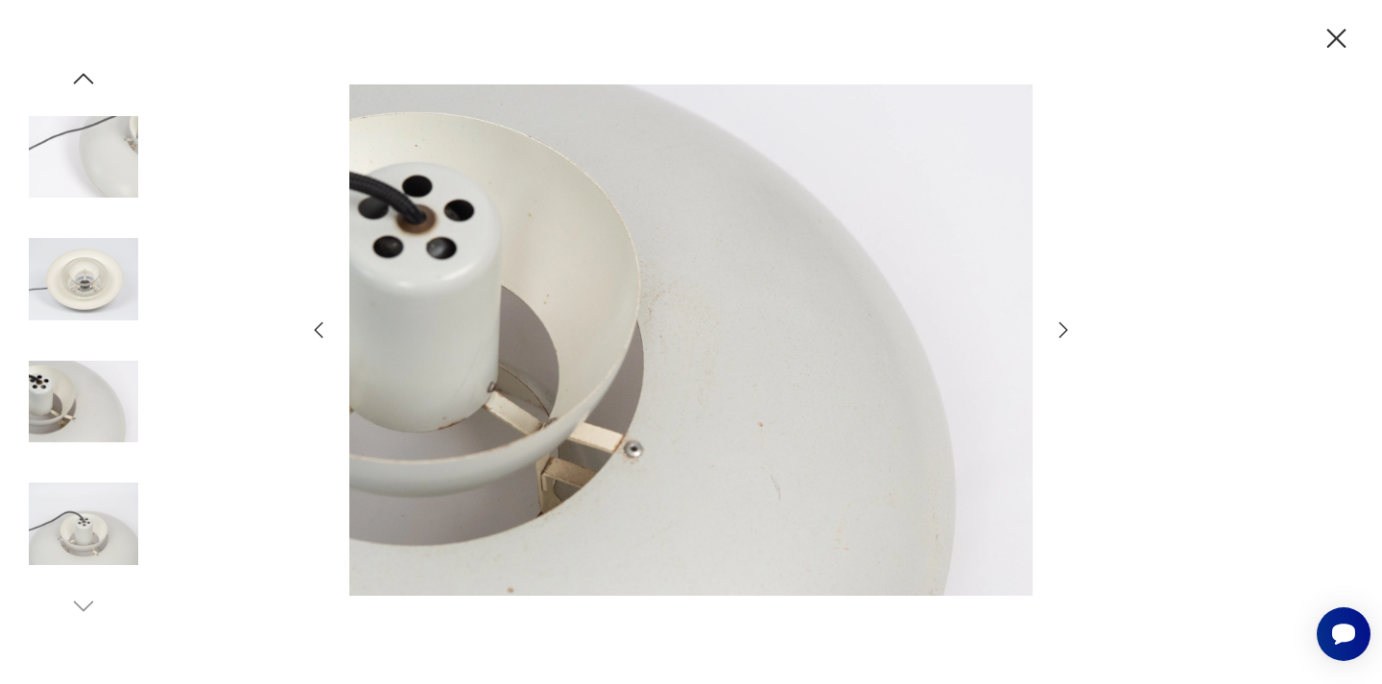
click at [1335, 40] on icon "button" at bounding box center [1337, 38] width 19 height 19
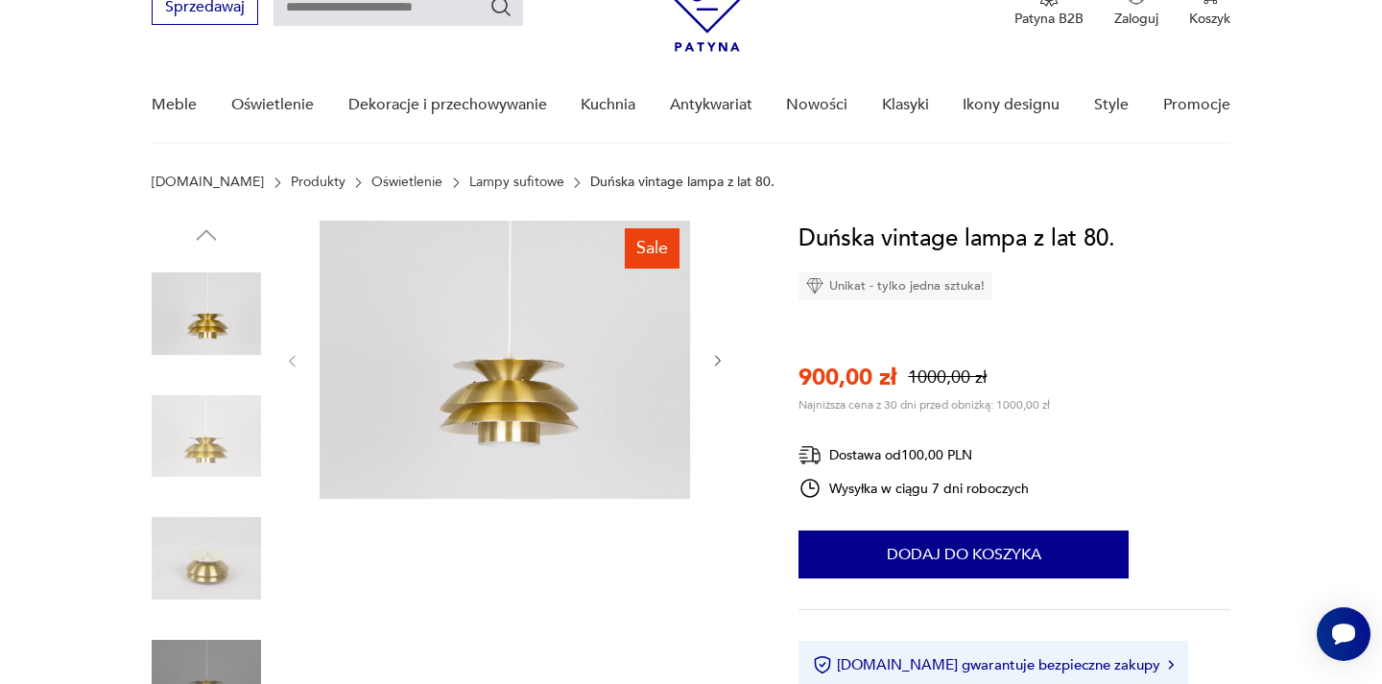
scroll to position [105, 0]
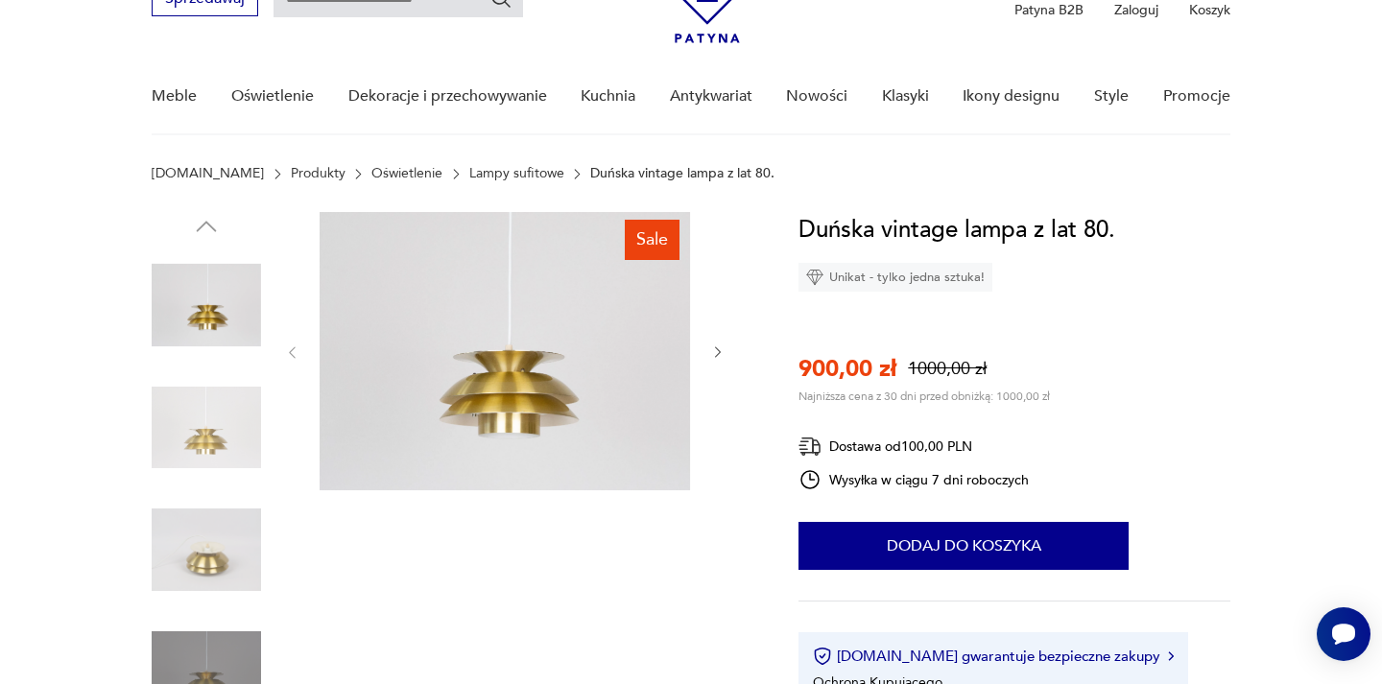
click at [725, 349] on icon "button" at bounding box center [718, 353] width 16 height 16
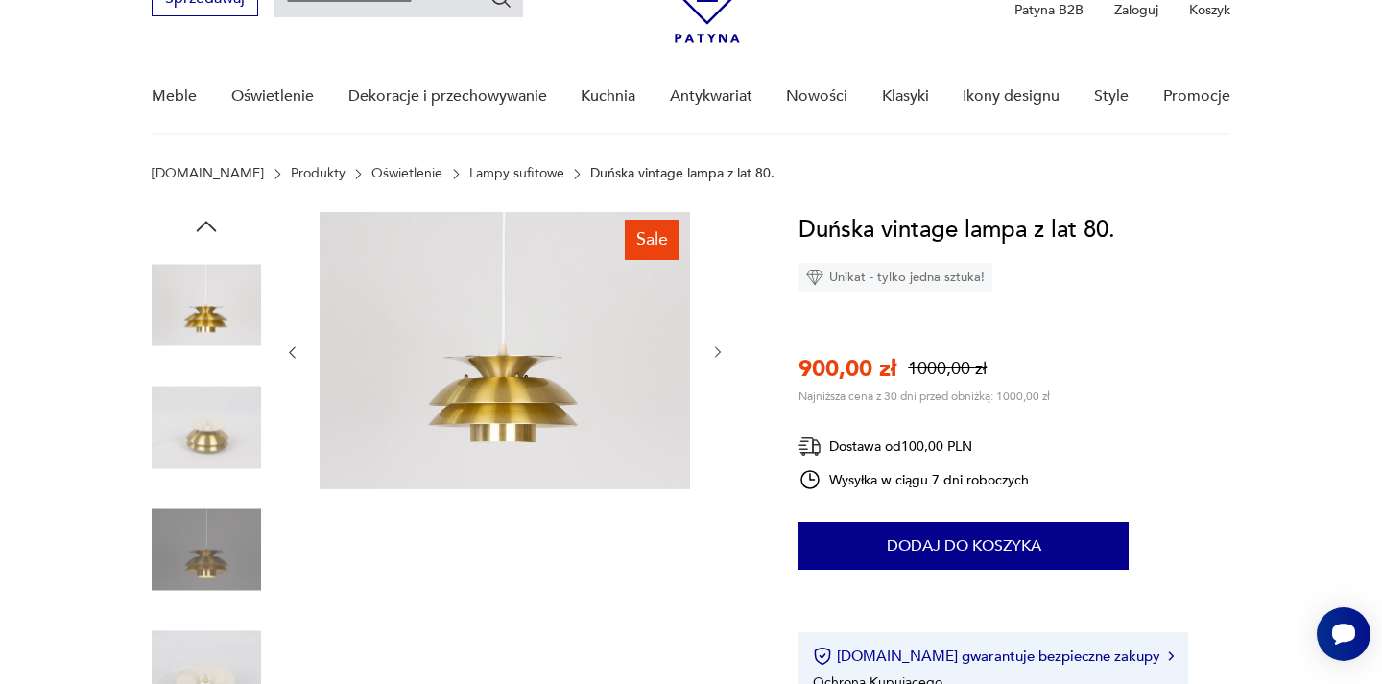
click at [725, 349] on icon "button" at bounding box center [718, 353] width 16 height 16
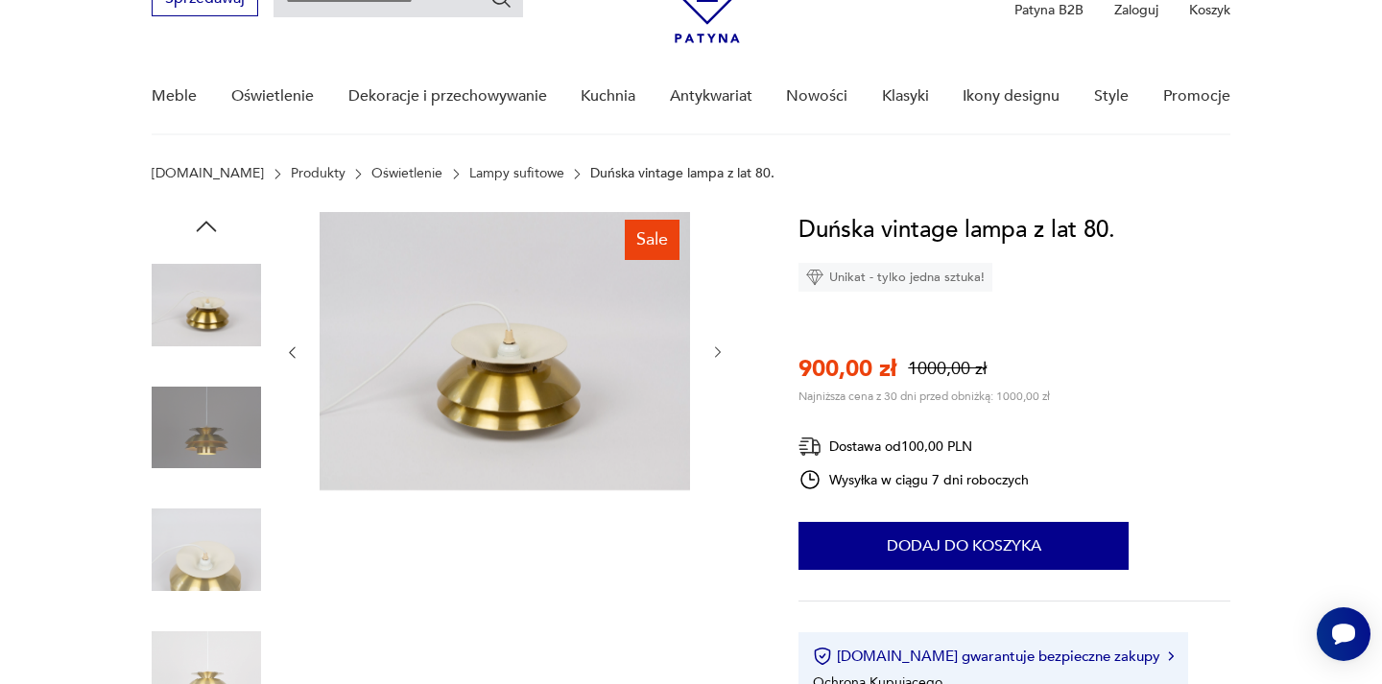
click at [725, 349] on icon "button" at bounding box center [718, 353] width 16 height 16
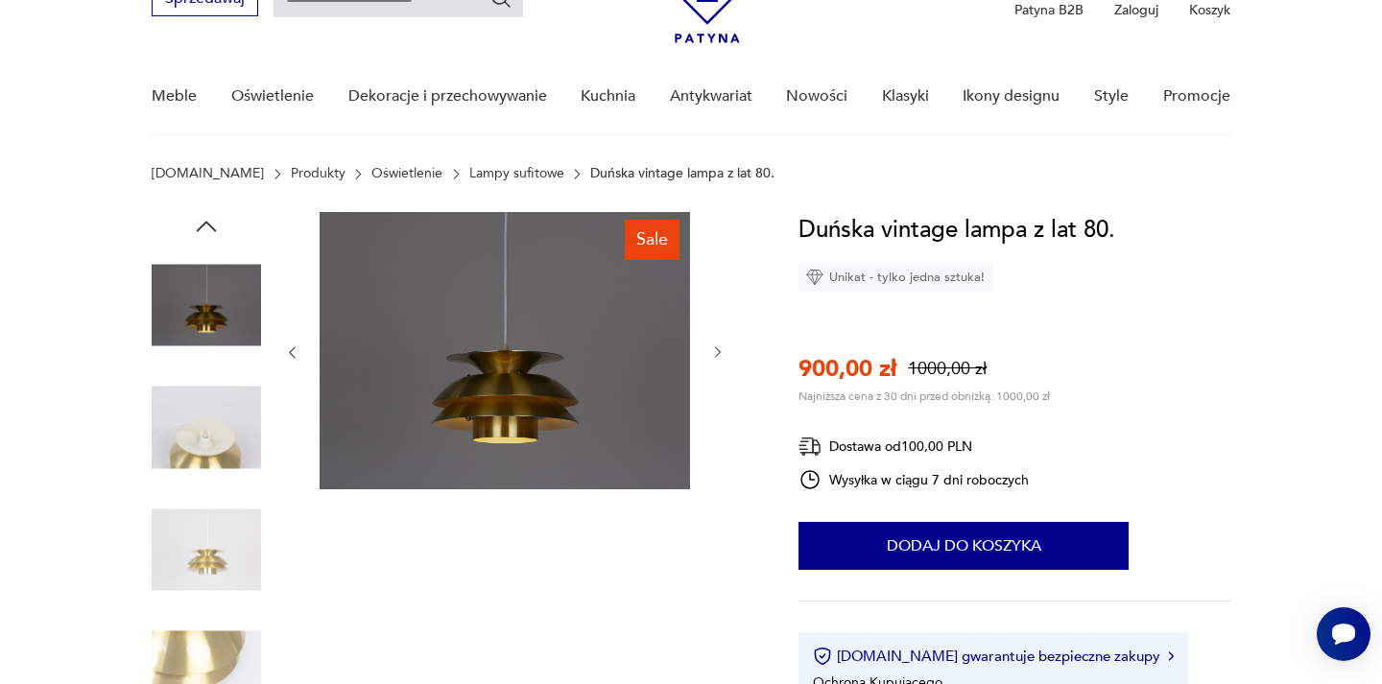
click at [725, 349] on icon "button" at bounding box center [718, 353] width 16 height 16
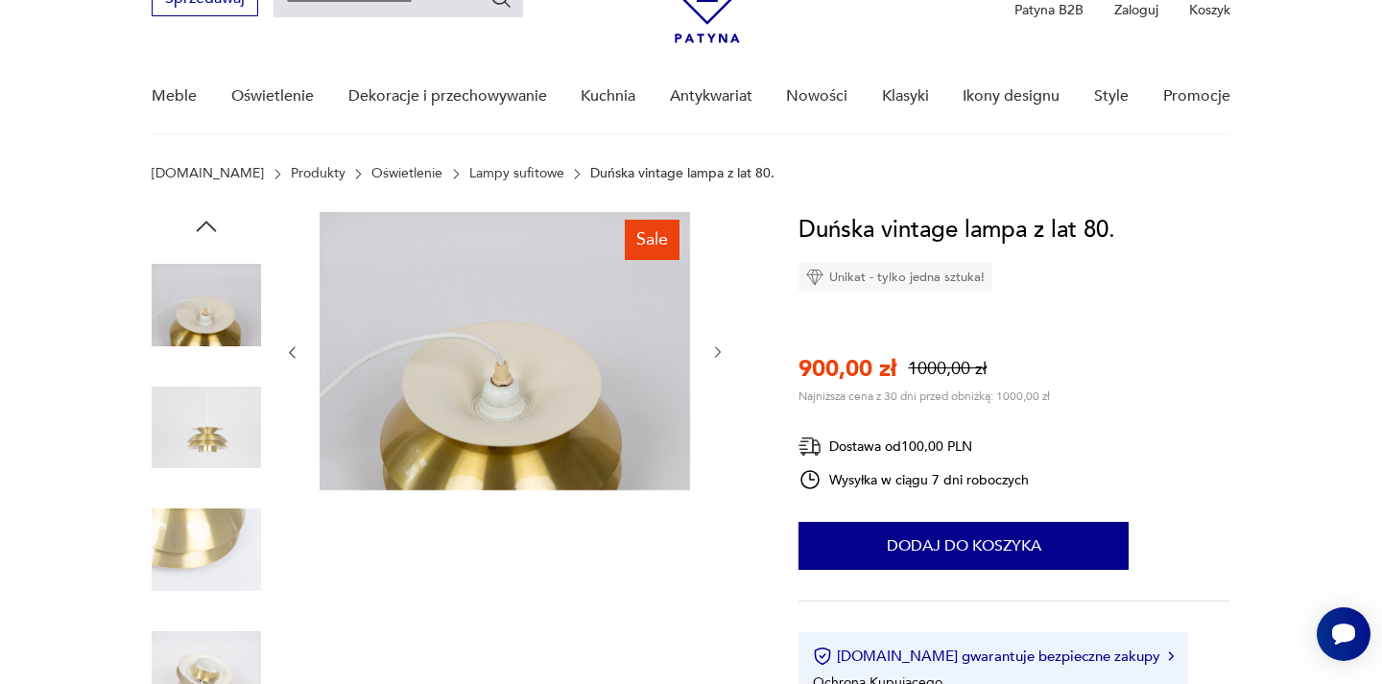
click at [725, 349] on icon "button" at bounding box center [718, 353] width 16 height 16
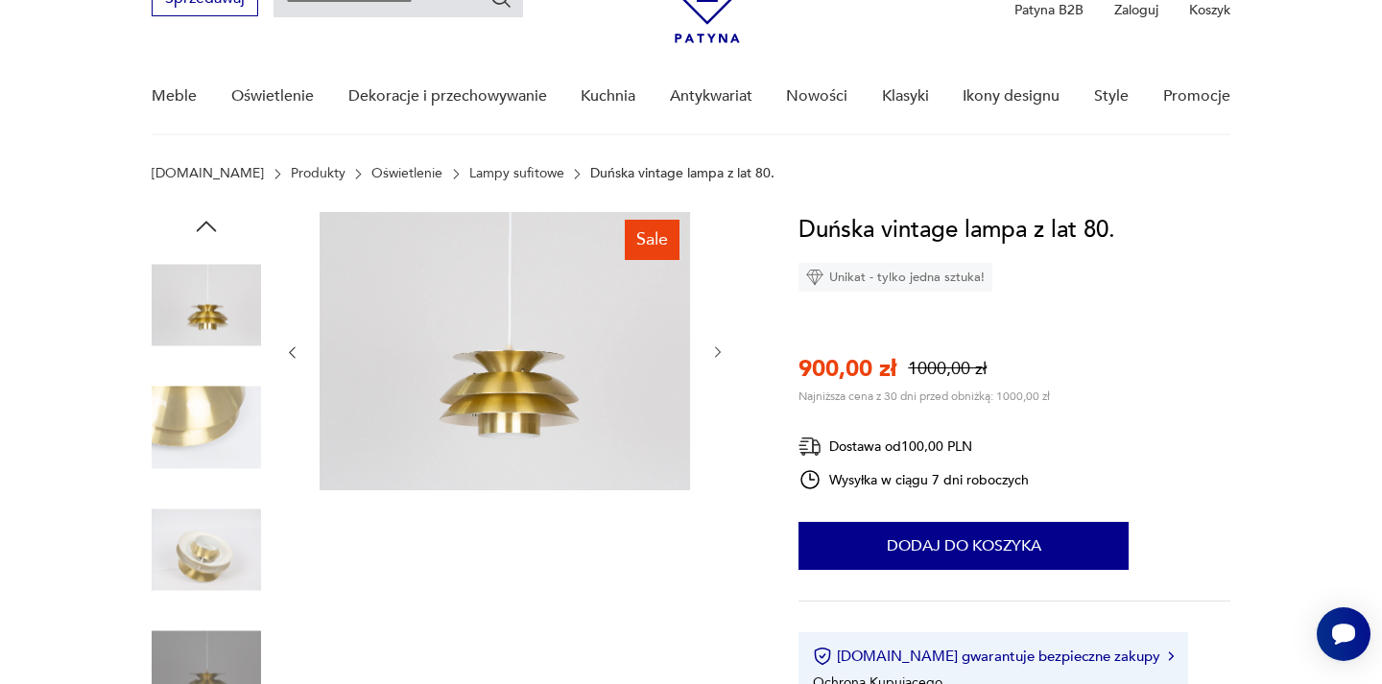
click at [725, 349] on icon "button" at bounding box center [718, 353] width 16 height 16
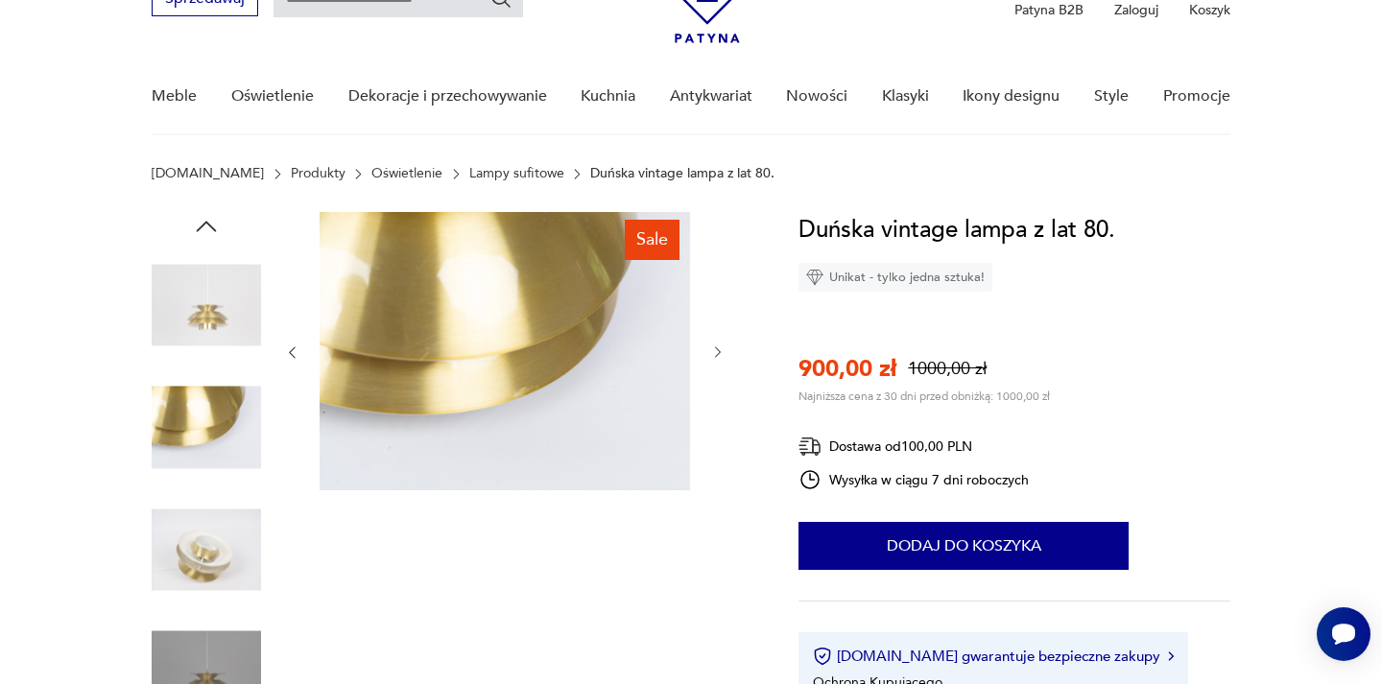
click at [725, 349] on icon "button" at bounding box center [718, 353] width 16 height 16
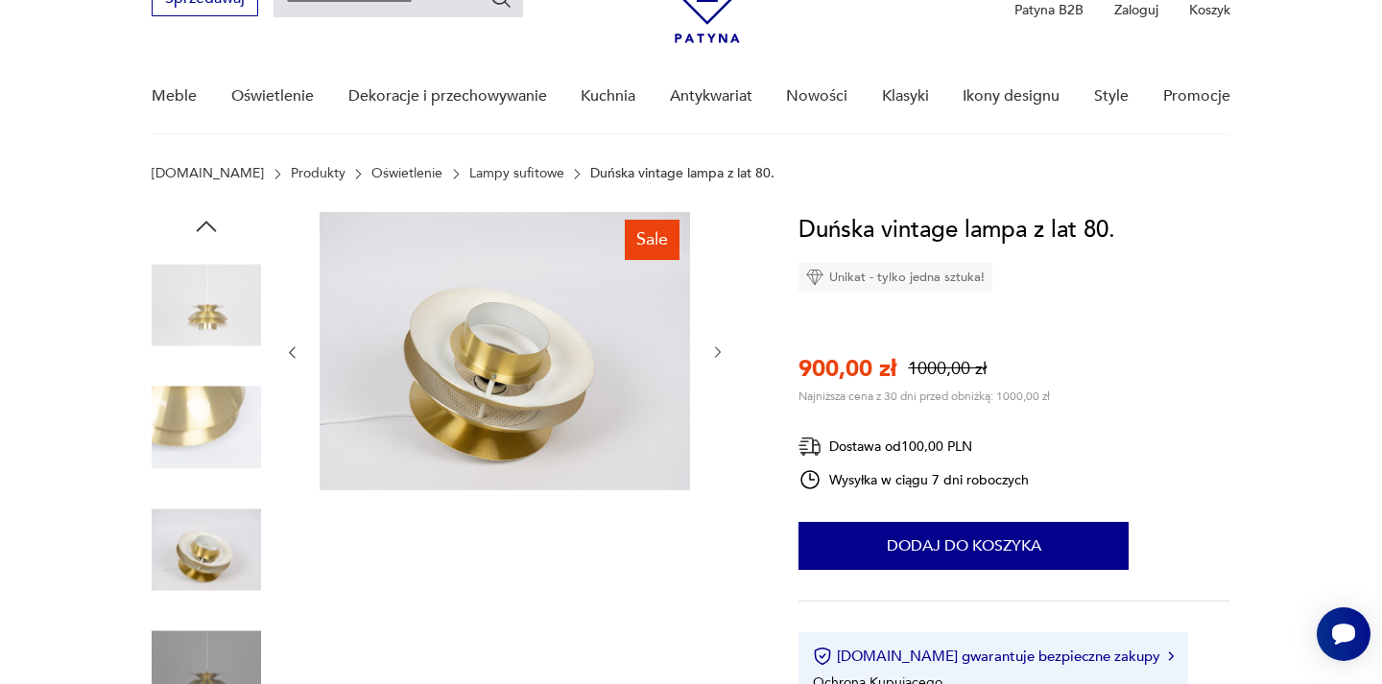
click at [725, 349] on icon "button" at bounding box center [718, 353] width 16 height 16
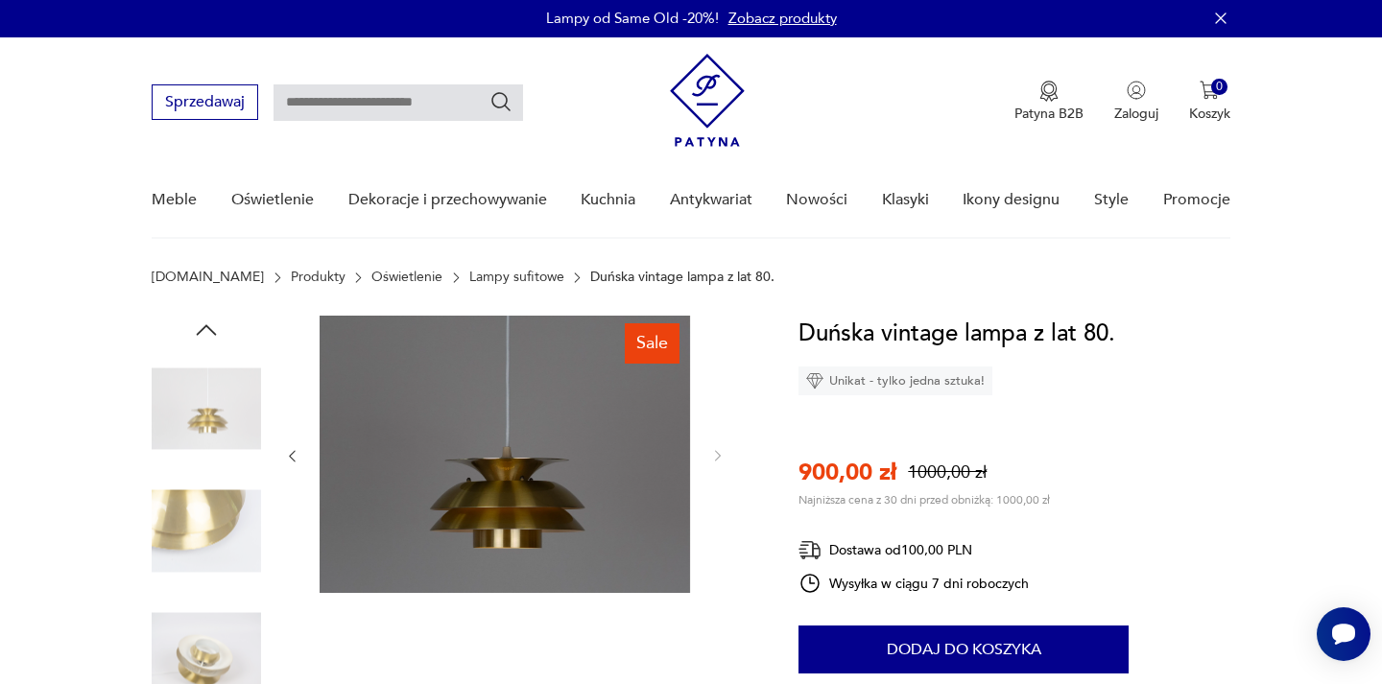
scroll to position [0, 0]
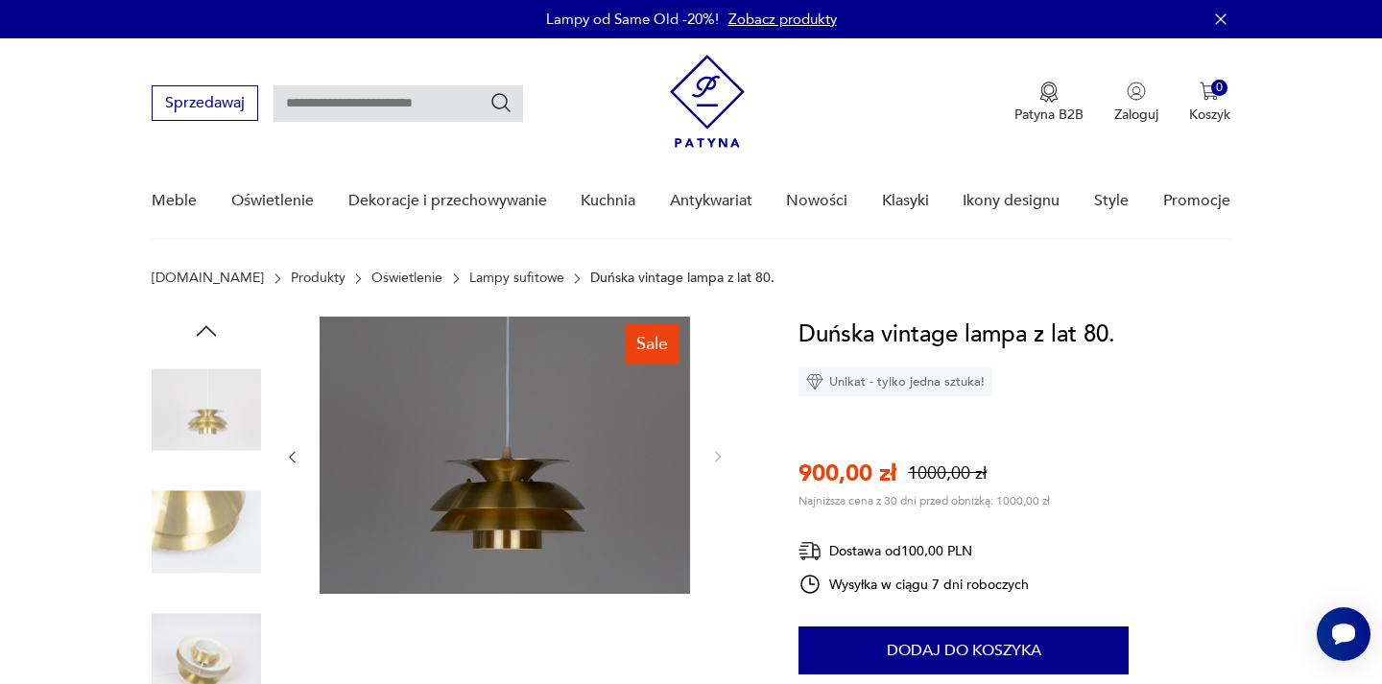
click at [291, 456] on icon "button" at bounding box center [292, 457] width 16 height 16
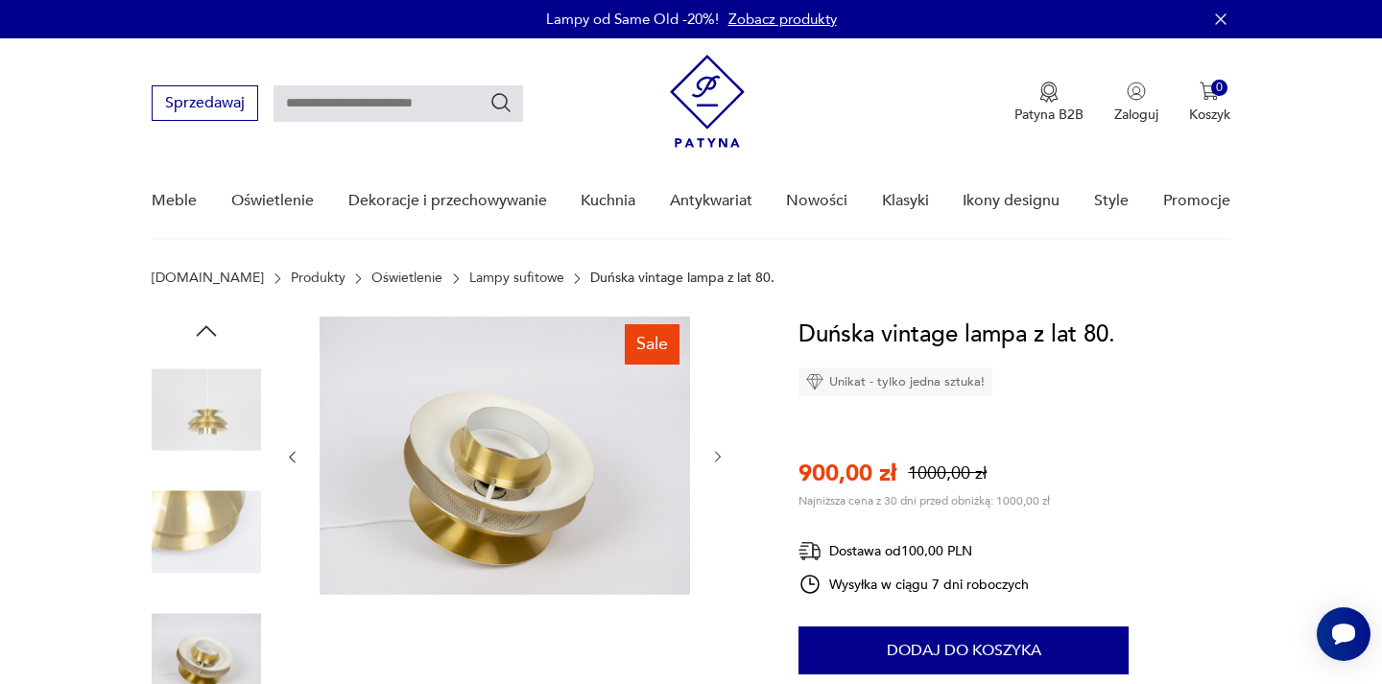
click at [291, 456] on icon "button" at bounding box center [292, 457] width 16 height 16
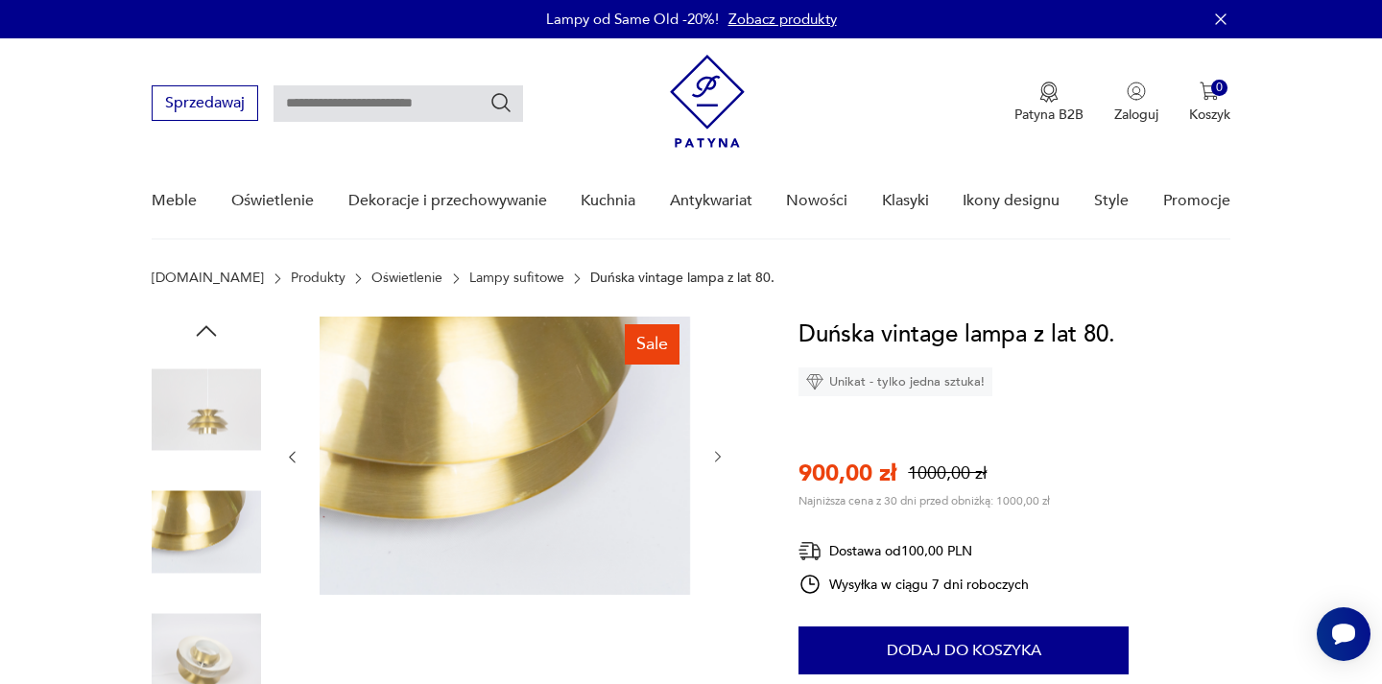
click at [291, 456] on icon "button" at bounding box center [292, 457] width 16 height 16
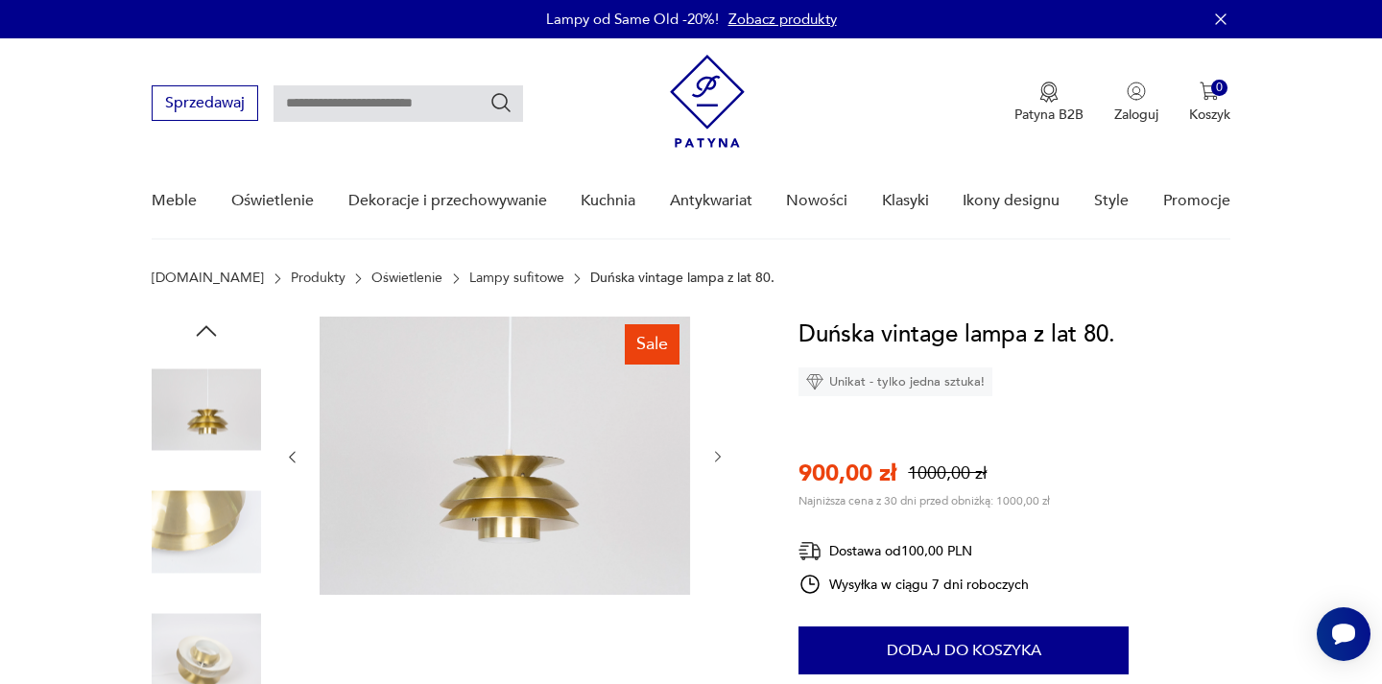
click at [291, 456] on icon "button" at bounding box center [292, 457] width 16 height 16
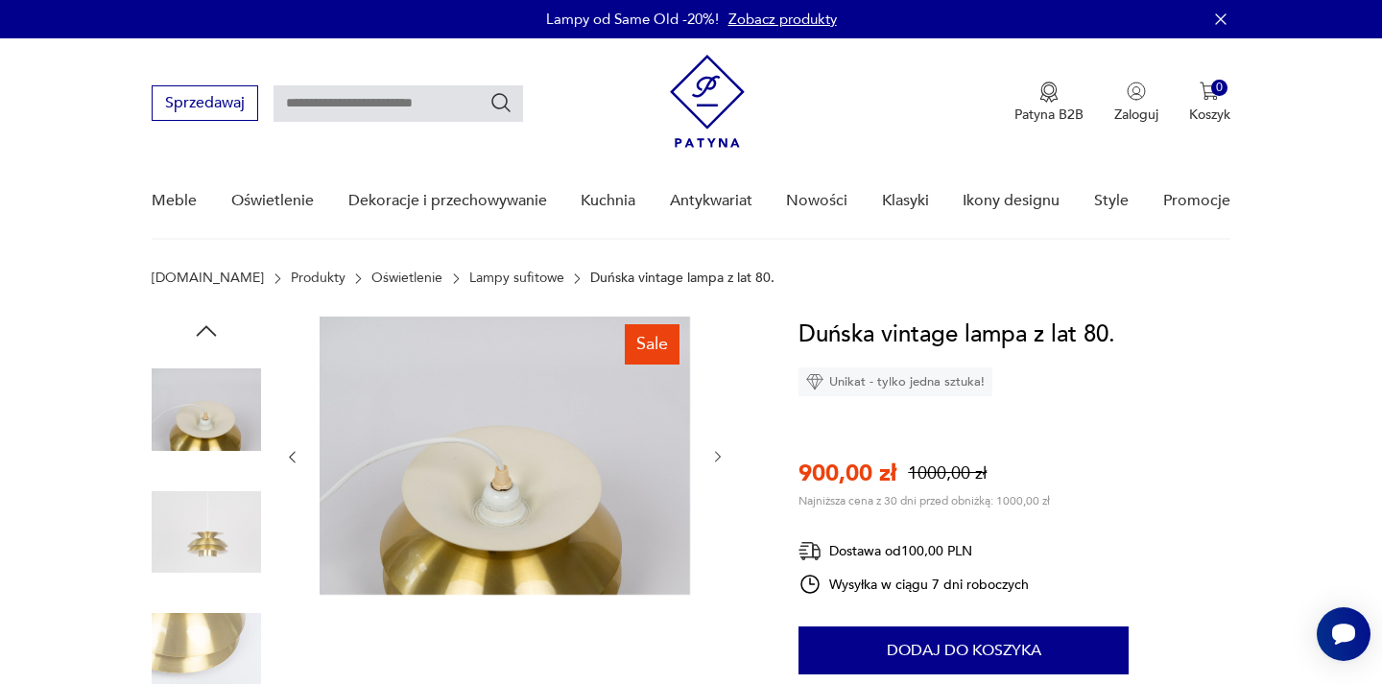
click at [291, 456] on icon "button" at bounding box center [292, 457] width 16 height 16
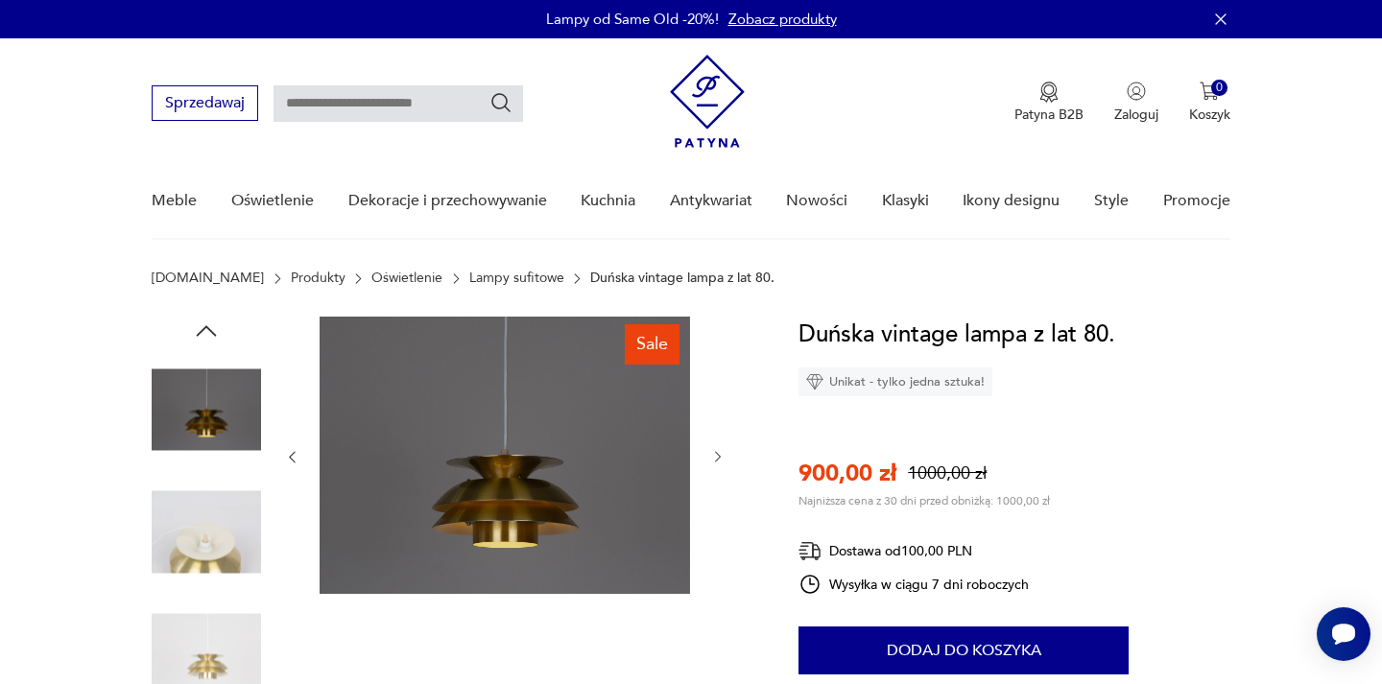
click at [291, 456] on icon "button" at bounding box center [292, 457] width 16 height 16
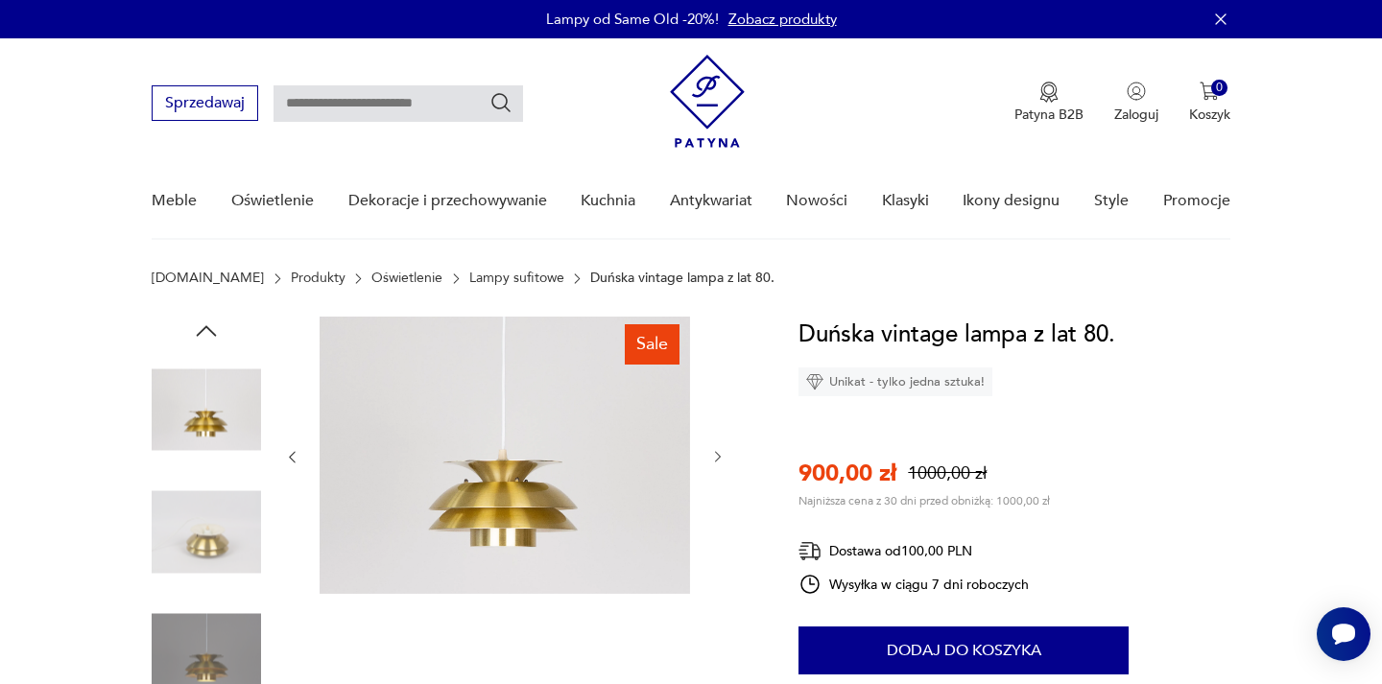
click at [291, 456] on icon "button" at bounding box center [292, 457] width 16 height 16
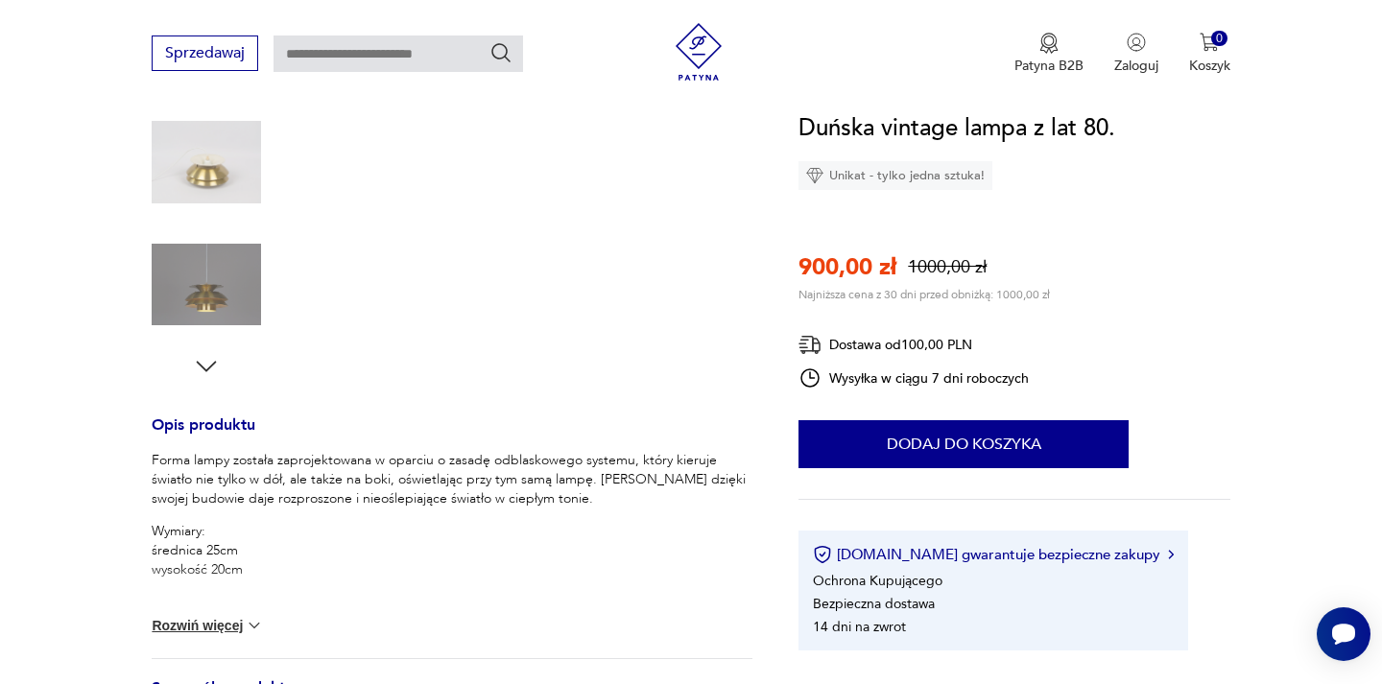
scroll to position [527, 0]
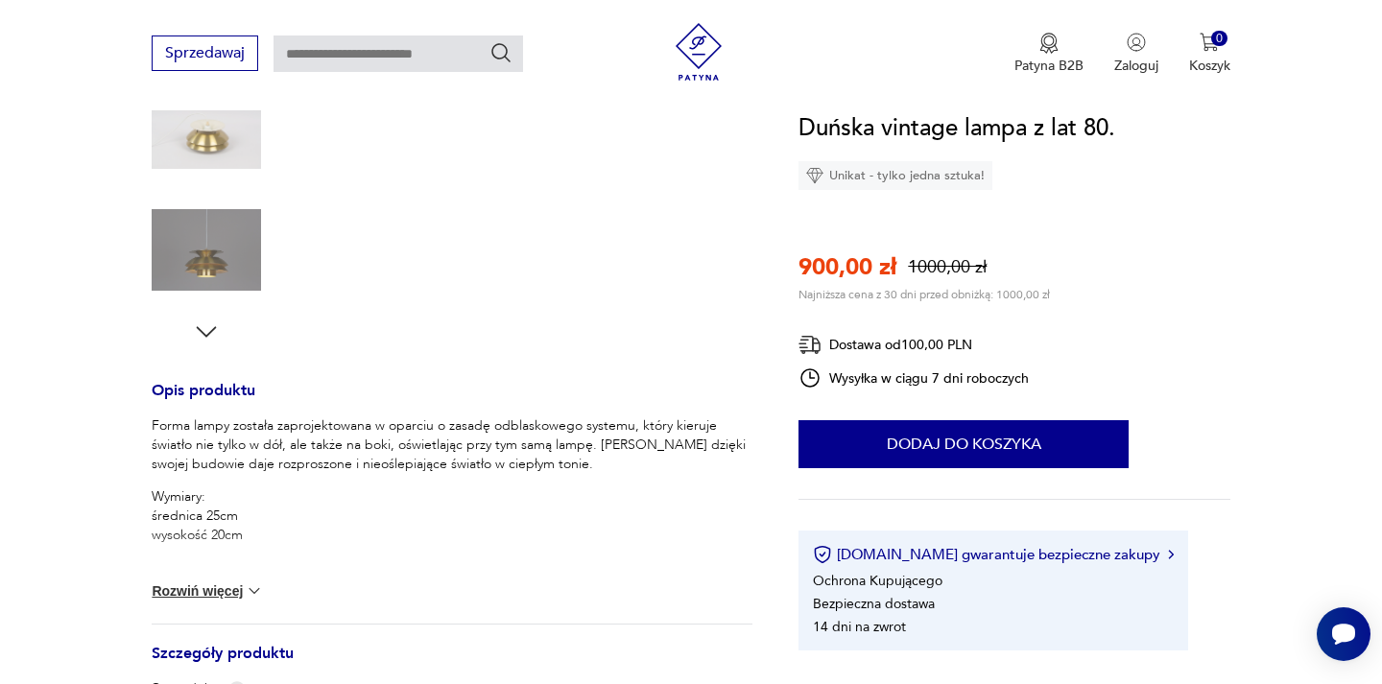
click at [163, 596] on button "Rozwiń więcej" at bounding box center [207, 591] width 111 height 19
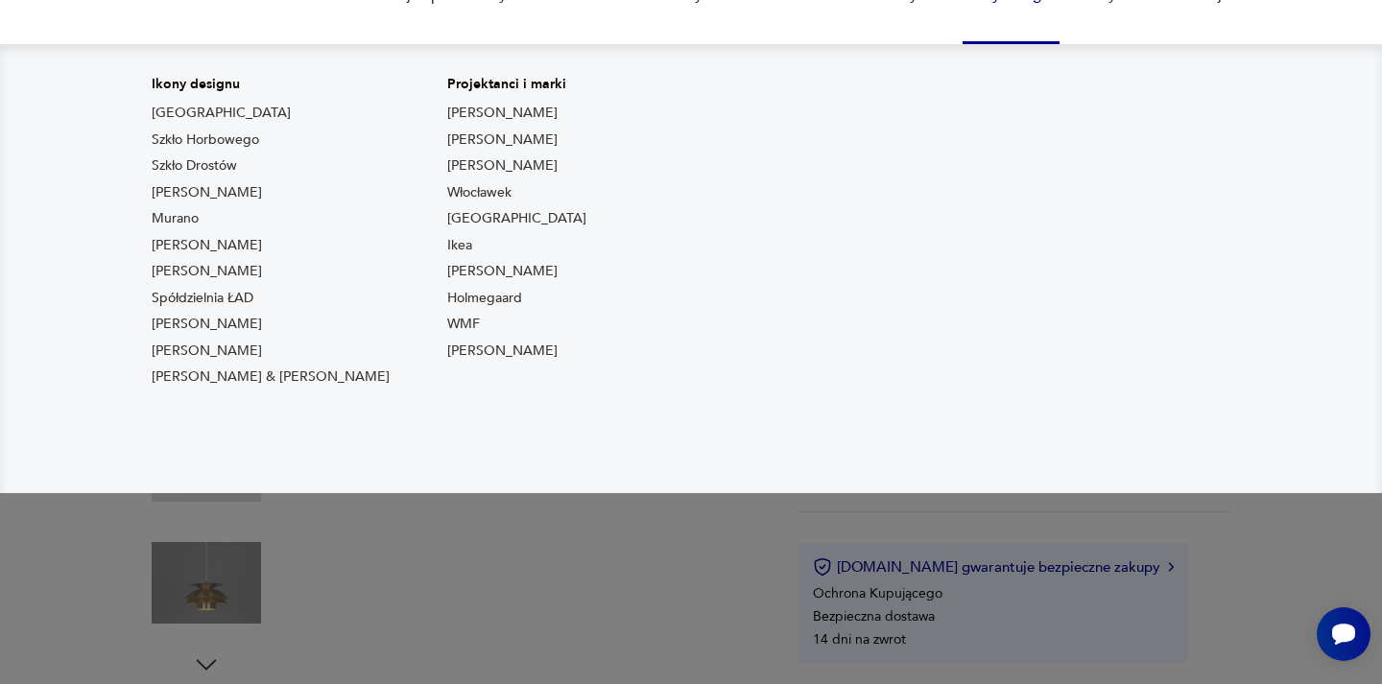
scroll to position [0, 0]
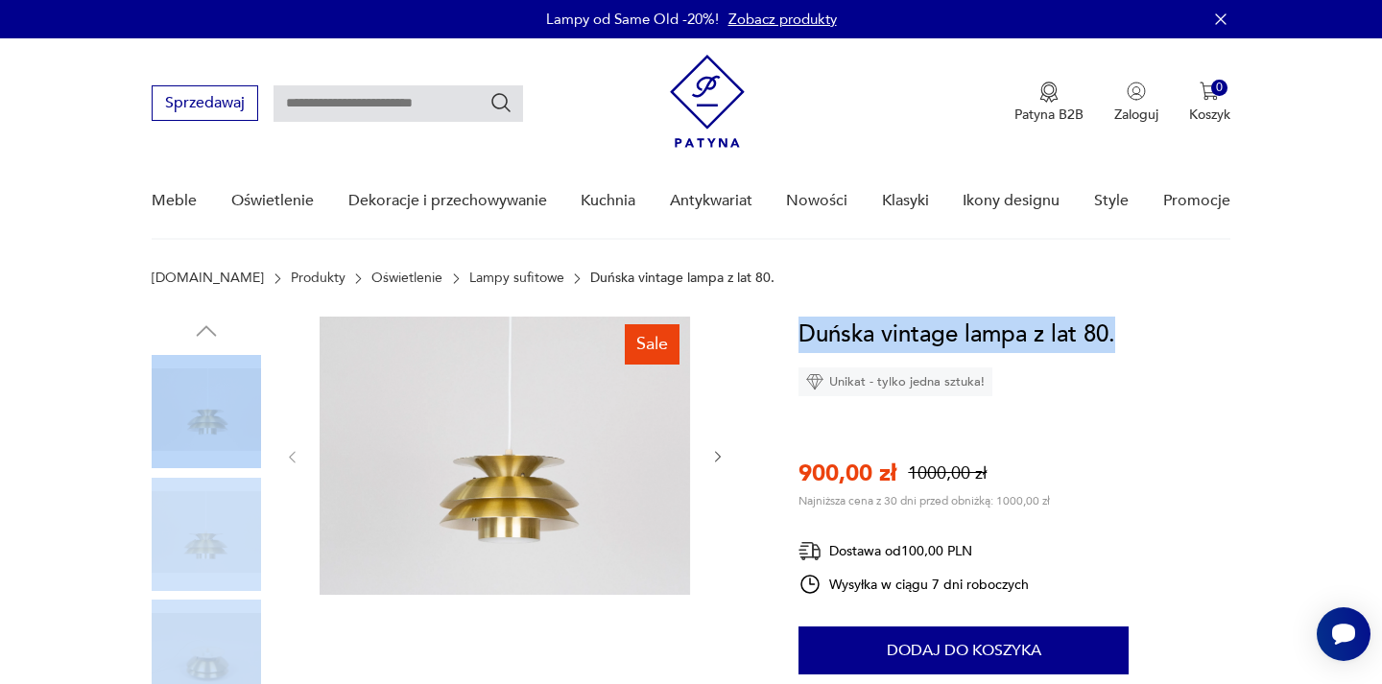
drag, startPoint x: 1159, startPoint y: 345, endPoint x: 744, endPoint y: 354, distance: 414.8
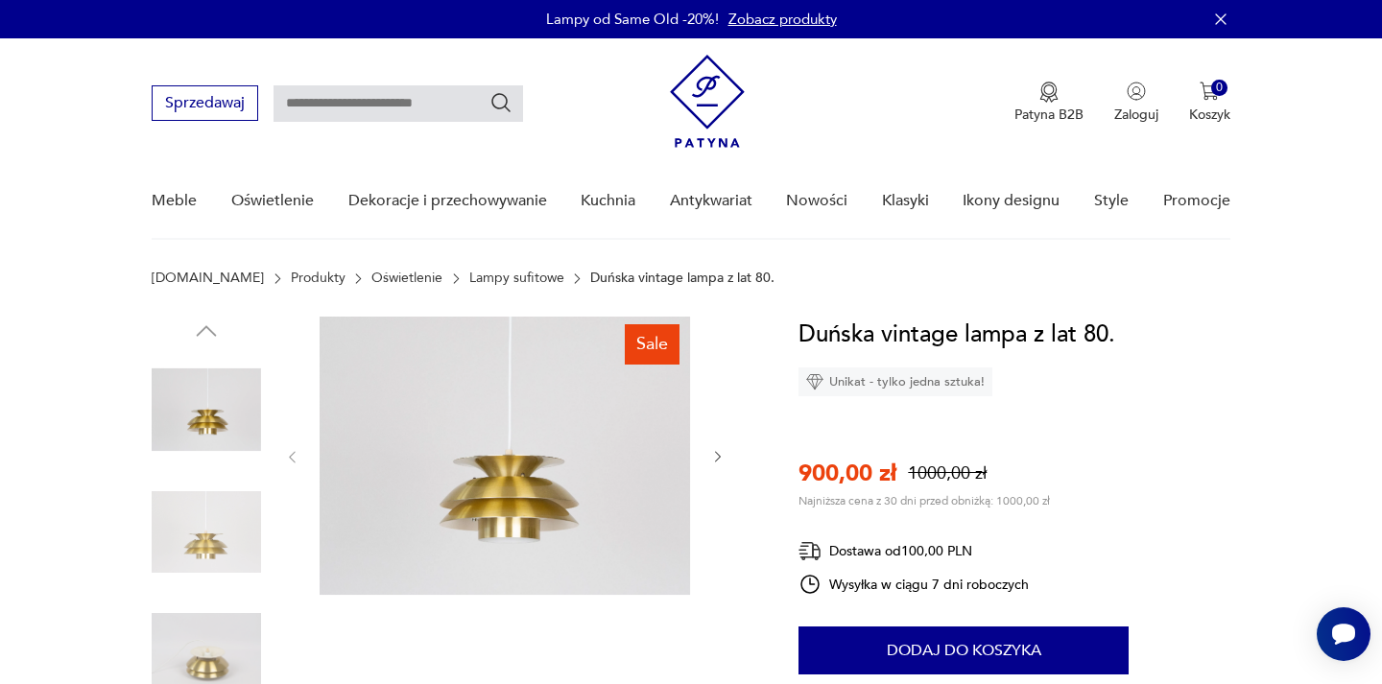
click at [1035, 312] on section "Patyna.pl Produkty Oświetlenie Lampy sufitowe Duńska vintage lampa z lat 80." at bounding box center [691, 294] width 1382 height 46
drag, startPoint x: 1116, startPoint y: 334, endPoint x: 800, endPoint y: 324, distance: 316.9
click at [800, 324] on div "Duńska vintage lampa z lat 80. Unikat - tylko jedna sztuka! 900,00 zł 1000,00 z…" at bounding box center [1014, 587] width 431 height 540
copy h1 "Duńska vintage lampa z lat 80."
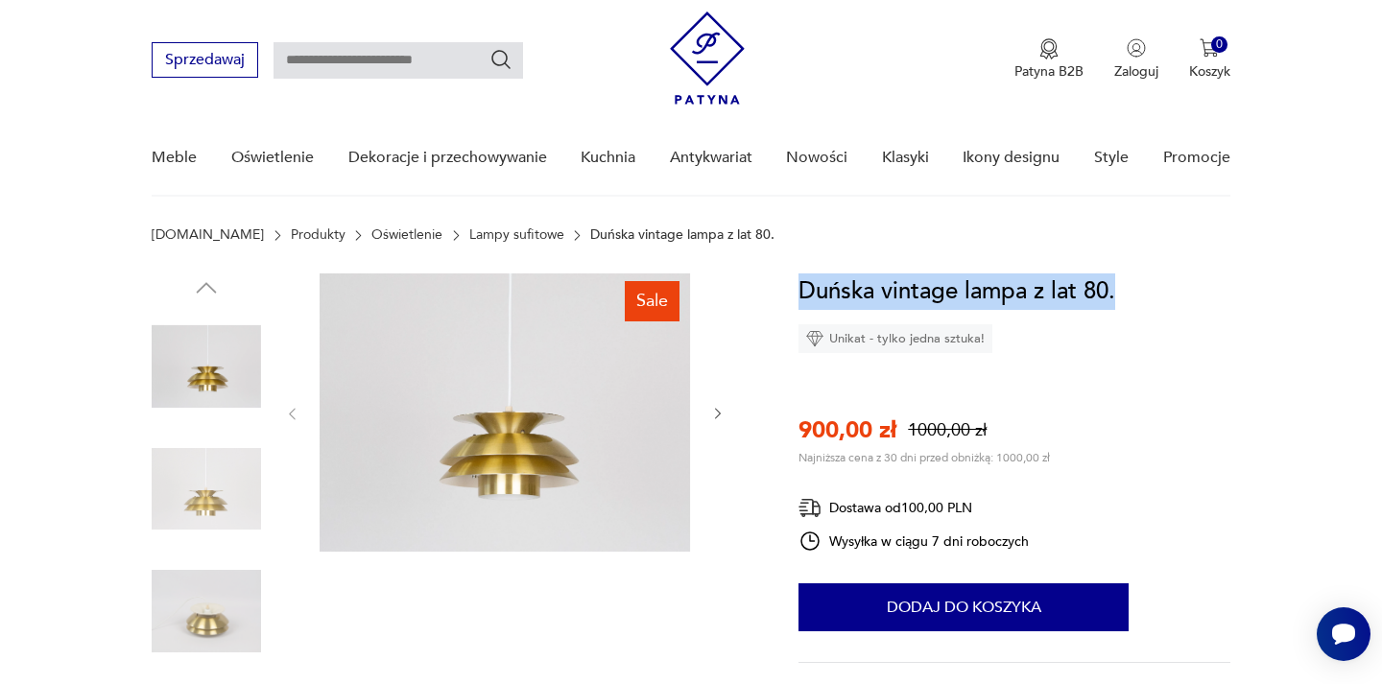
scroll to position [121, 0]
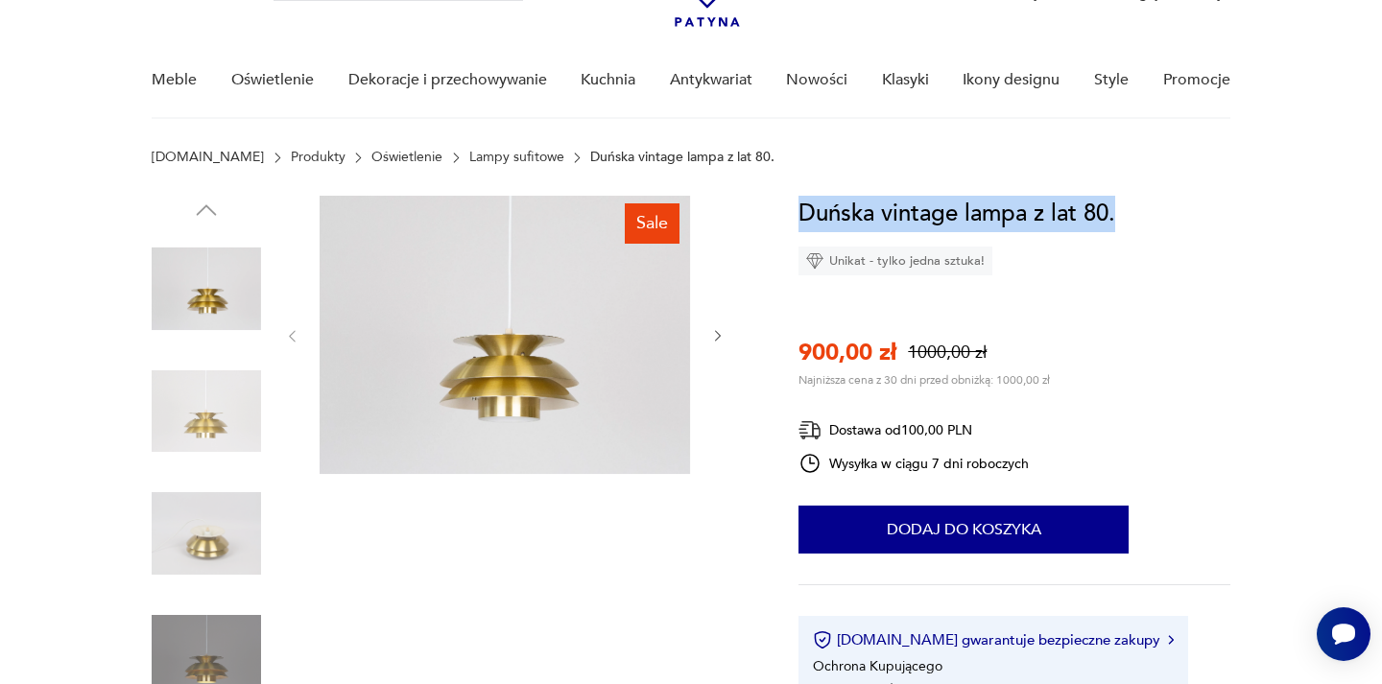
click at [721, 338] on icon "button" at bounding box center [718, 336] width 16 height 16
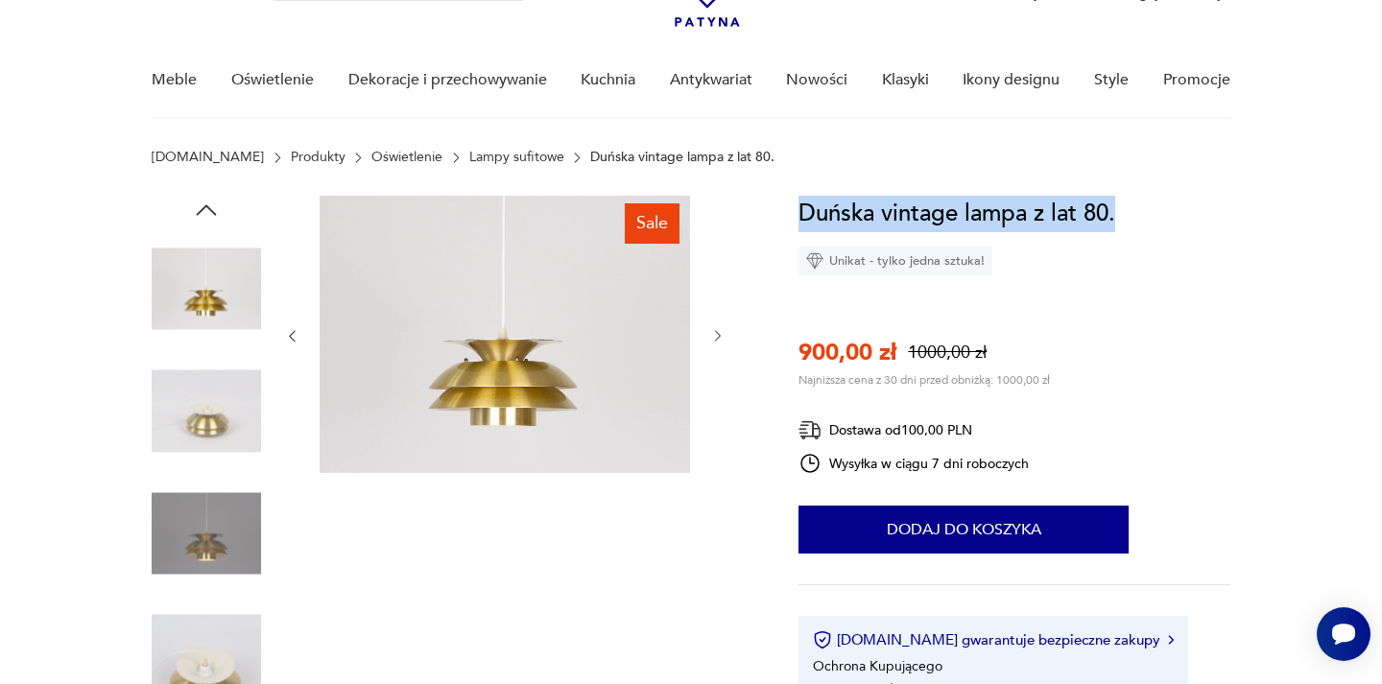
click at [721, 338] on icon "button" at bounding box center [718, 336] width 16 height 16
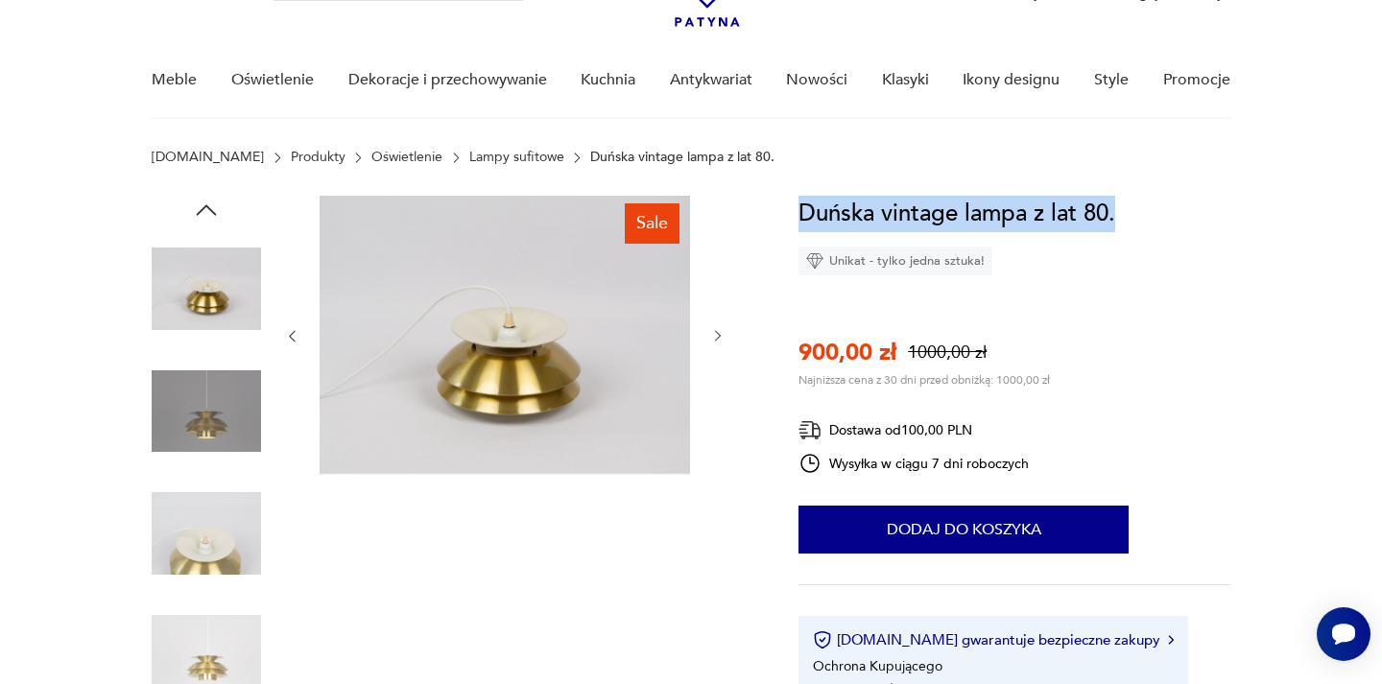
click at [721, 338] on icon "button" at bounding box center [718, 336] width 16 height 16
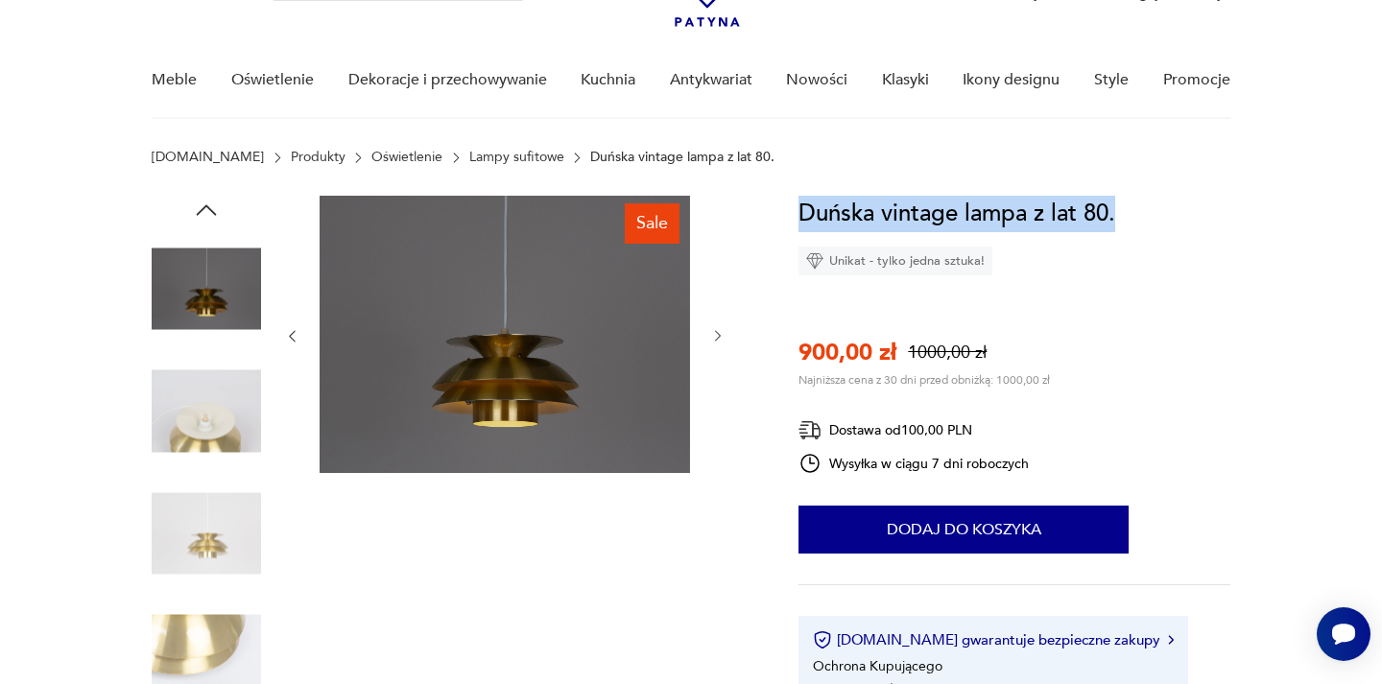
click at [721, 338] on icon "button" at bounding box center [718, 336] width 16 height 16
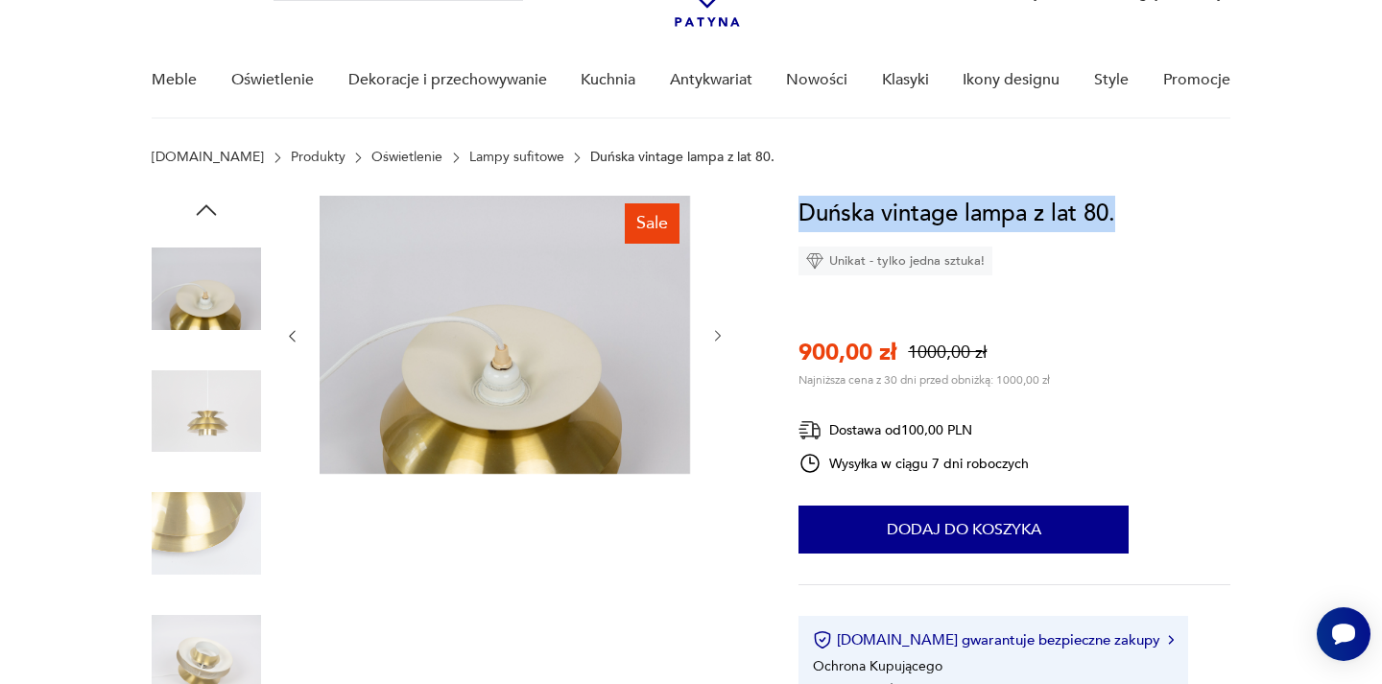
click at [721, 338] on icon "button" at bounding box center [718, 336] width 16 height 16
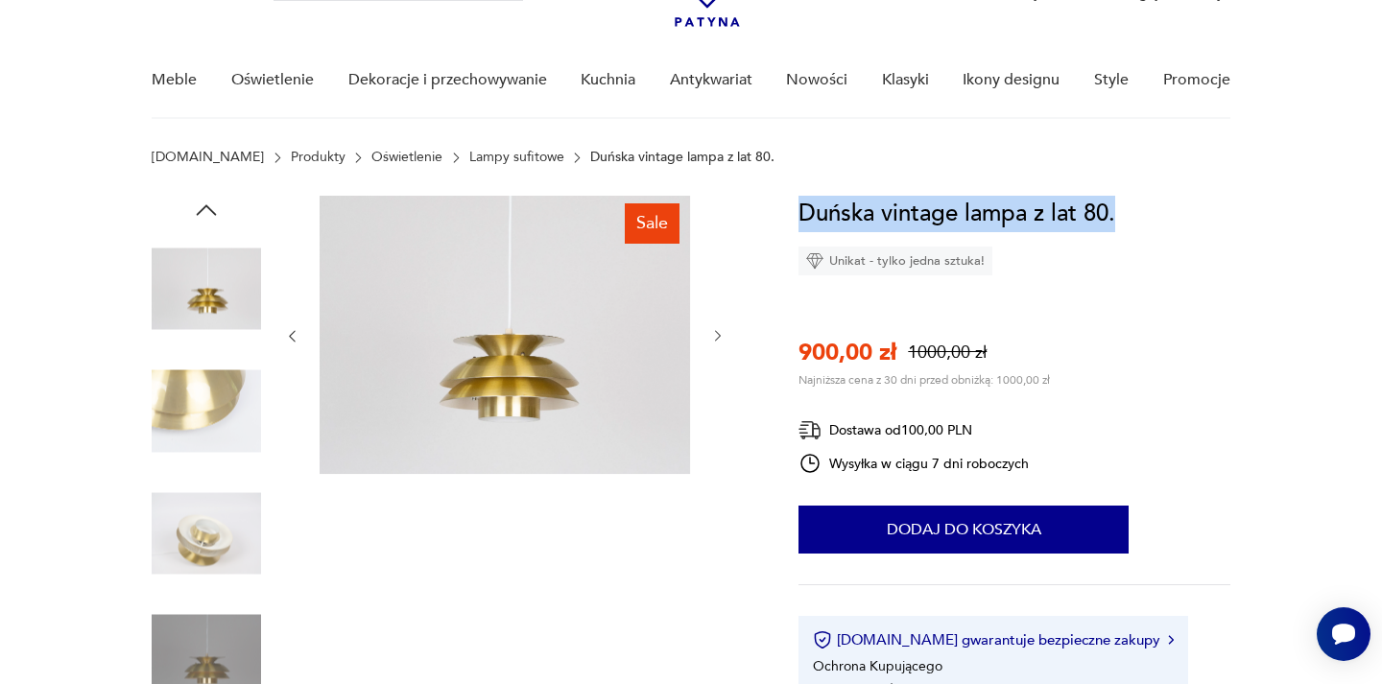
click at [724, 337] on icon "button" at bounding box center [718, 336] width 16 height 16
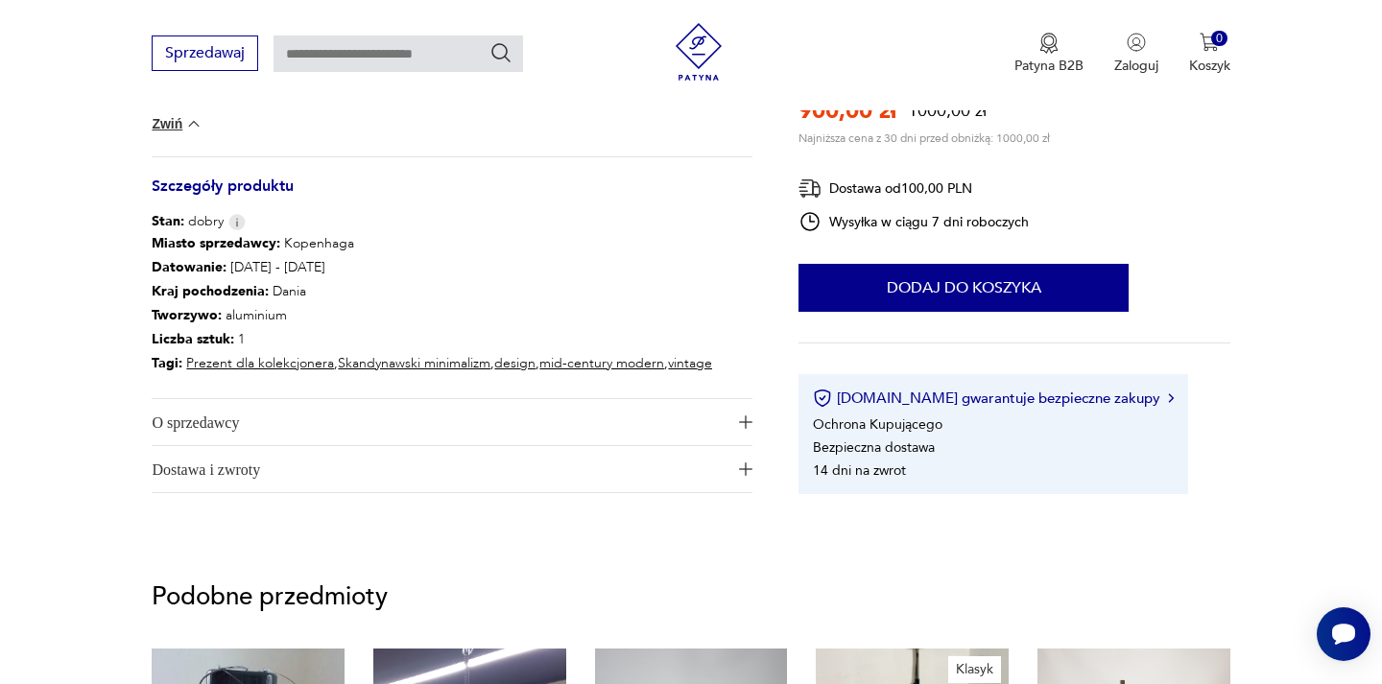
scroll to position [1184, 0]
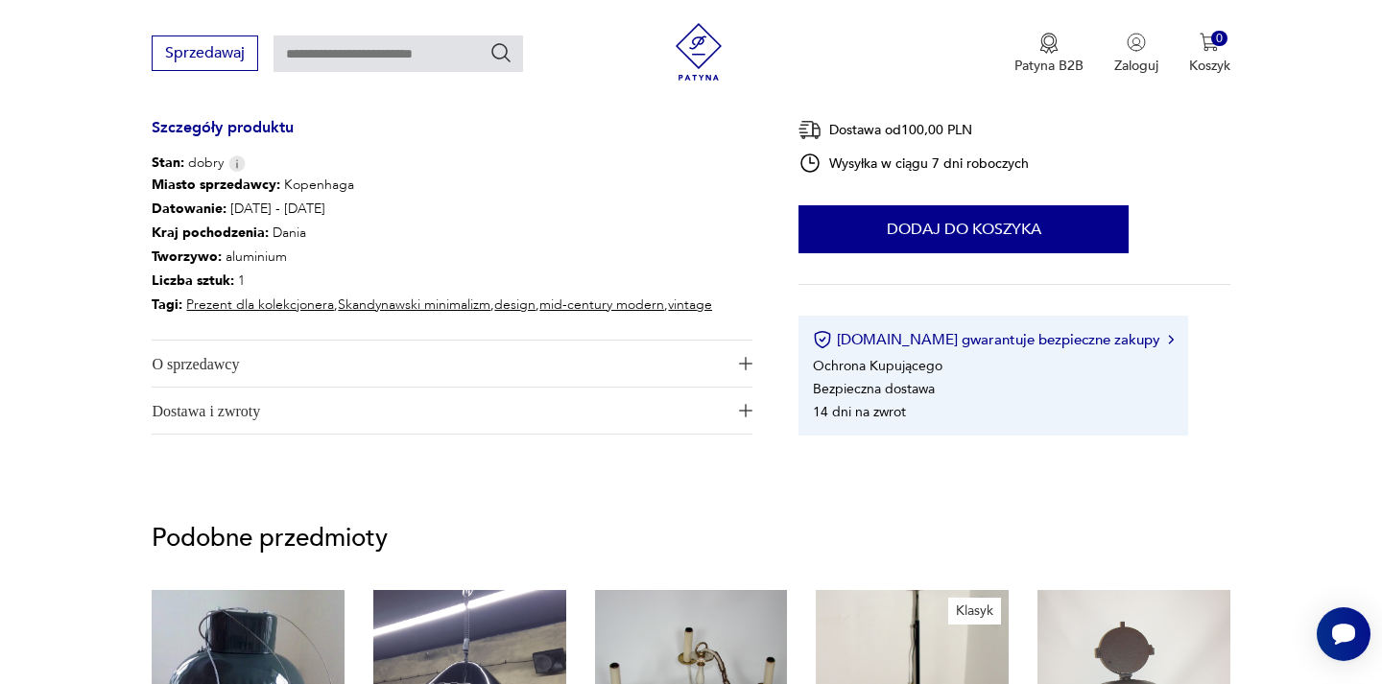
click at [299, 363] on span "O sprzedawcy" at bounding box center [439, 364] width 574 height 46
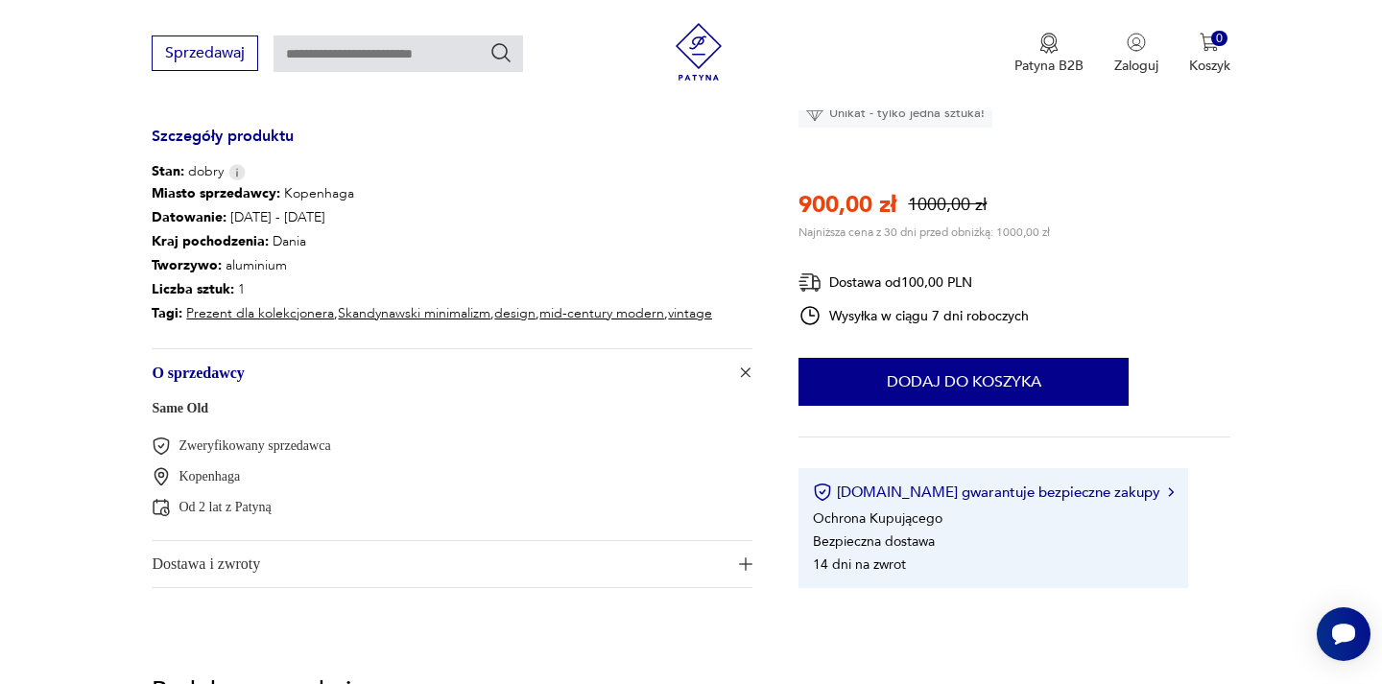
scroll to position [1174, 0]
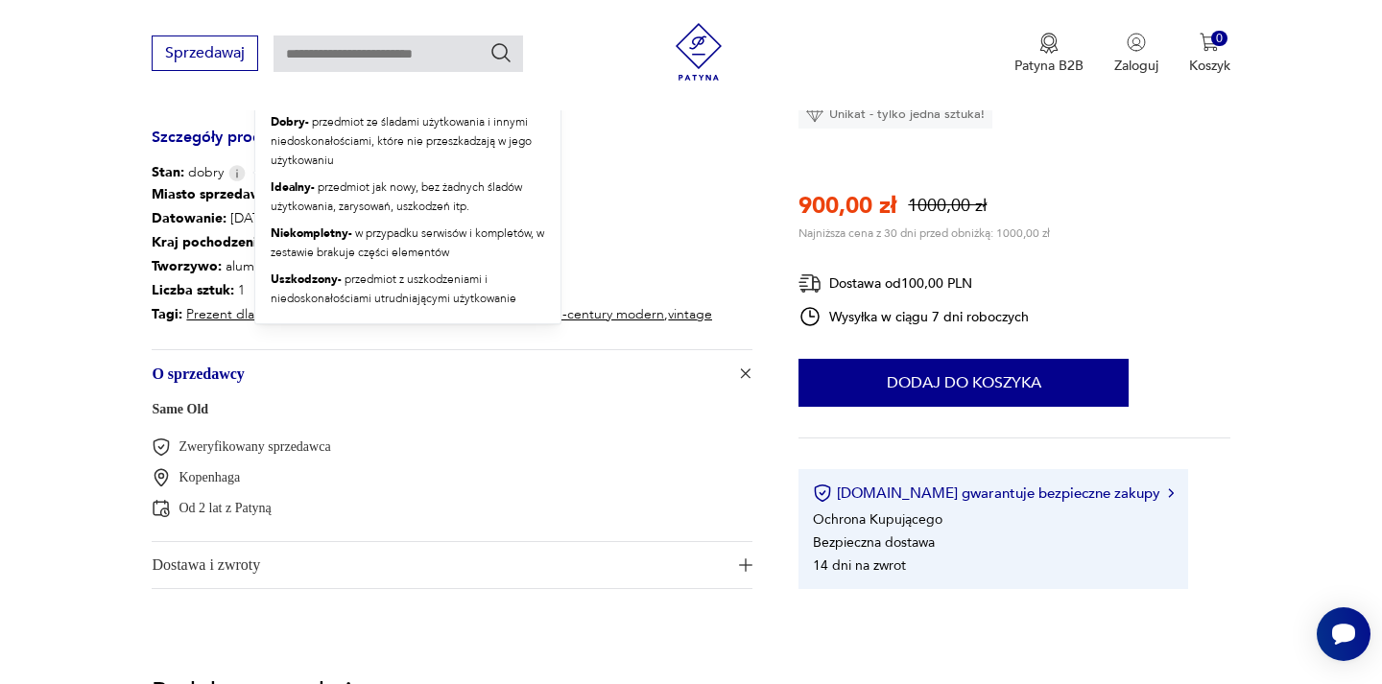
click at [231, 175] on img at bounding box center [236, 173] width 17 height 16
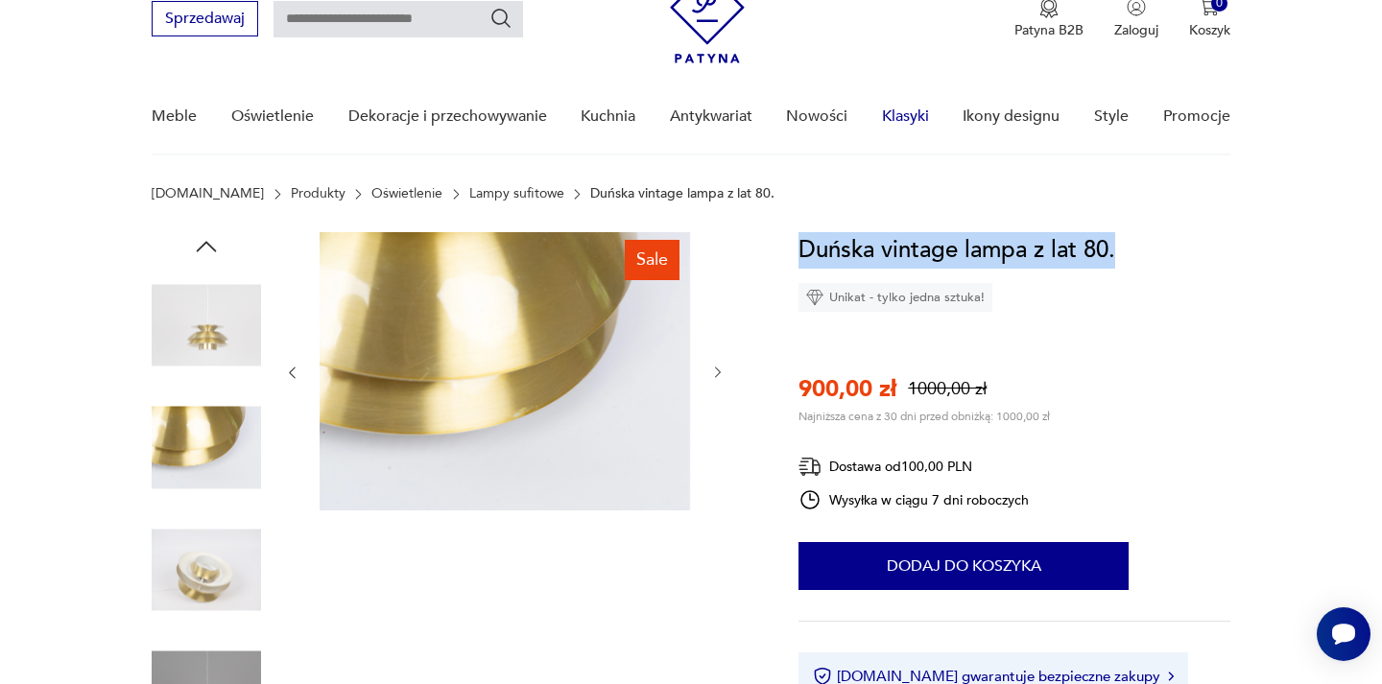
scroll to position [90, 0]
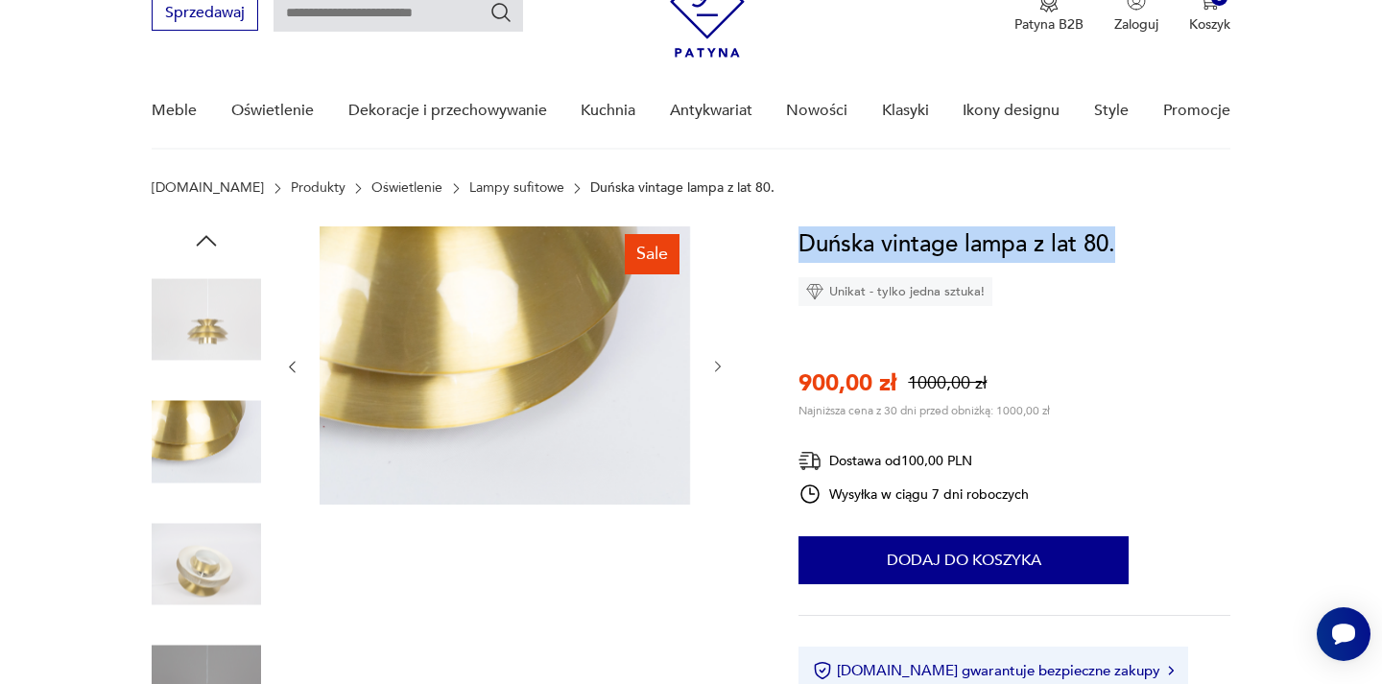
click at [723, 371] on icon "button" at bounding box center [718, 367] width 16 height 16
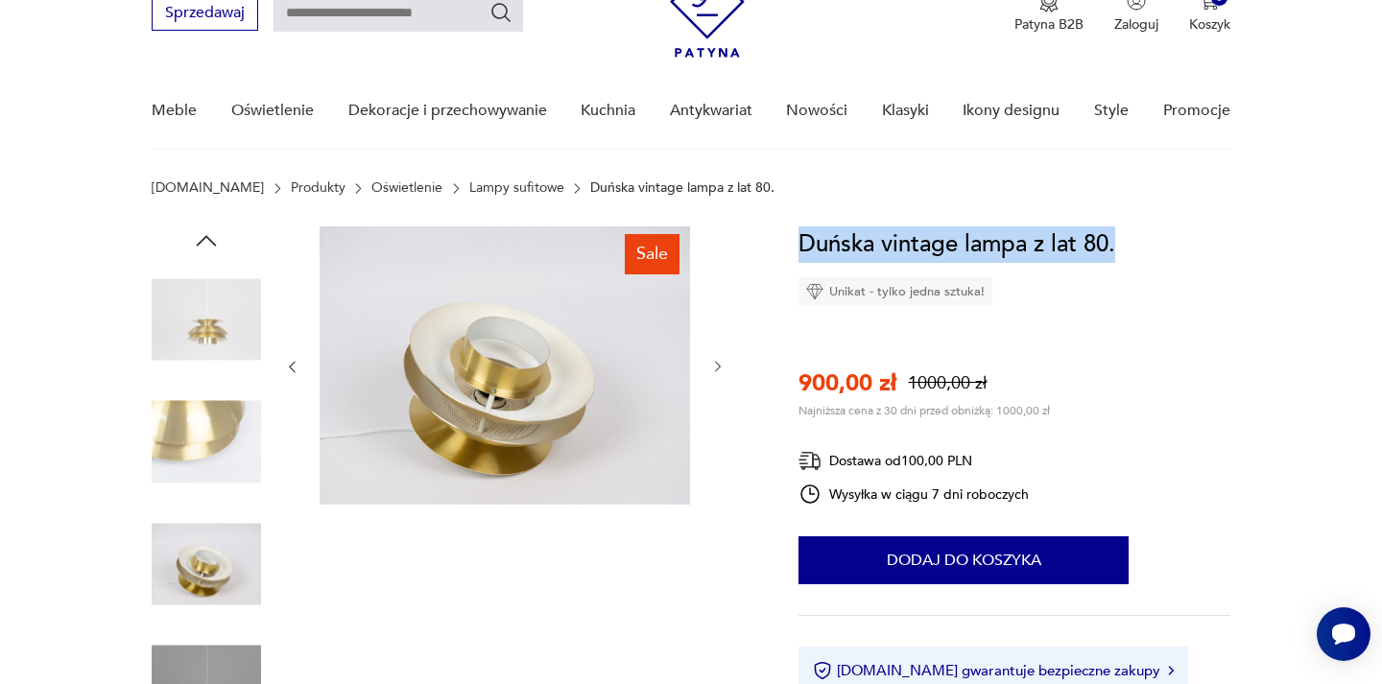
click at [717, 368] on icon "button" at bounding box center [718, 367] width 16 height 16
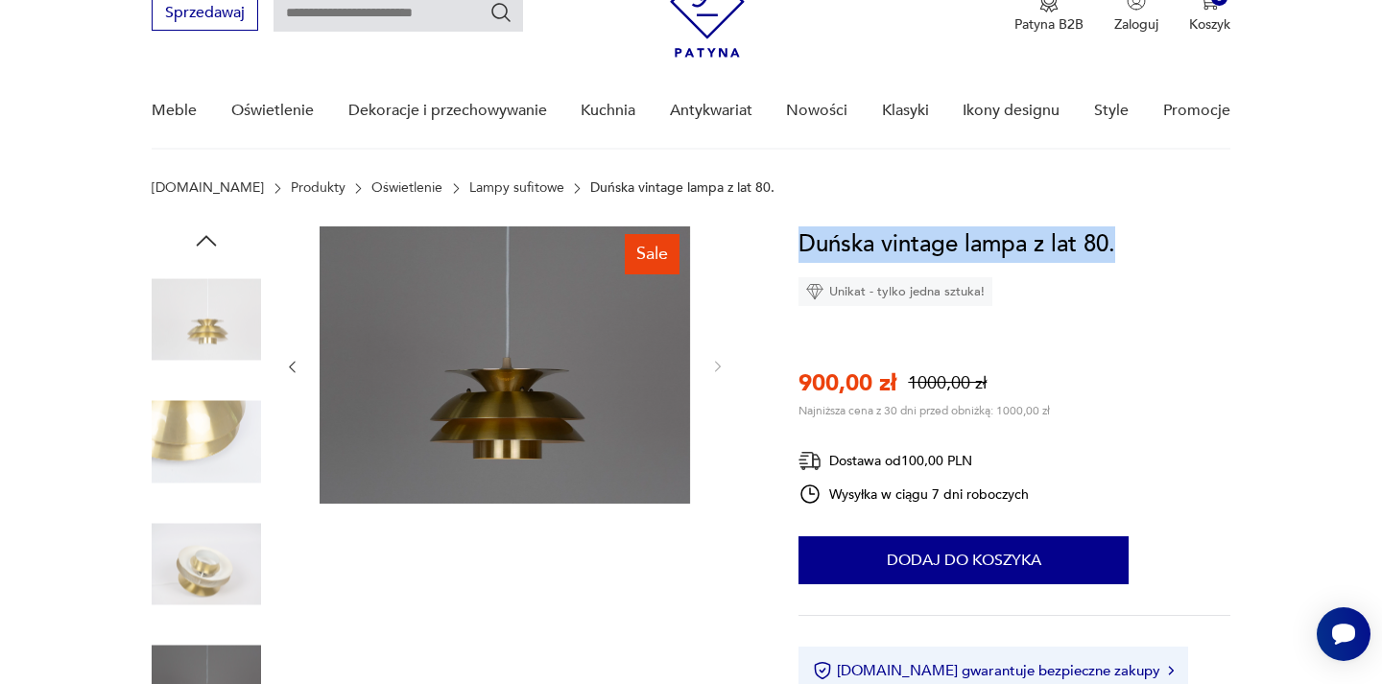
scroll to position [403, 0]
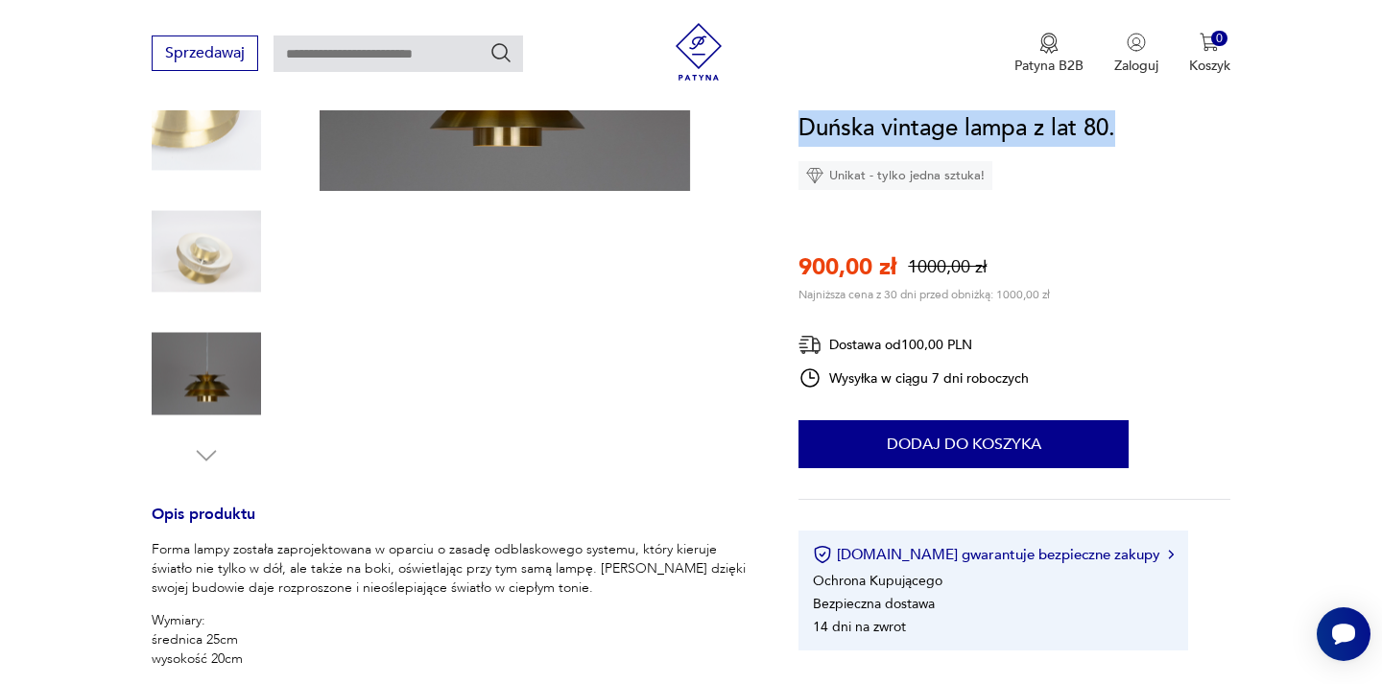
click at [181, 389] on img at bounding box center [206, 374] width 109 height 109
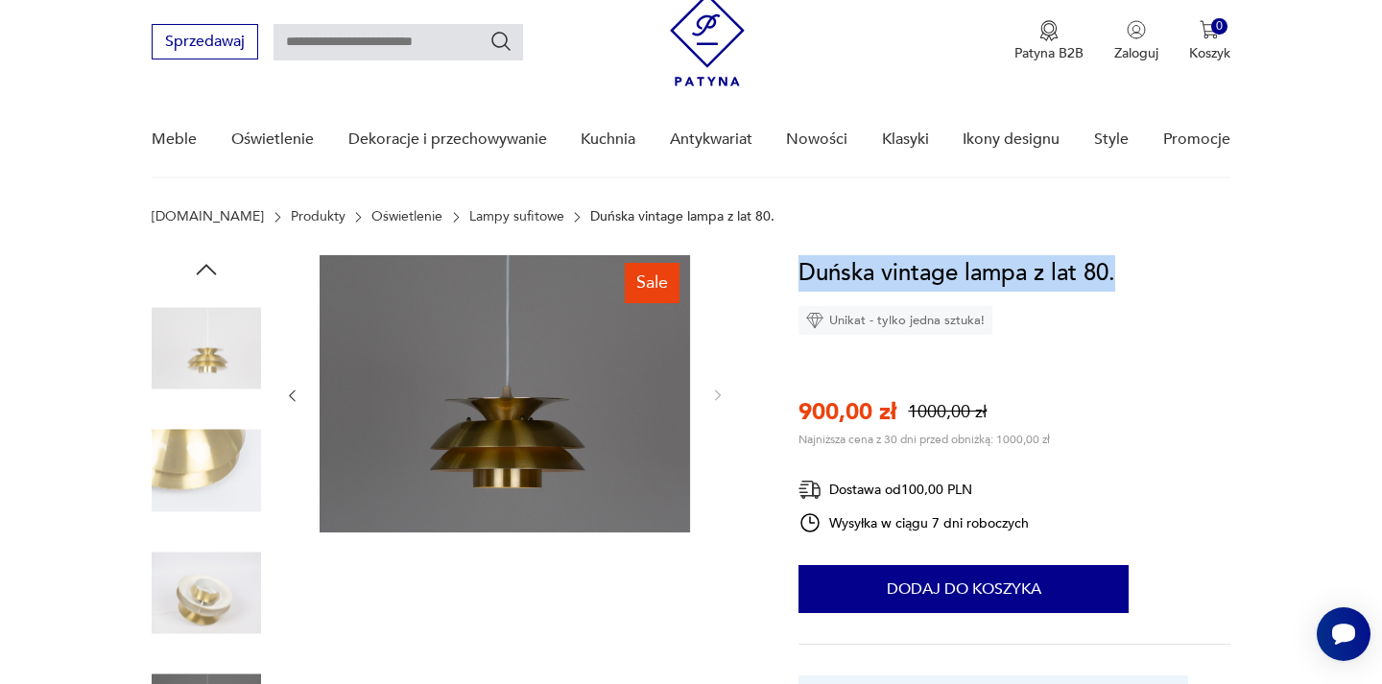
scroll to position [0, 0]
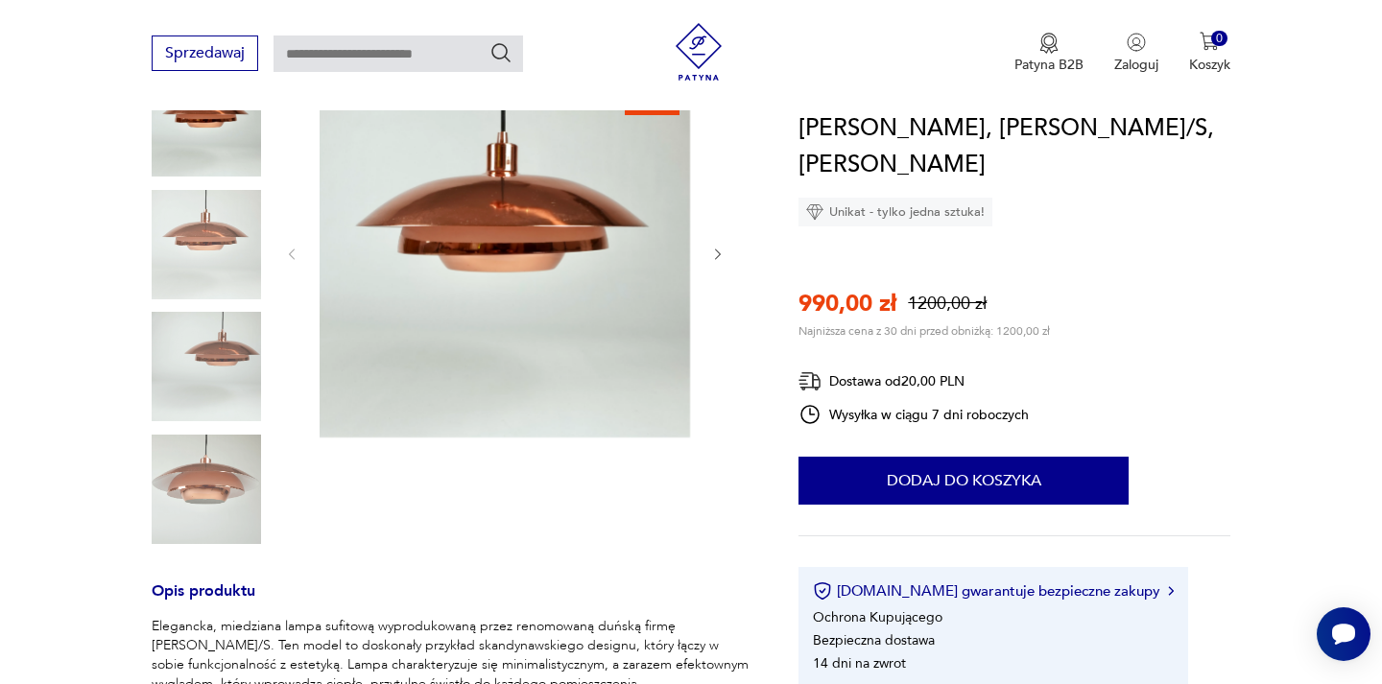
scroll to position [425, 0]
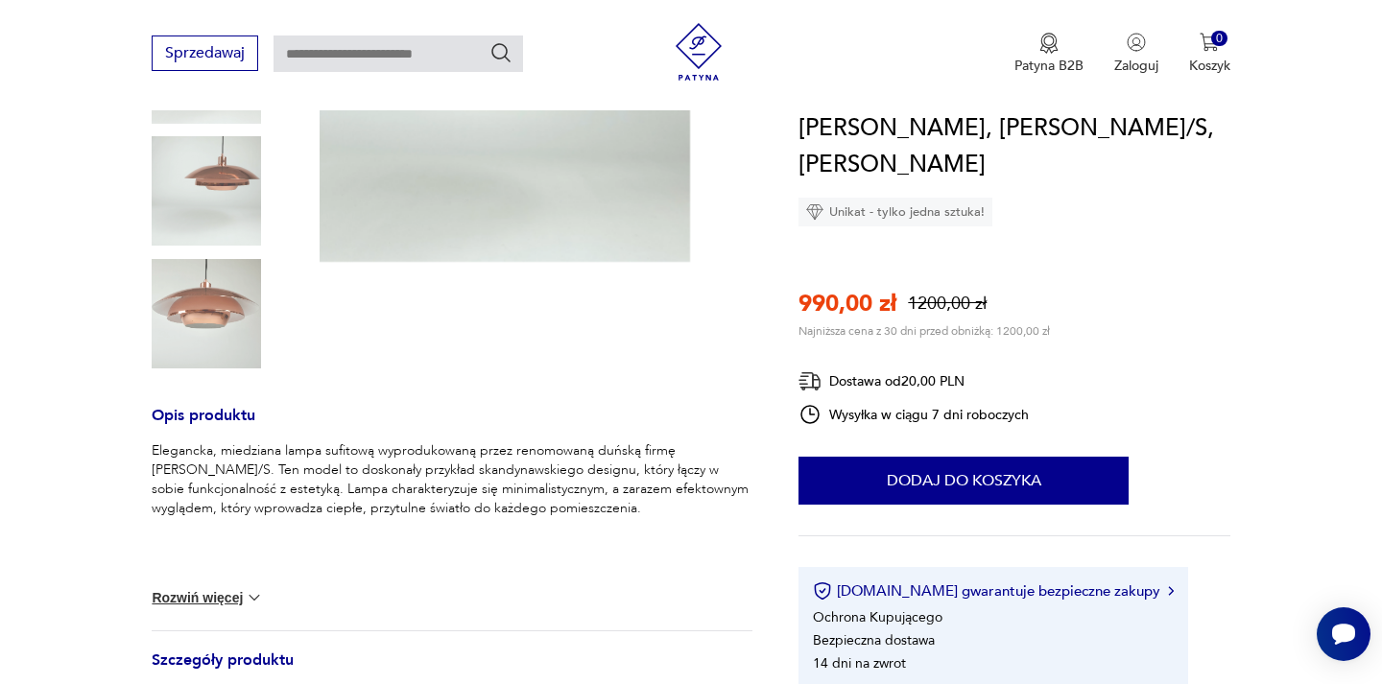
click at [483, 502] on p "Elegancka, miedziana lampa sufitową wyprodukowaną przez renomowaną duńską firmę…" at bounding box center [452, 480] width 601 height 77
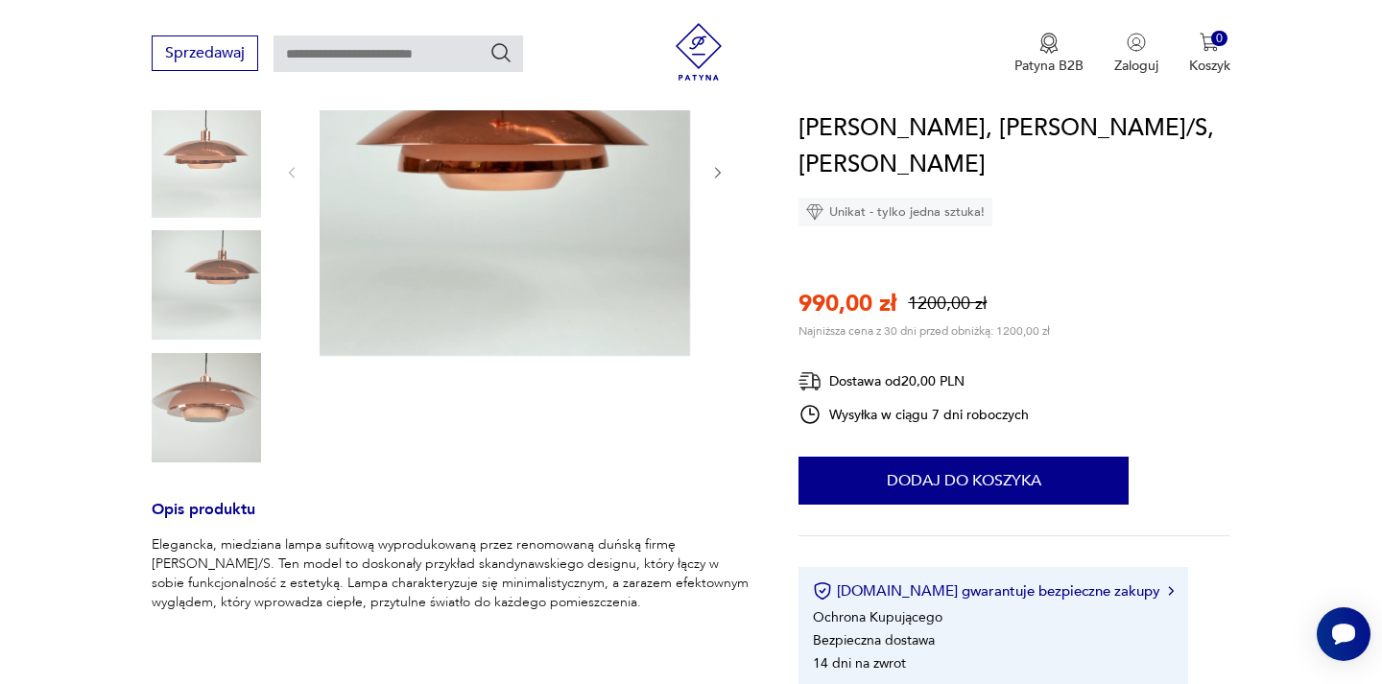
scroll to position [213, 0]
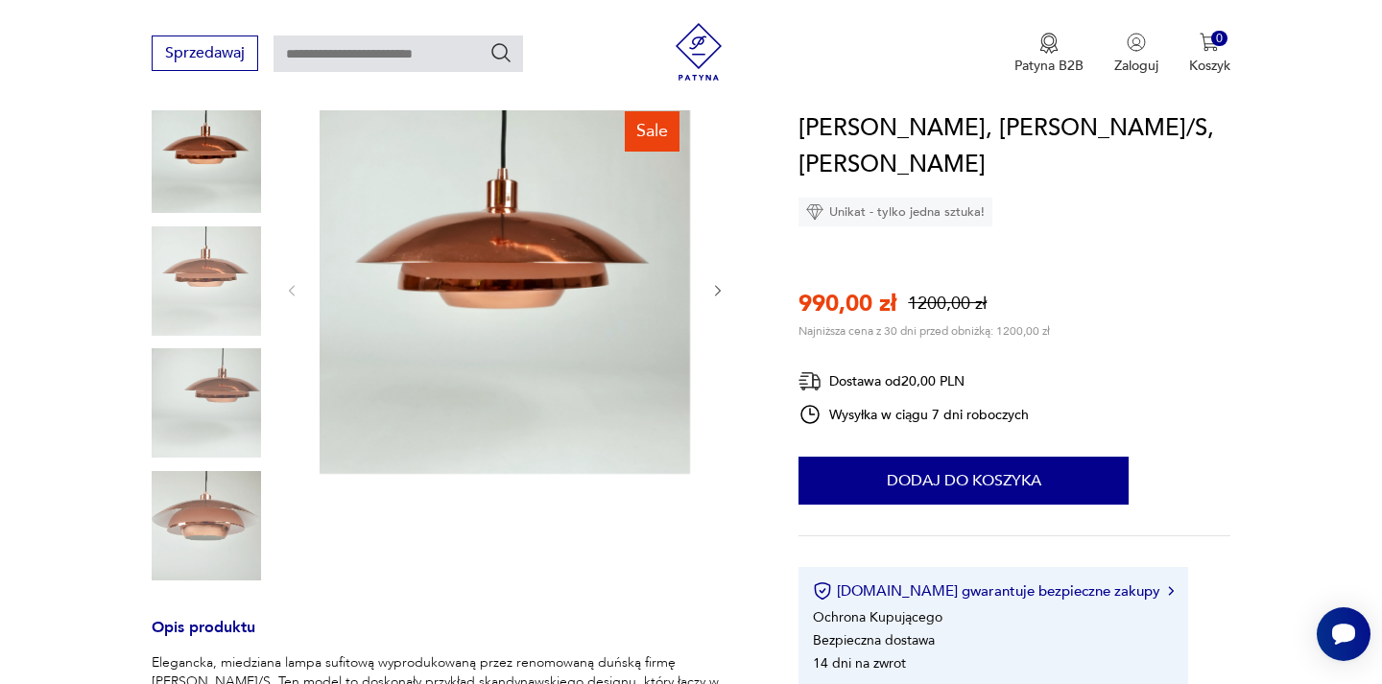
click at [723, 287] on icon "button" at bounding box center [718, 291] width 16 height 16
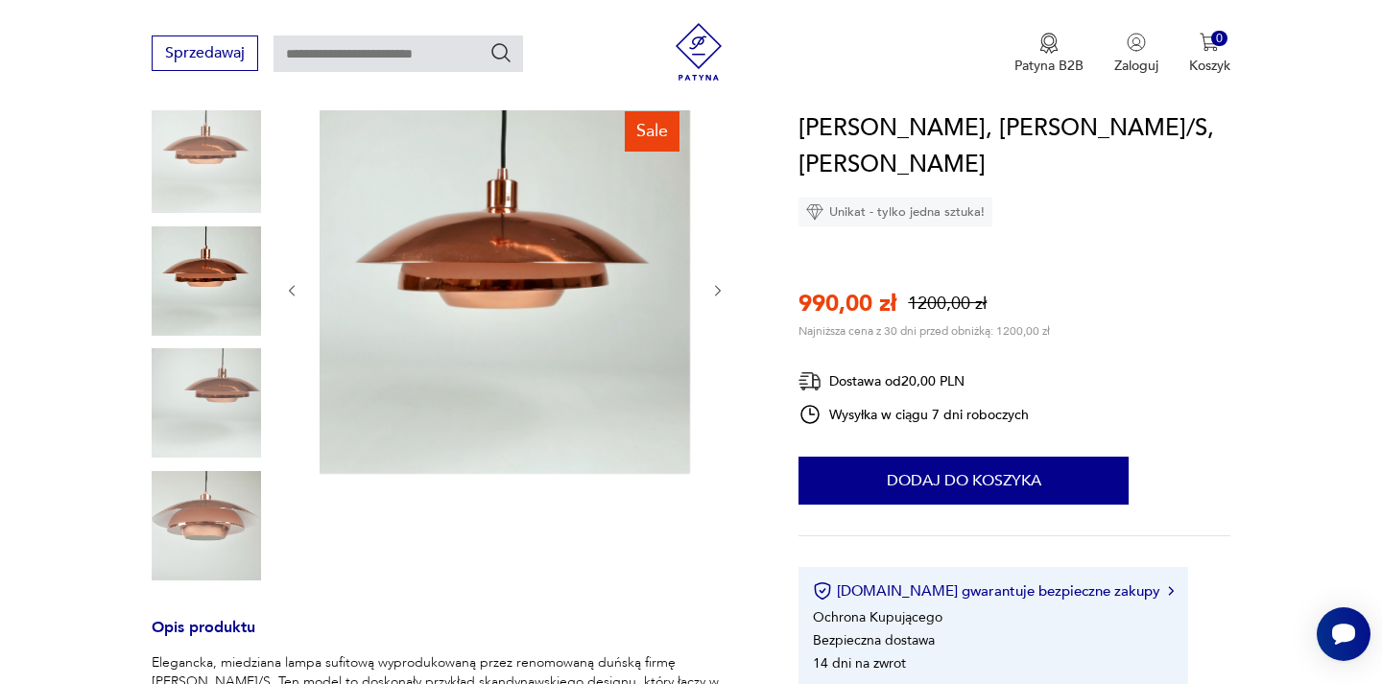
click at [723, 287] on icon "button" at bounding box center [718, 291] width 16 height 16
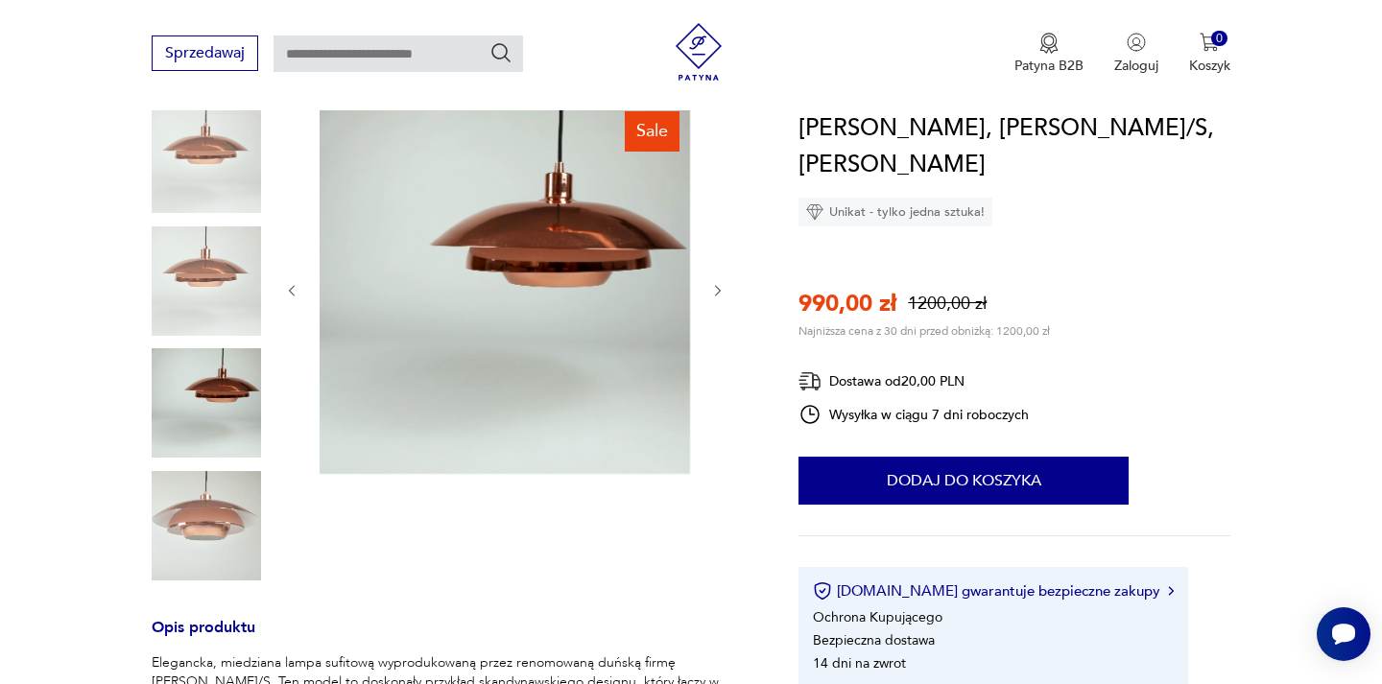
click at [723, 287] on icon "button" at bounding box center [718, 291] width 16 height 16
